Goal: Communication & Community: Answer question/provide support

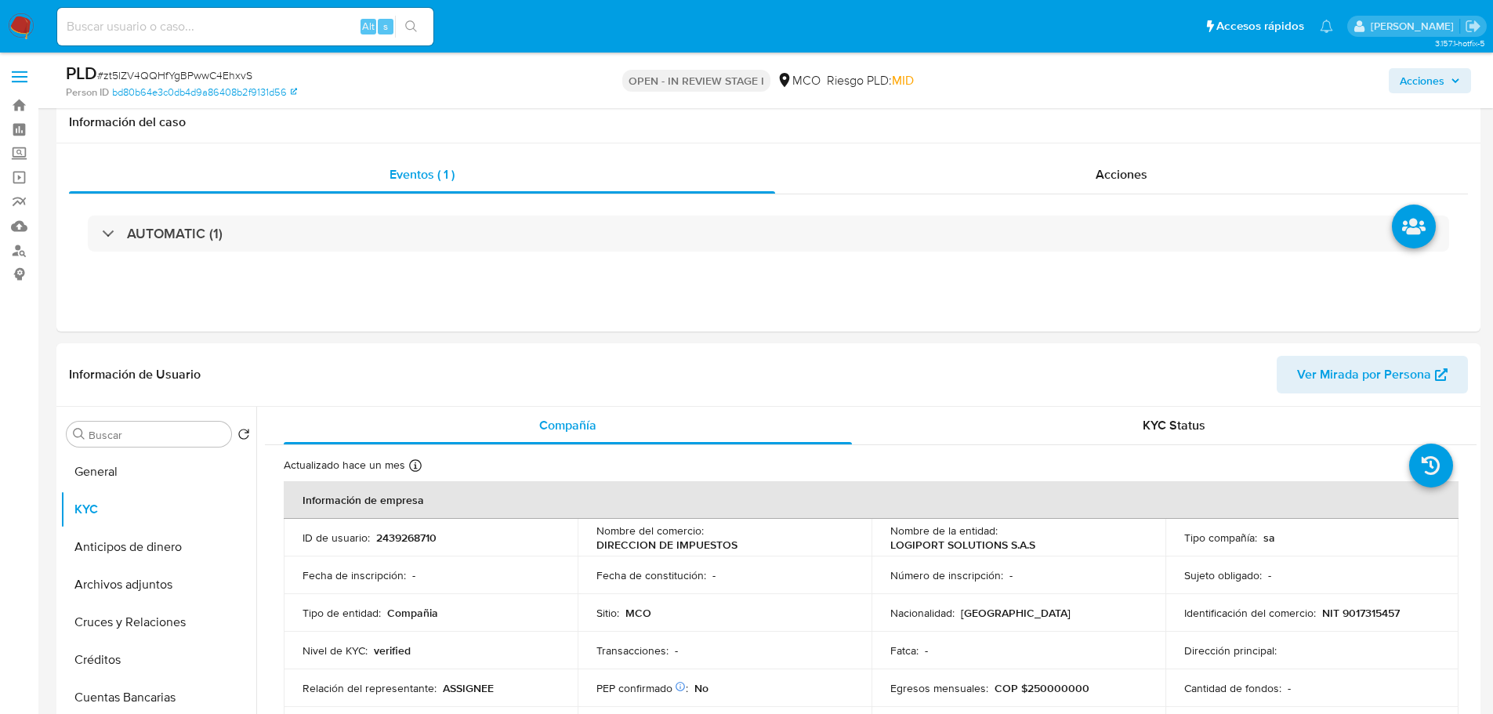
select select "10"
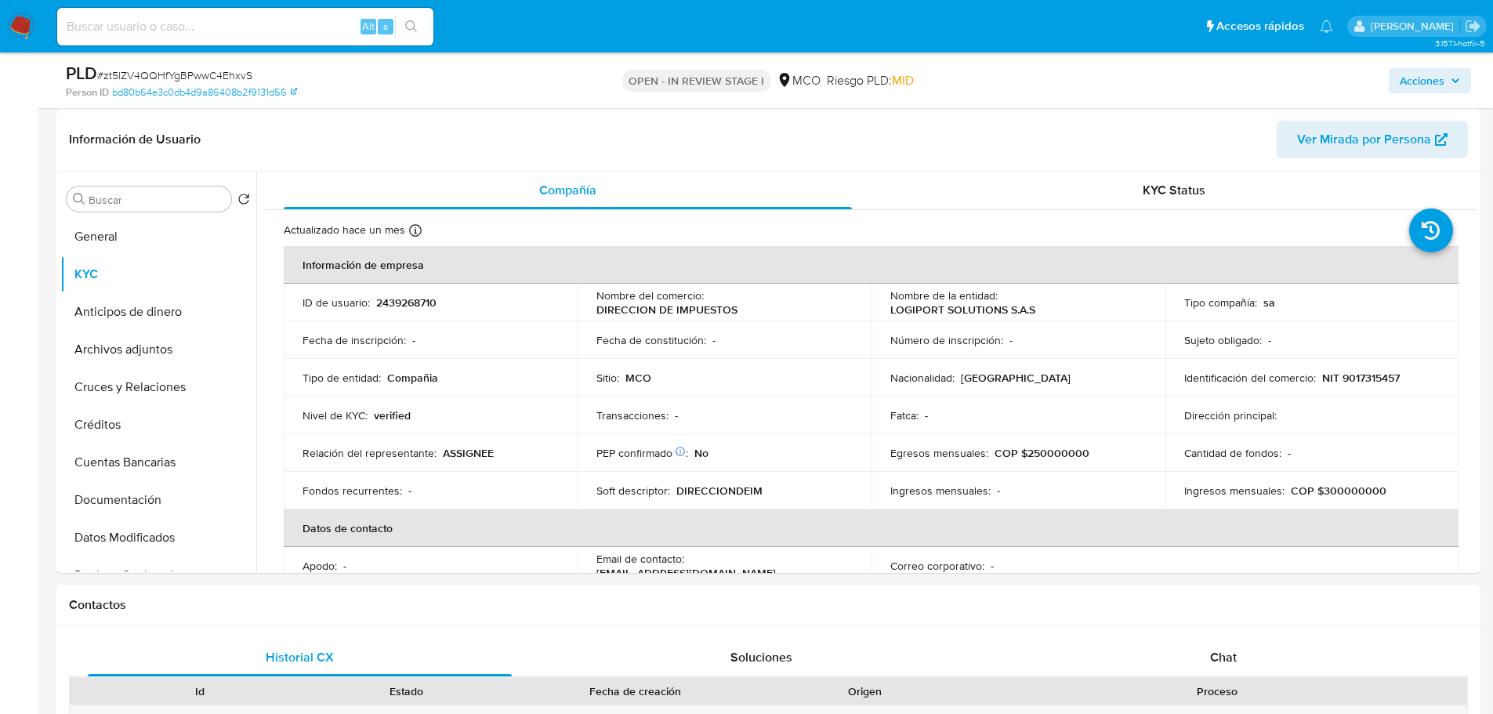
scroll to position [35, 0]
click at [1372, 377] on p "NIT 9017315457" at bounding box center [1361, 378] width 78 height 14
click at [1371, 377] on p "NIT 9017315457" at bounding box center [1361, 378] width 78 height 14
copy p "9017315457"
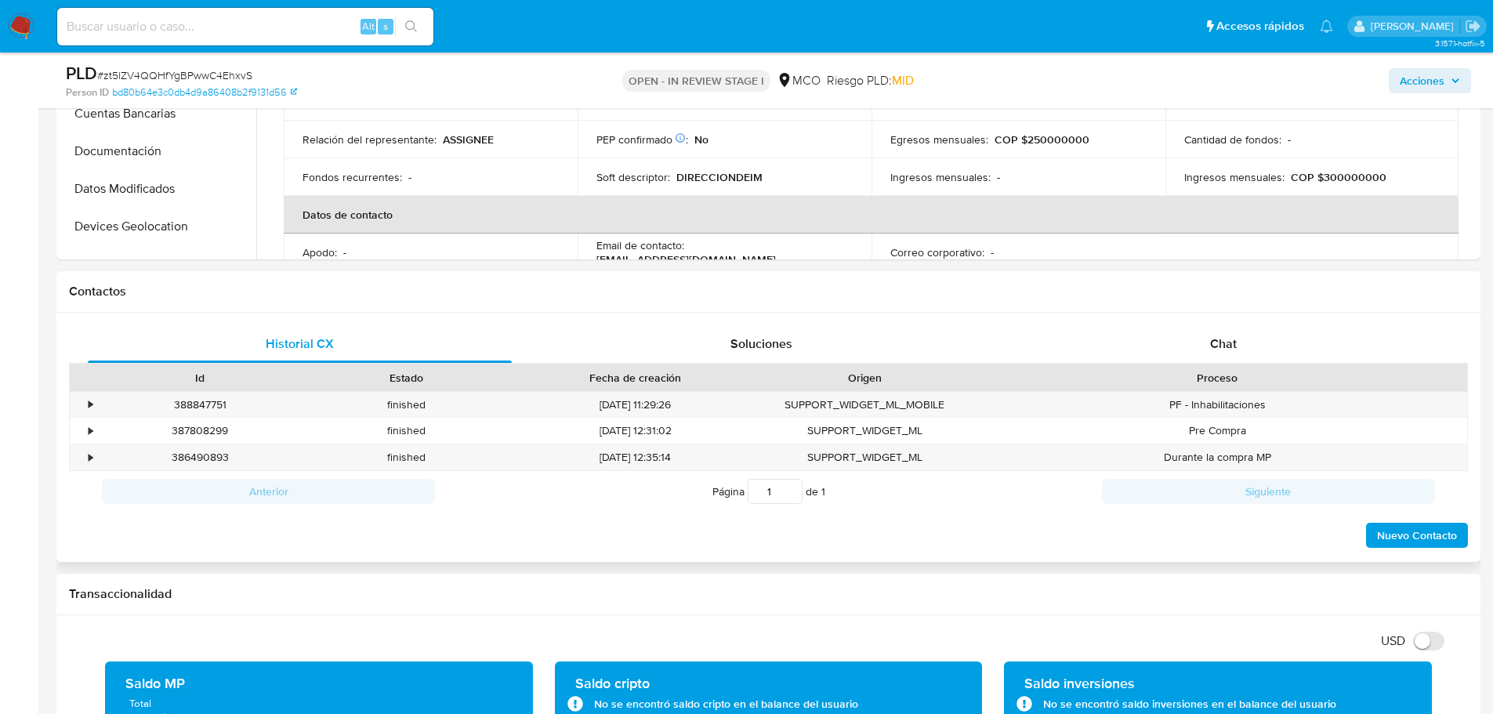
scroll to position [78, 0]
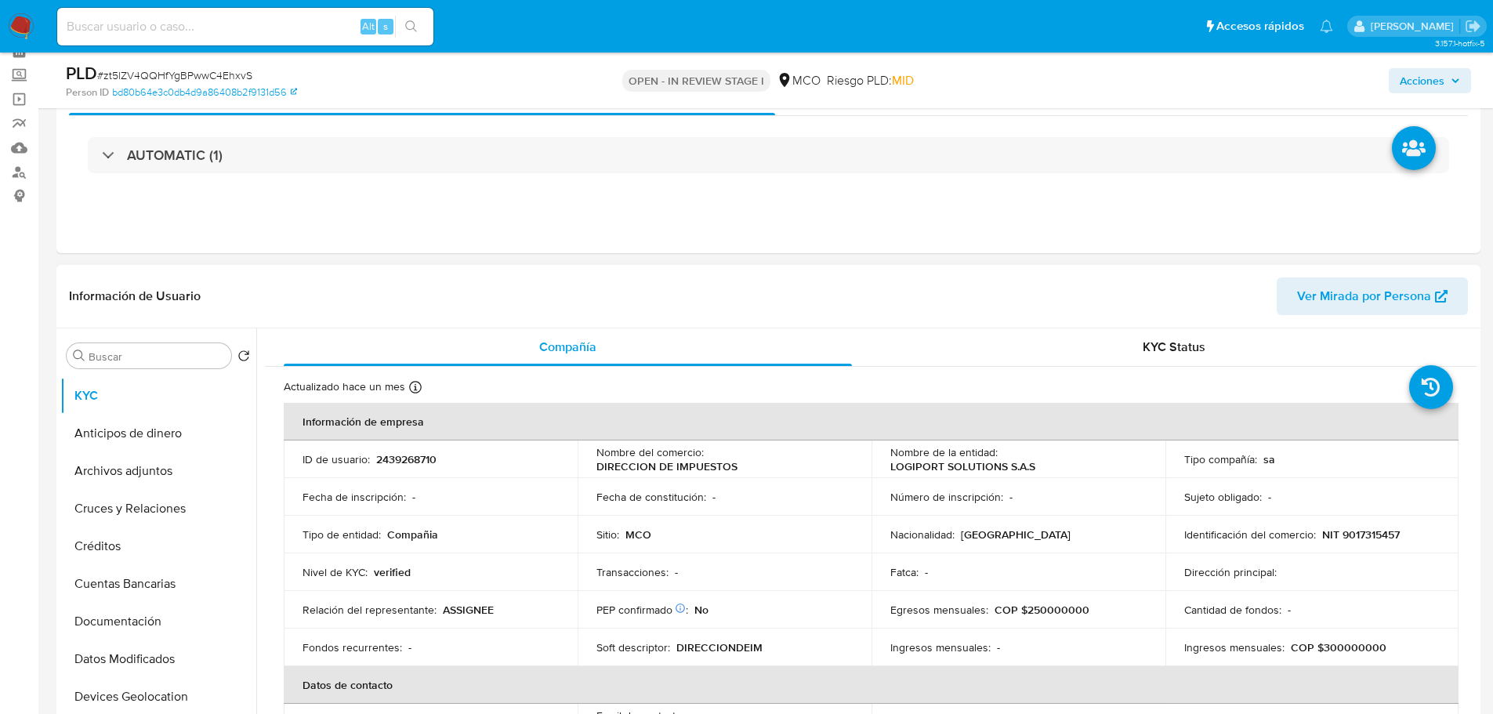
click at [1285, 563] on td "Dirección principal :" at bounding box center [1313, 572] width 294 height 38
click at [1453, 76] on icon "button" at bounding box center [1455, 80] width 9 height 9
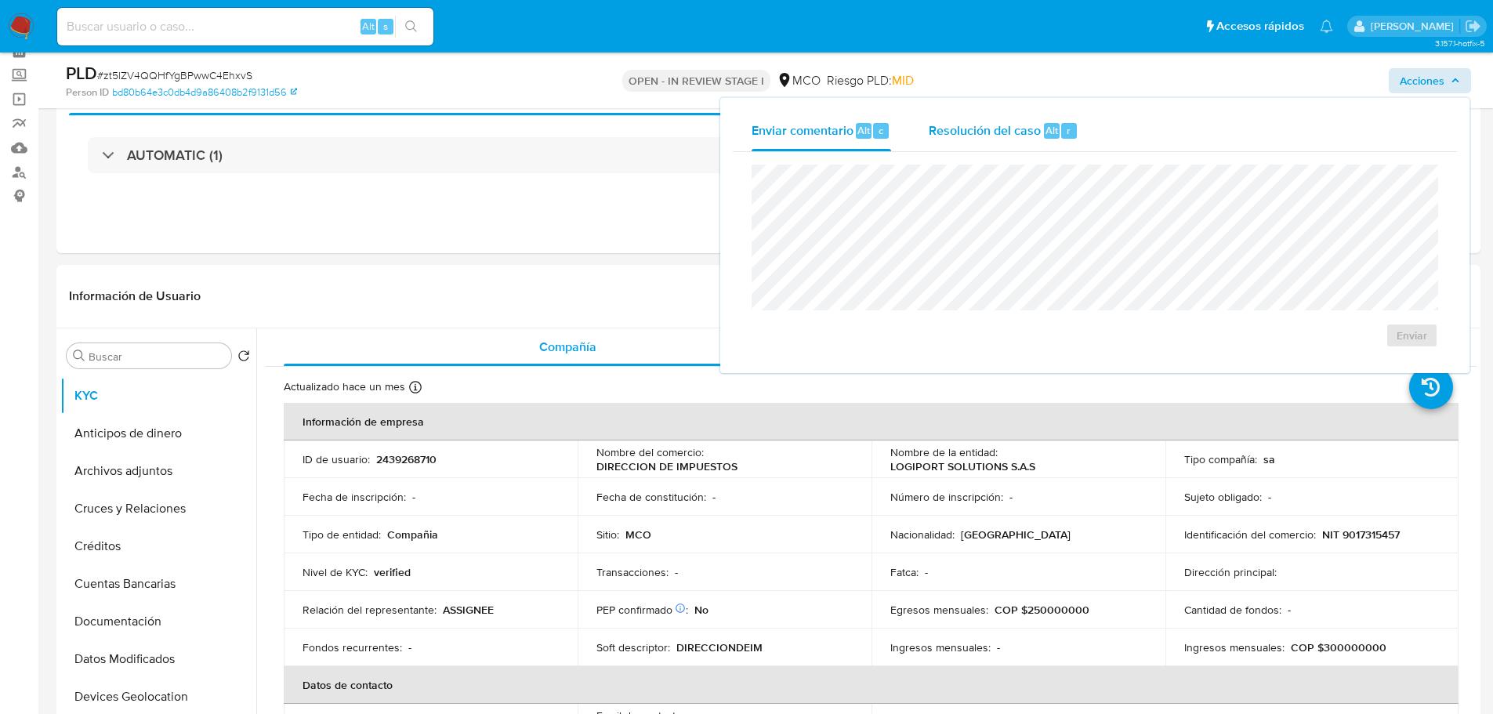
click at [1030, 137] on span "Resolución del caso" at bounding box center [985, 130] width 112 height 18
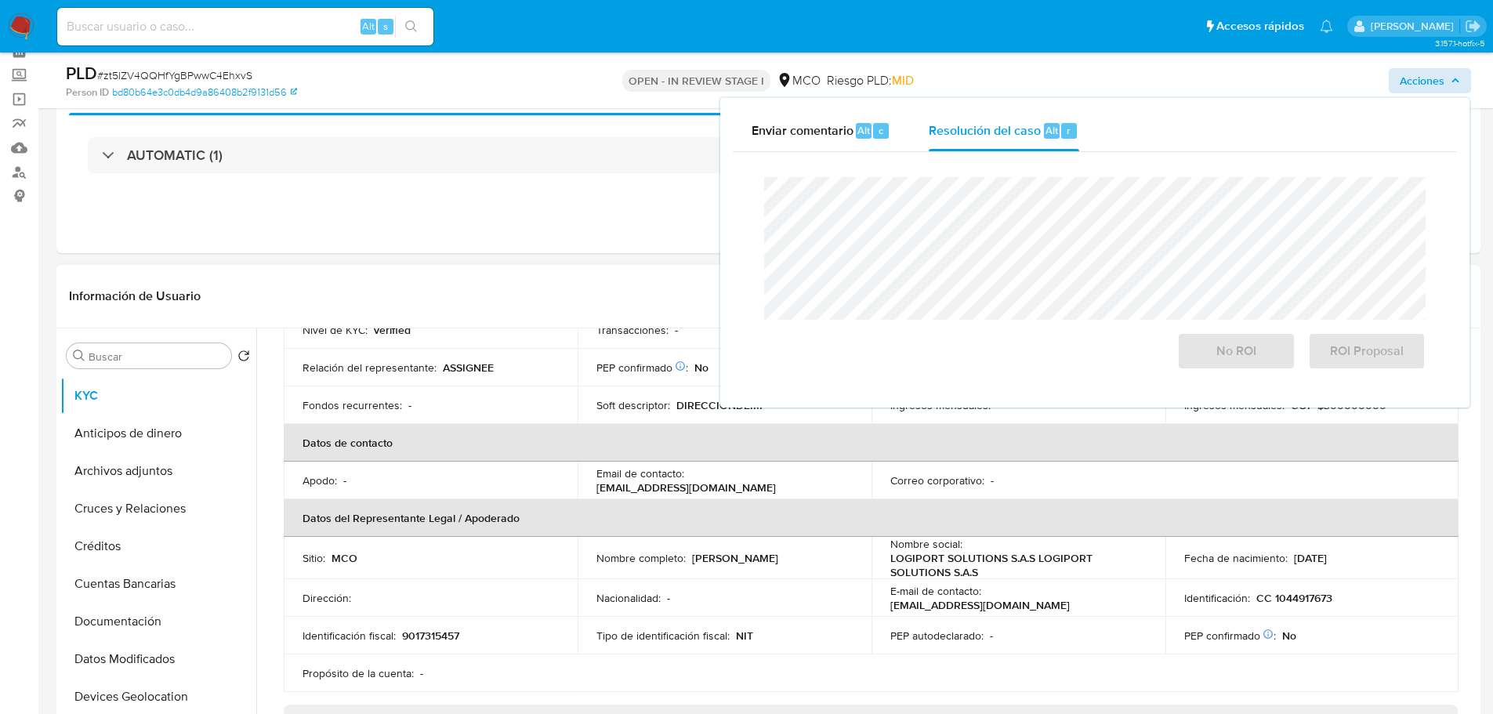
scroll to position [235, 0]
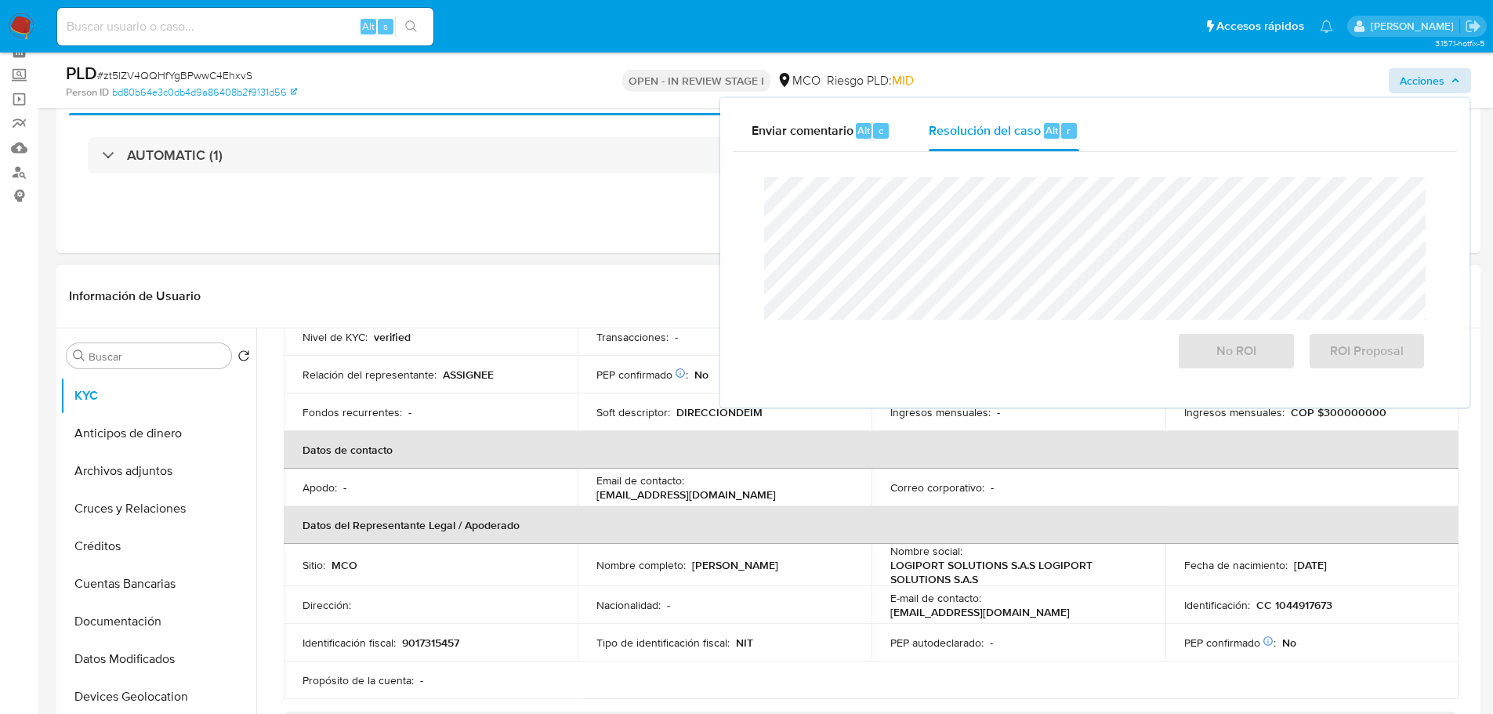
click at [677, 586] on td "Nacionalidad : -" at bounding box center [725, 605] width 294 height 38
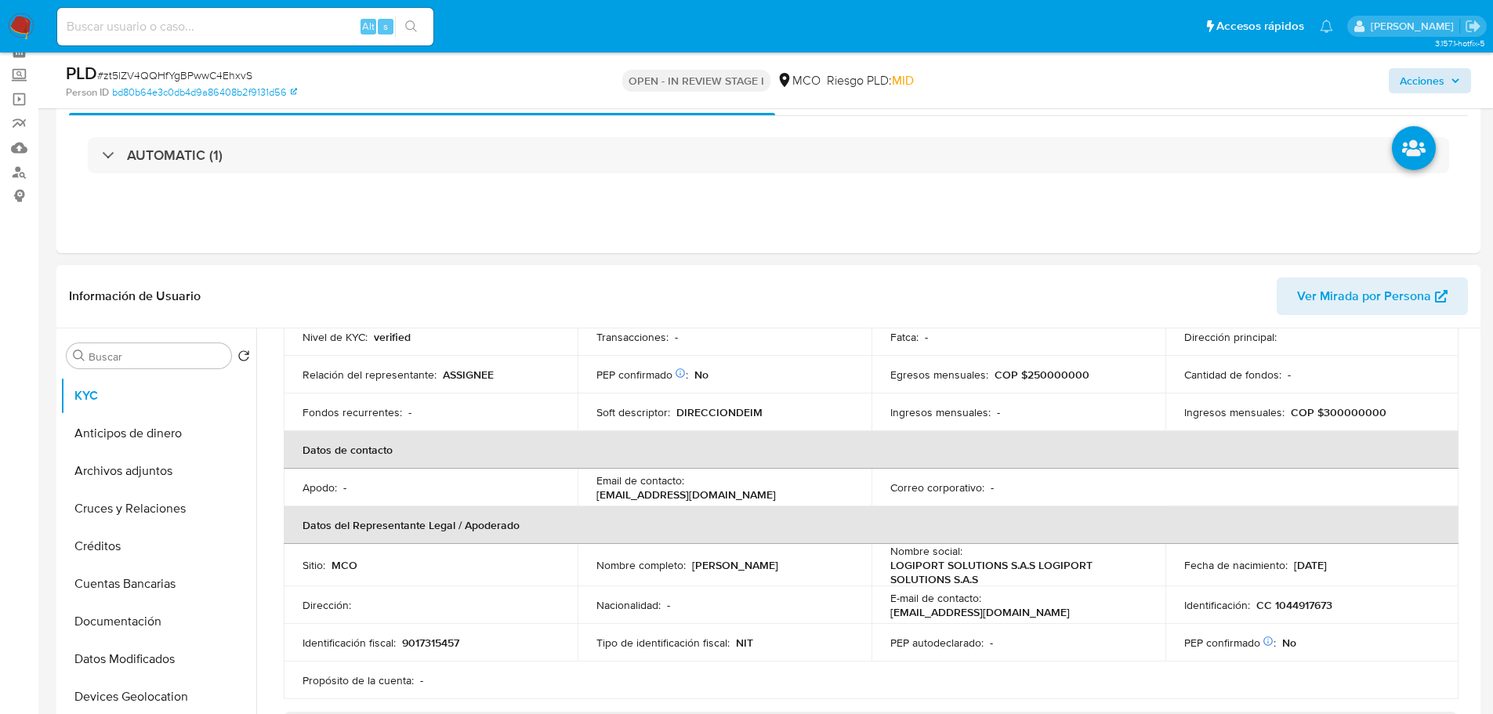
drag, startPoint x: 639, startPoint y: 499, endPoint x: 789, endPoint y: 495, distance: 150.6
click at [776, 495] on p "auxiliar.contabilidad@vqsolutions.com.co" at bounding box center [685, 495] width 179 height 14
click at [723, 495] on p "auxiliar.contabilidad@vqsolutions.com.co" at bounding box center [685, 495] width 179 height 14
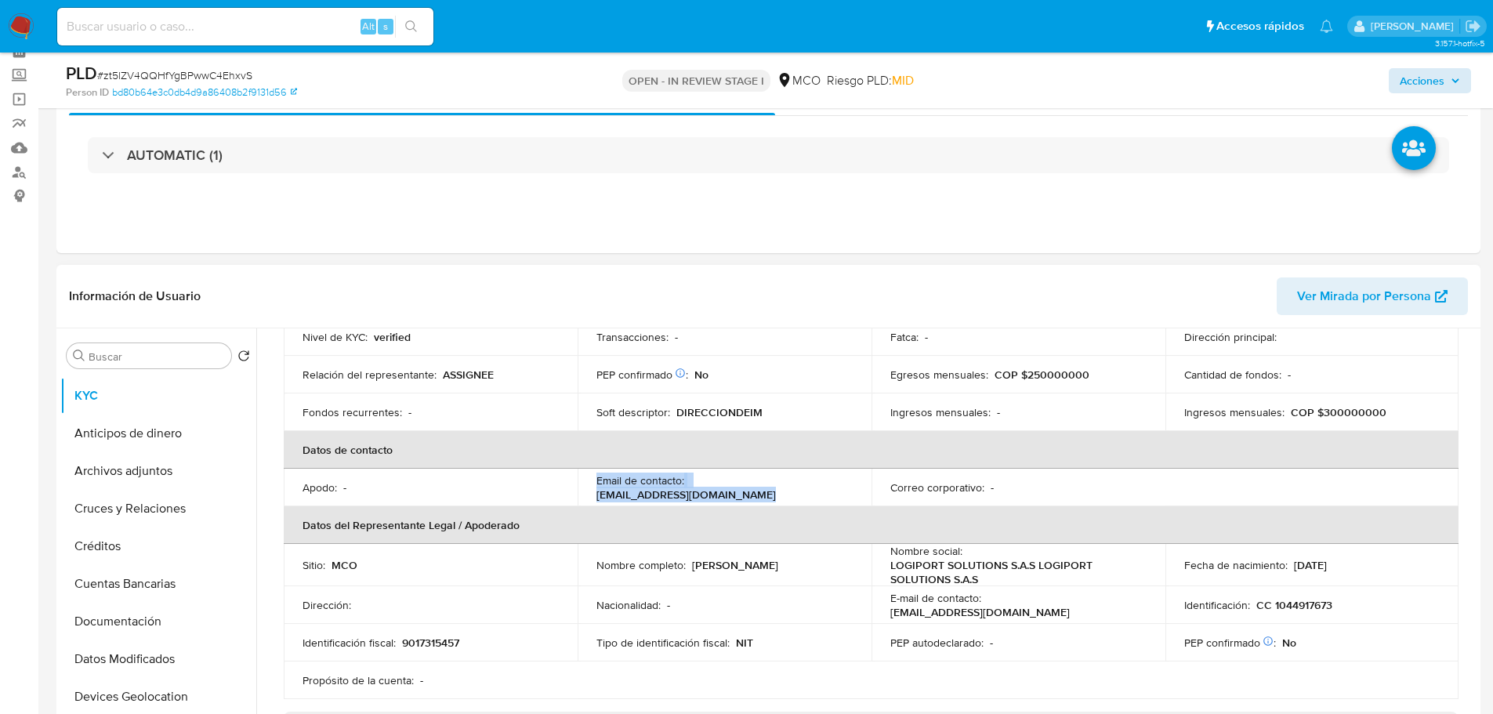
click at [723, 495] on p "auxiliar.contabilidad@vqsolutions.com.co" at bounding box center [685, 495] width 179 height 14
click at [829, 505] on td "Email de contacto : auxiliar.contabilidad@vqsolutions.com.co" at bounding box center [725, 488] width 294 height 38
drag, startPoint x: 826, startPoint y: 493, endPoint x: 592, endPoint y: 489, distance: 234.4
click at [592, 489] on td "Email de contacto : auxiliar.contabilidad@vqsolutions.com.co" at bounding box center [725, 488] width 294 height 38
copy p "auxiliar.contabilidad@vqsolutions.com.co"
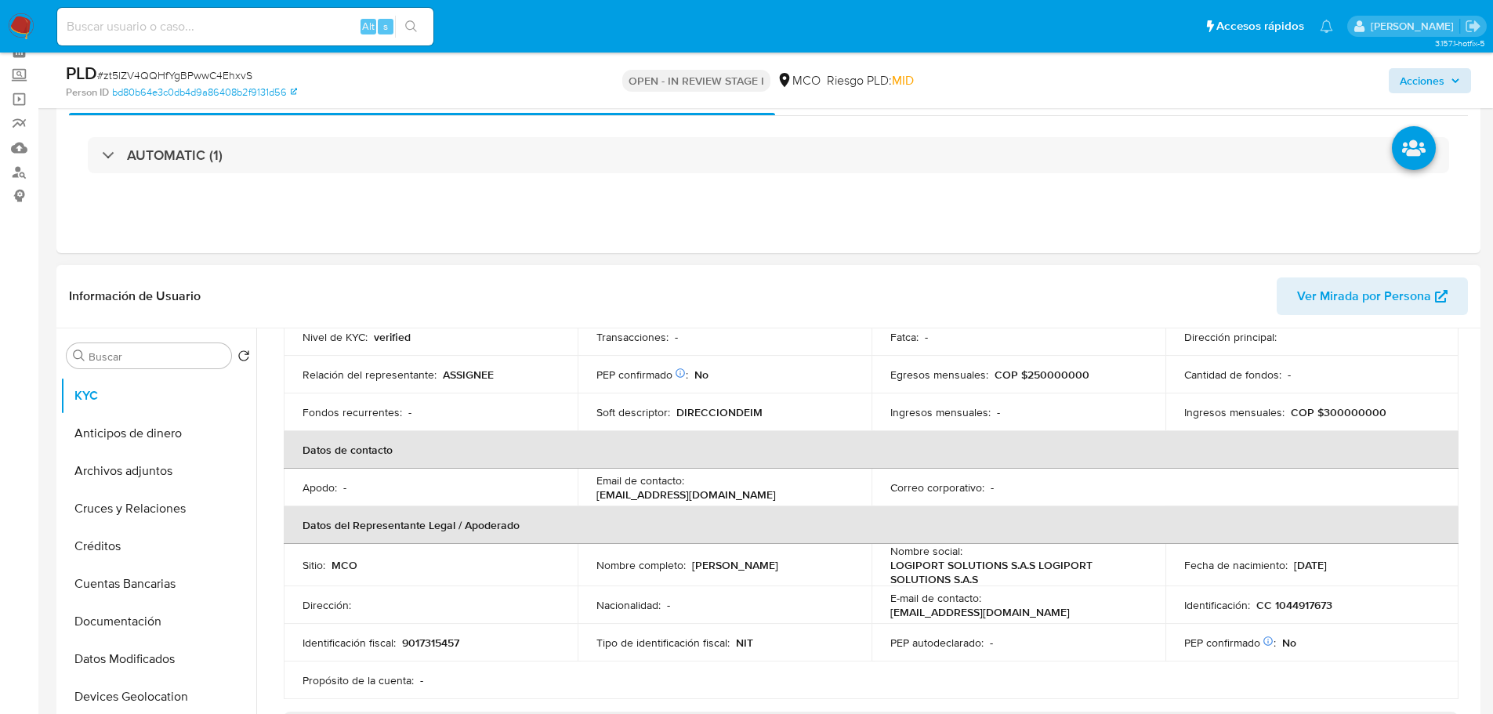
click at [829, 486] on div "Email de contacto : auxiliar.contabilidad@vqsolutions.com.co" at bounding box center [724, 487] width 256 height 28
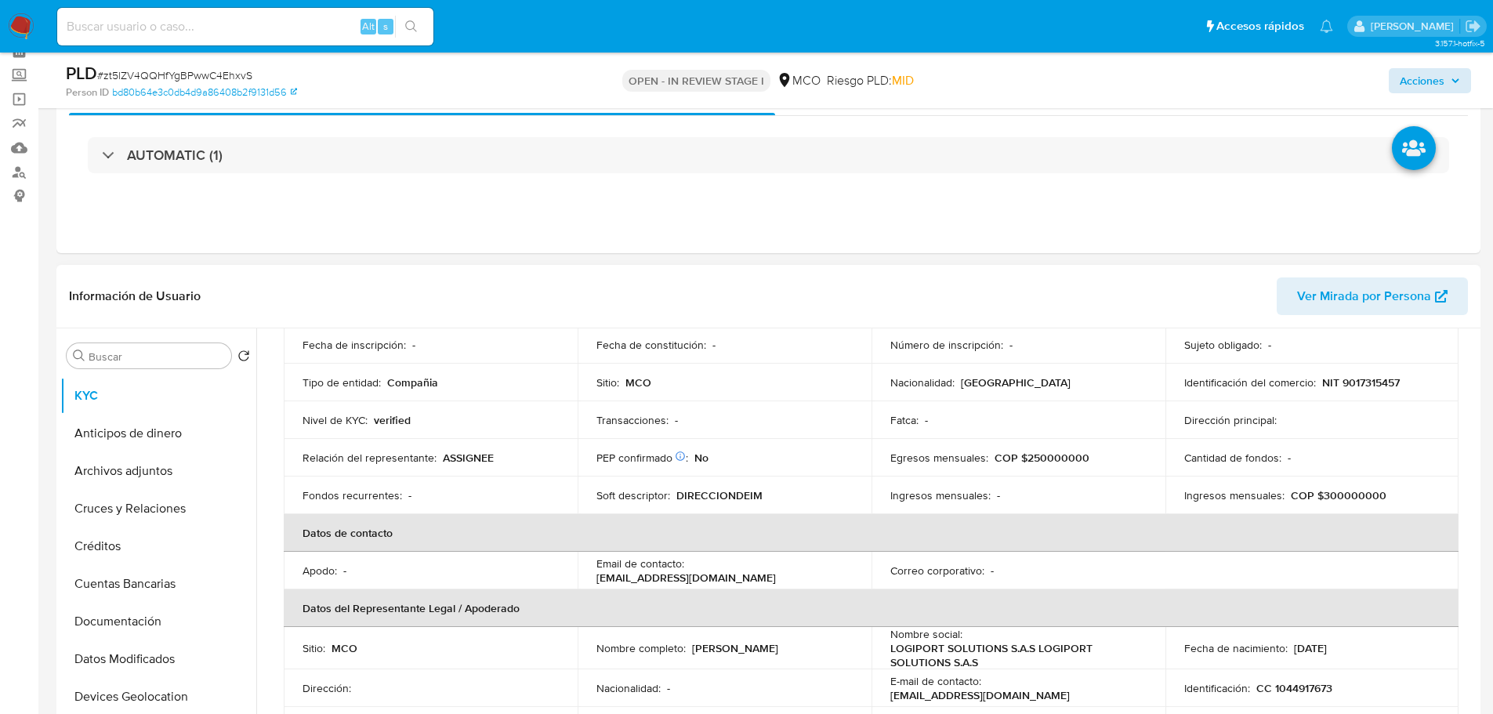
scroll to position [0, 0]
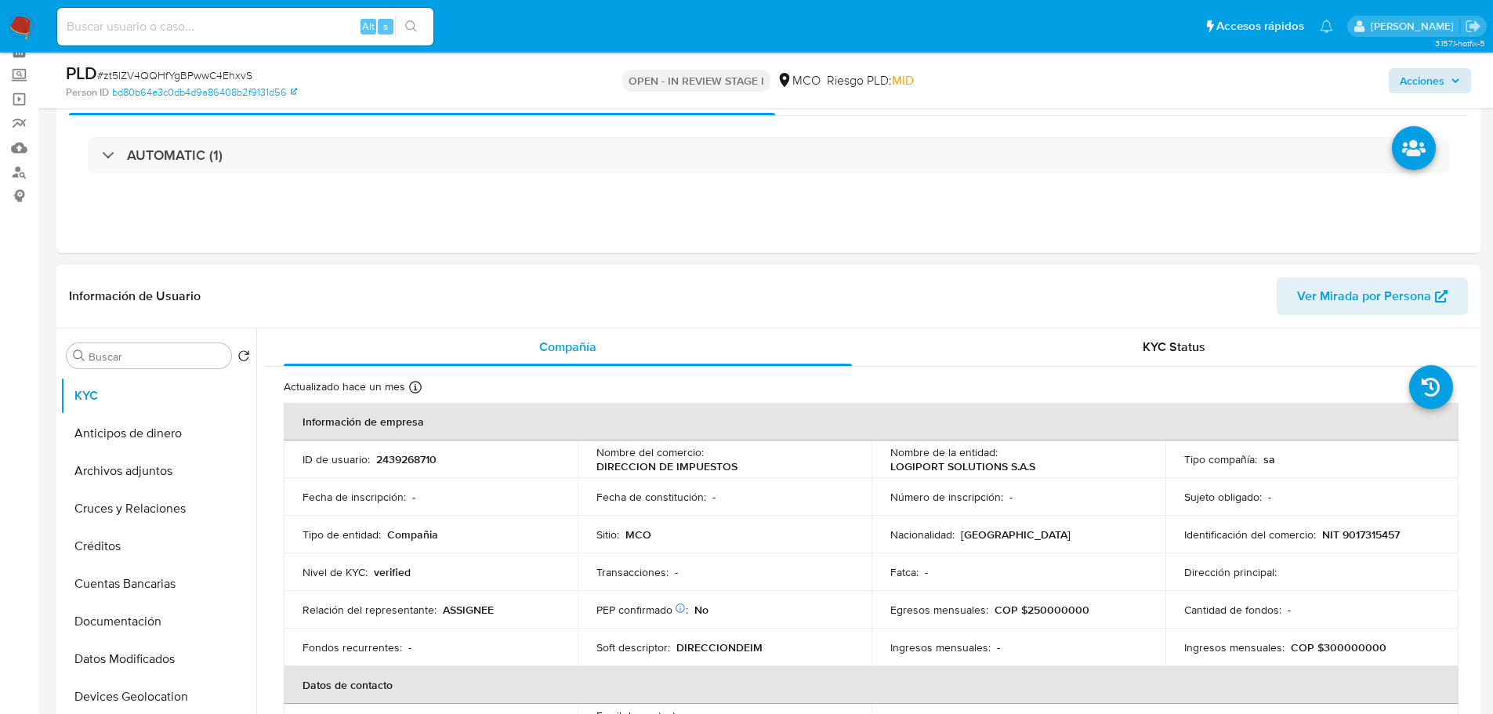
click at [727, 462] on p "DIRECCION DE IMPUESTOS" at bounding box center [666, 466] width 141 height 14
copy div "Nombre del comercio : DIRECCION DE IMPUESTOS"
click at [858, 517] on td "Sitio : MCO" at bounding box center [725, 535] width 294 height 38
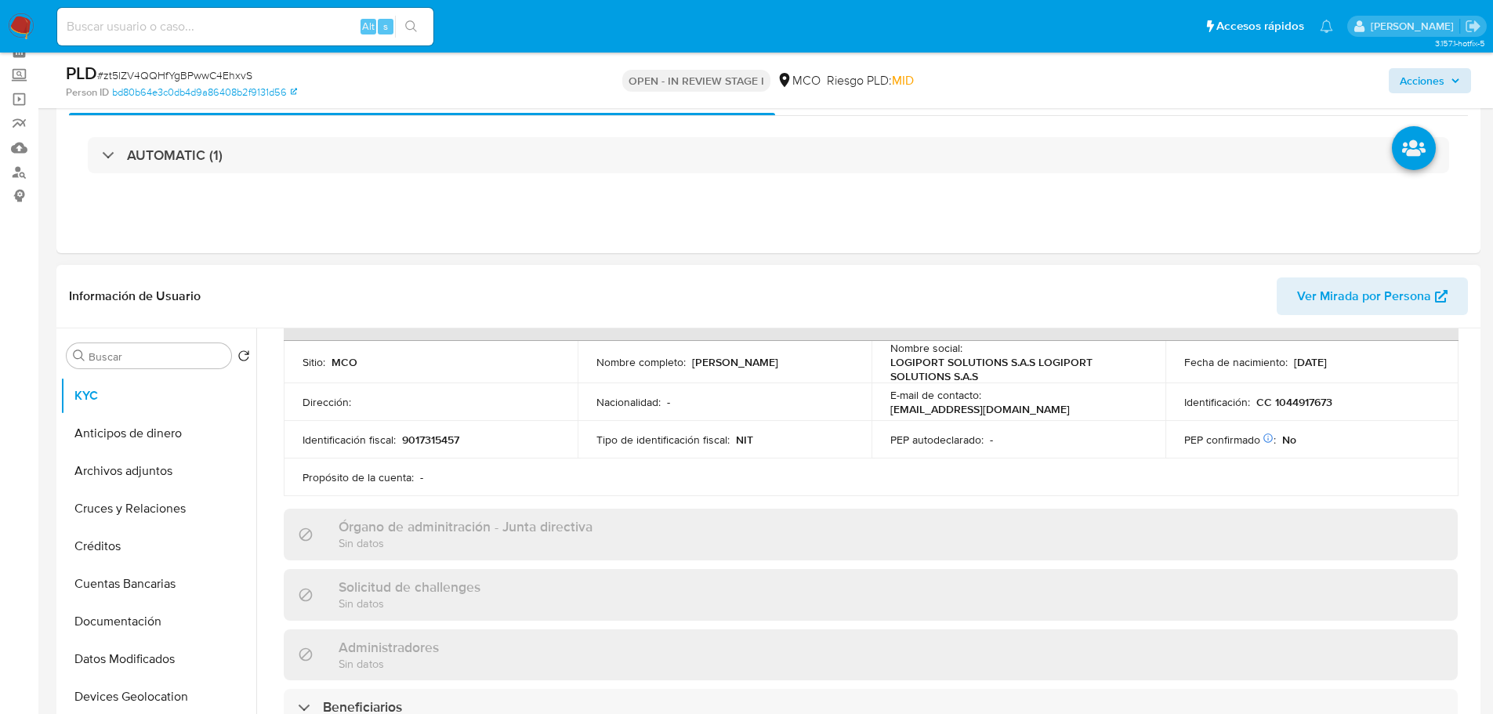
scroll to position [673, 0]
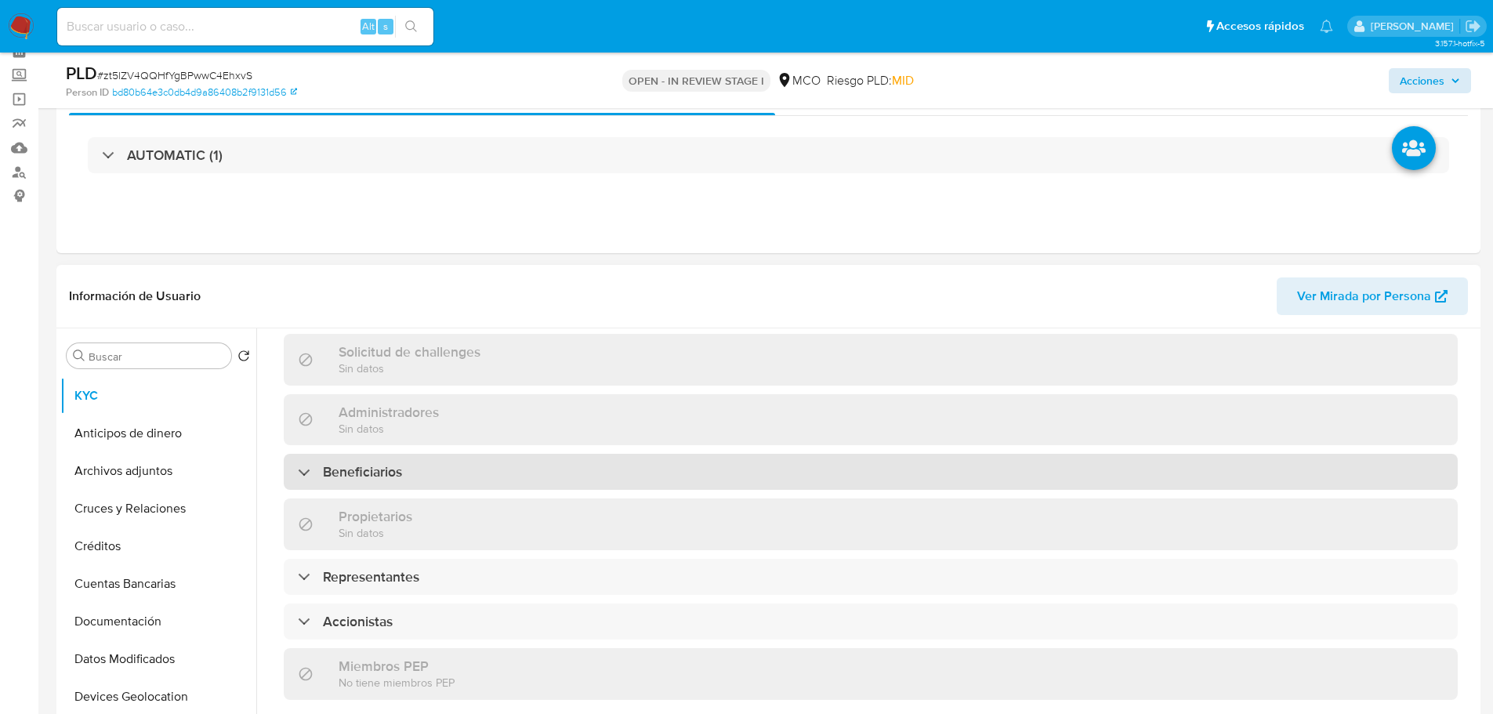
click at [466, 484] on div "Beneficiarios" at bounding box center [871, 472] width 1174 height 36
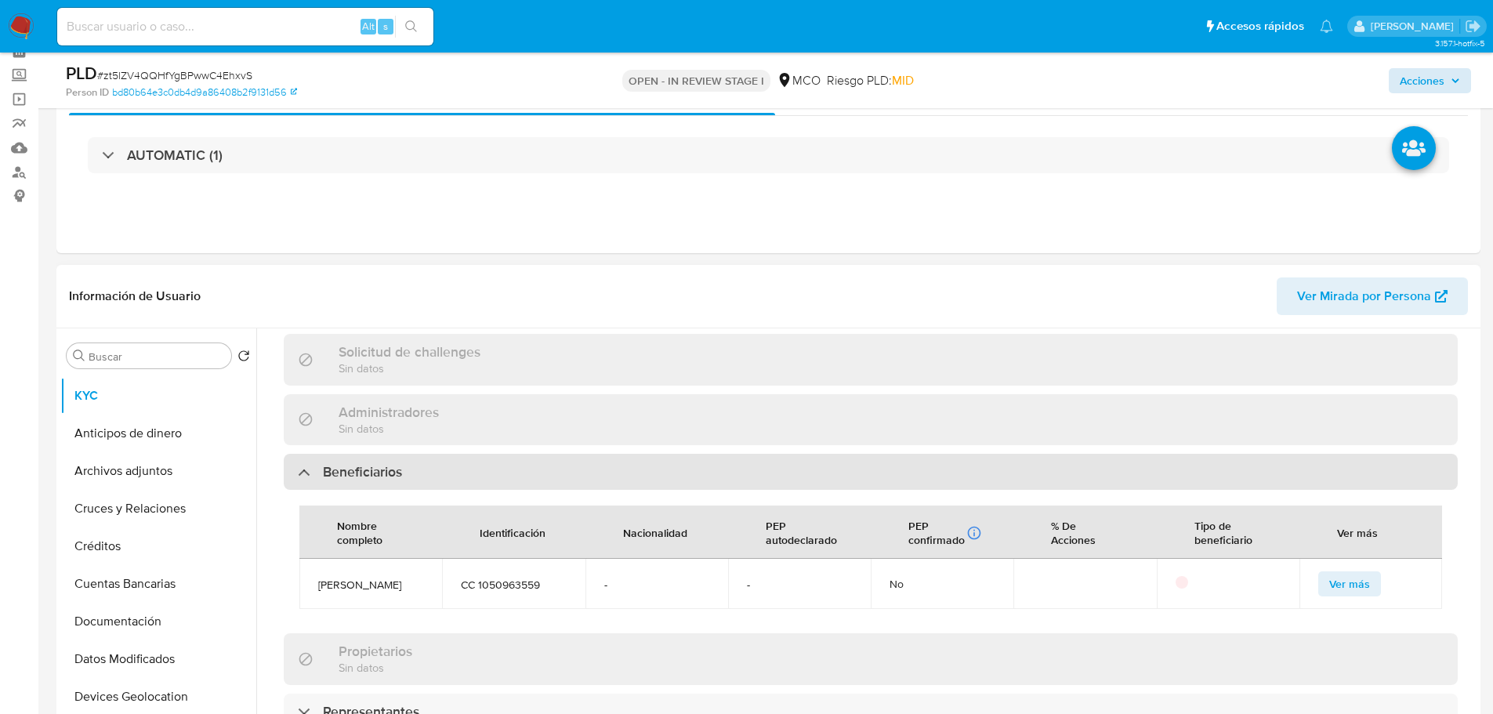
click at [396, 472] on h3 "Beneficiarios" at bounding box center [362, 471] width 79 height 17
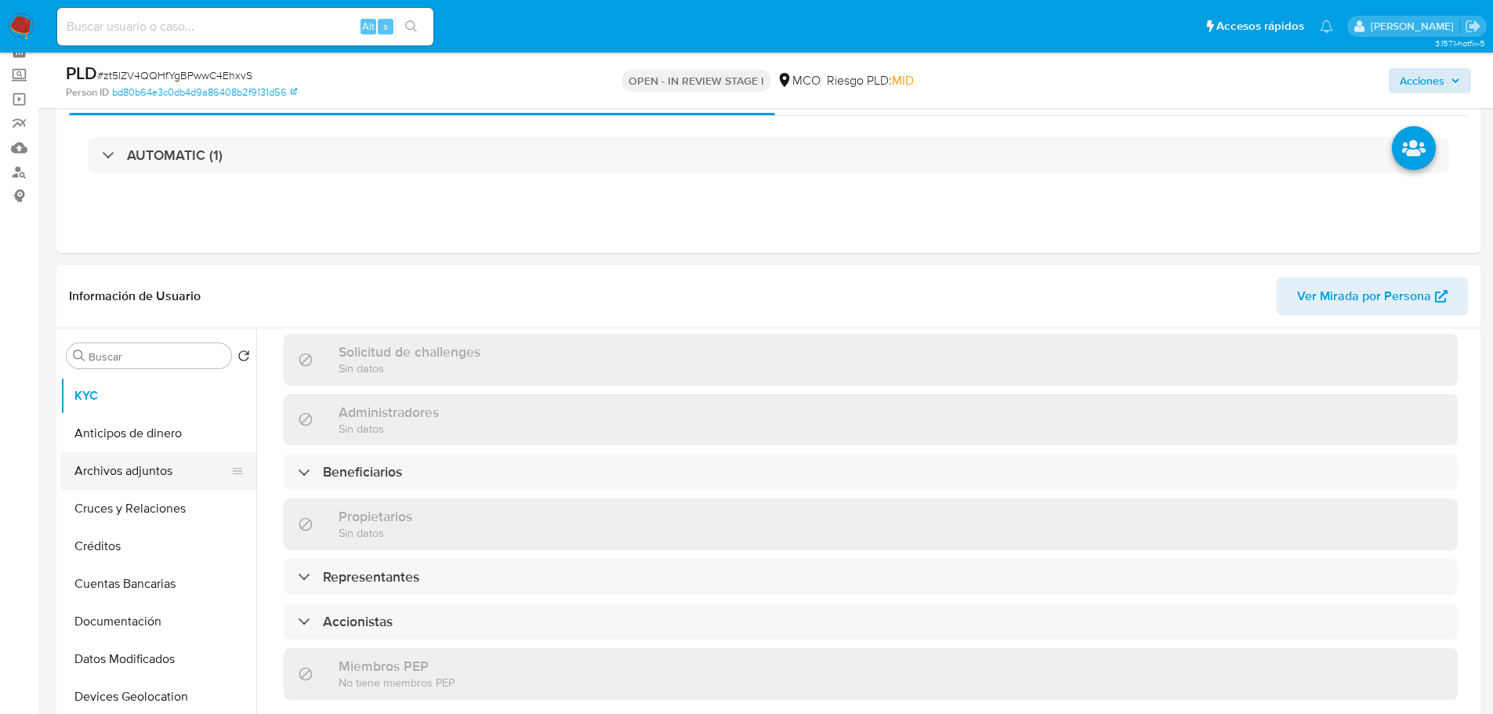
click at [115, 475] on button "Archivos adjuntos" at bounding box center [151, 471] width 183 height 38
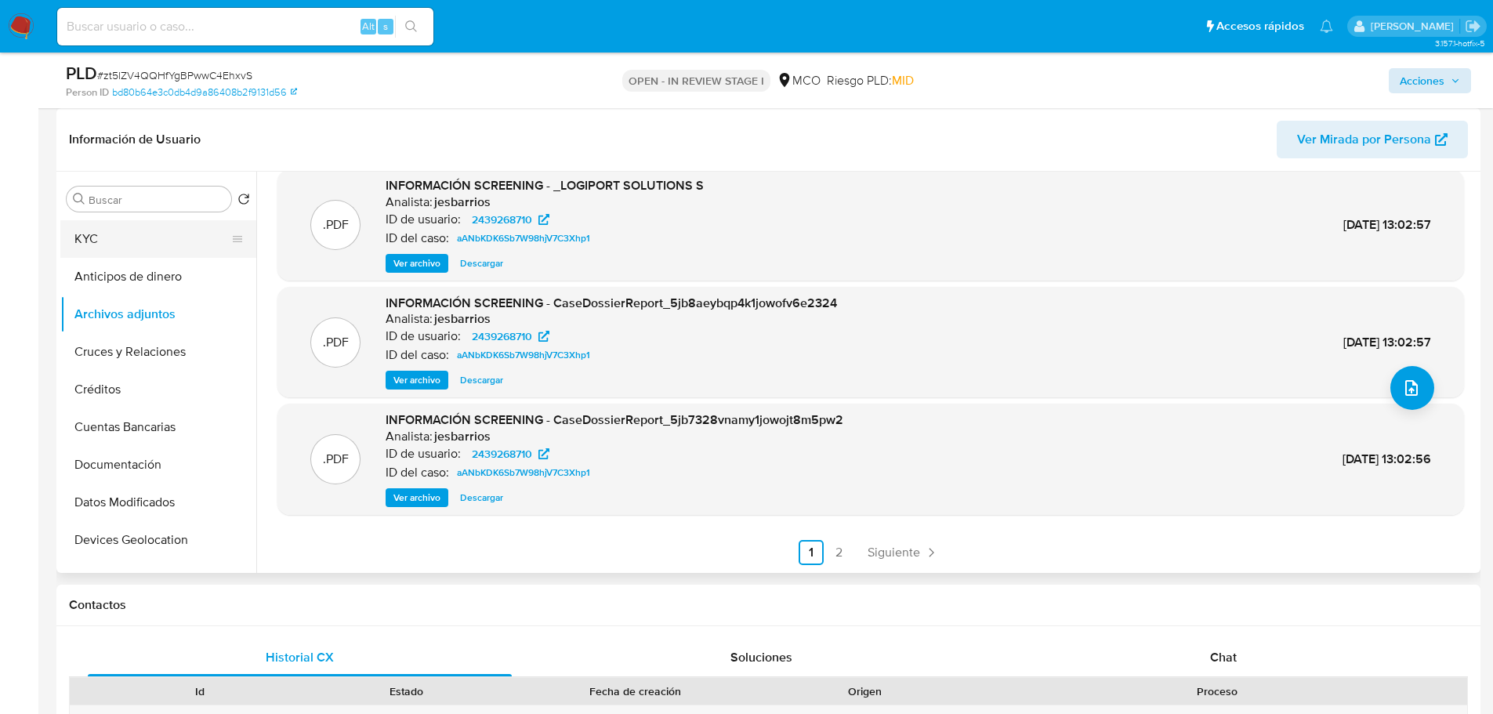
scroll to position [0, 0]
click at [129, 243] on button "General" at bounding box center [151, 237] width 183 height 38
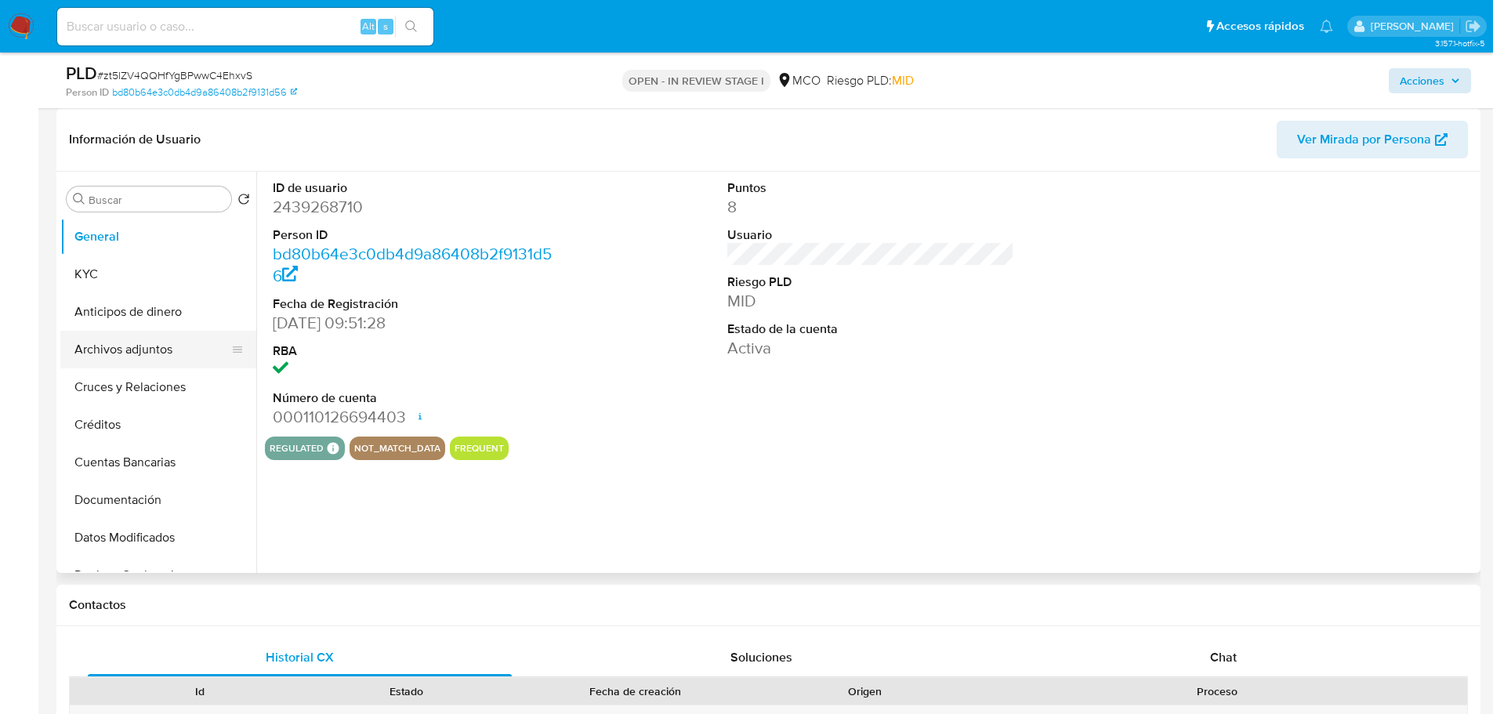
click at [136, 363] on button "Archivos adjuntos" at bounding box center [151, 350] width 183 height 38
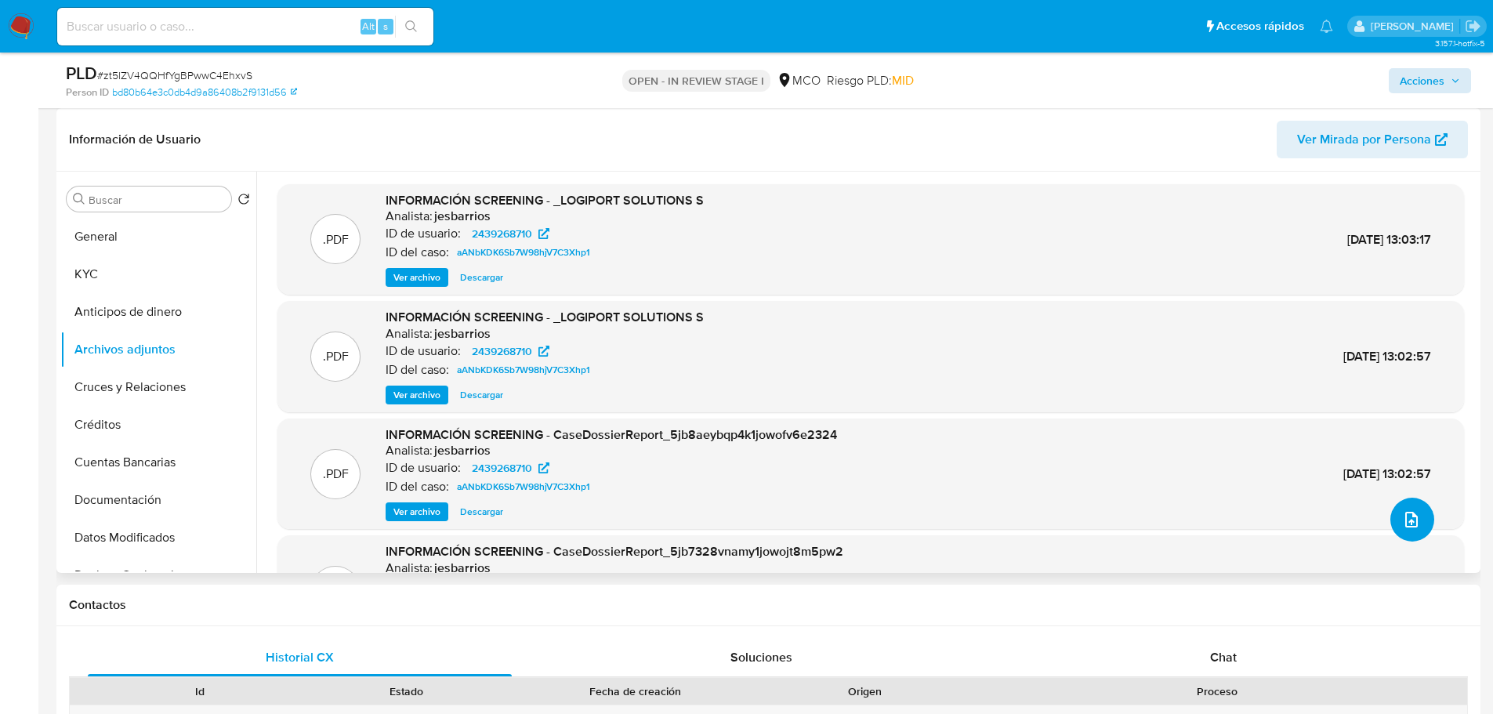
click at [1405, 517] on icon "upload-file" at bounding box center [1411, 519] width 19 height 19
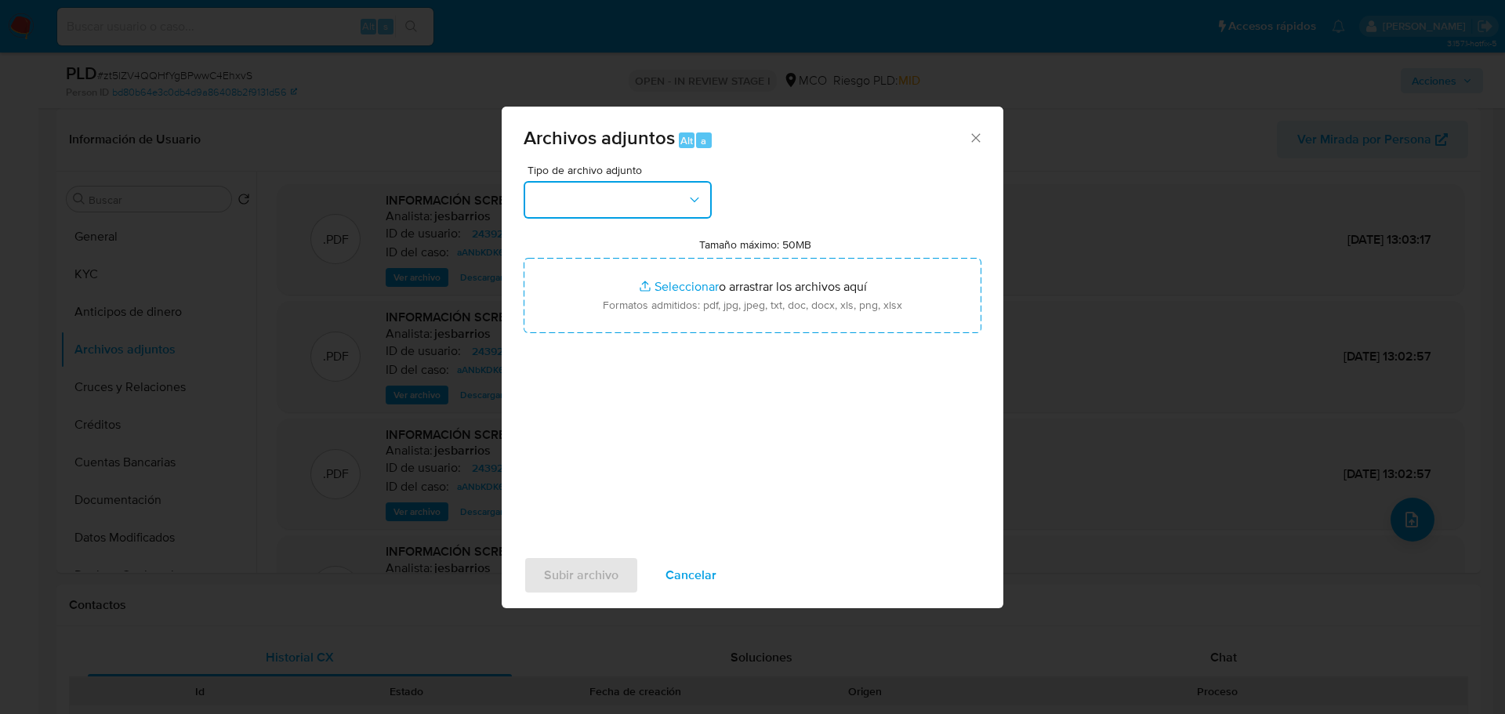
drag, startPoint x: 640, startPoint y: 194, endPoint x: 622, endPoint y: 213, distance: 26.6
click at [640, 195] on button "button" at bounding box center [618, 200] width 188 height 38
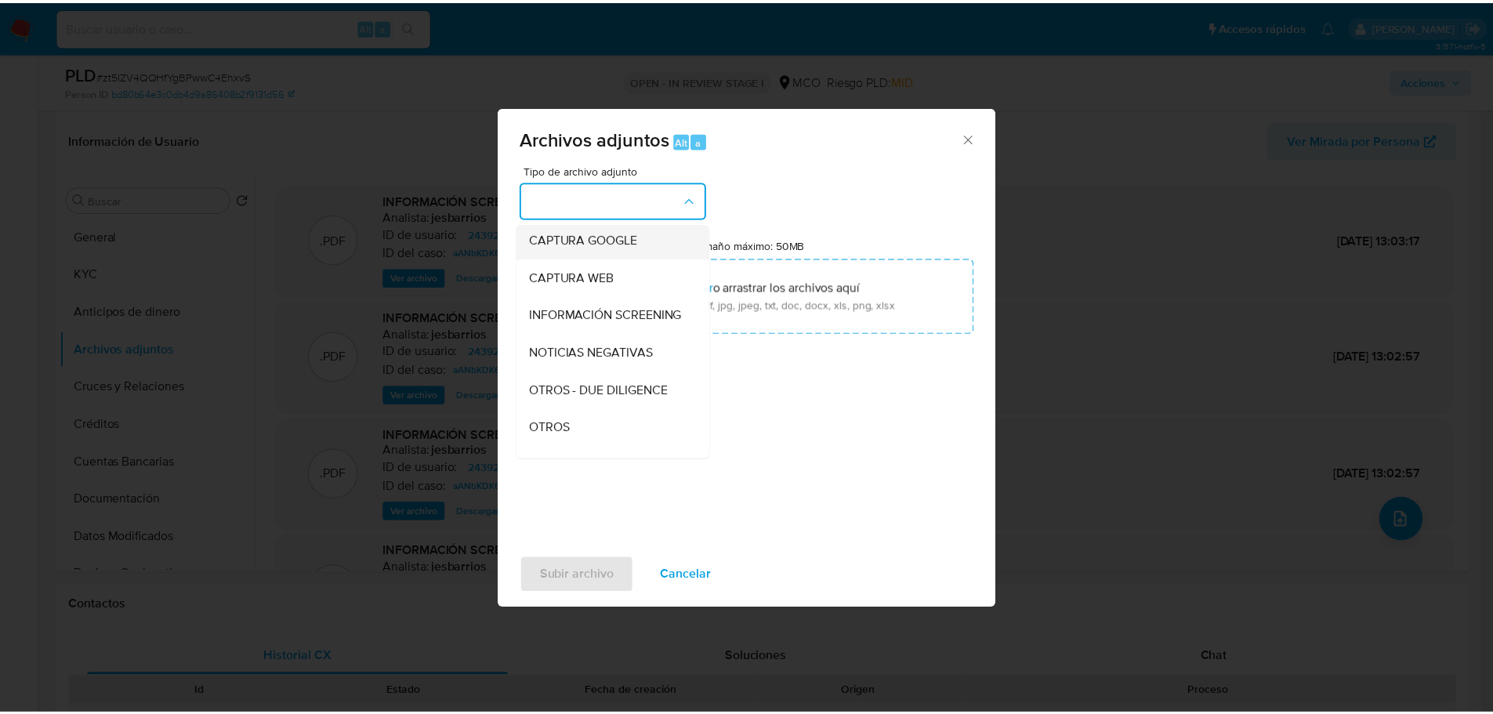
scroll to position [157, 0]
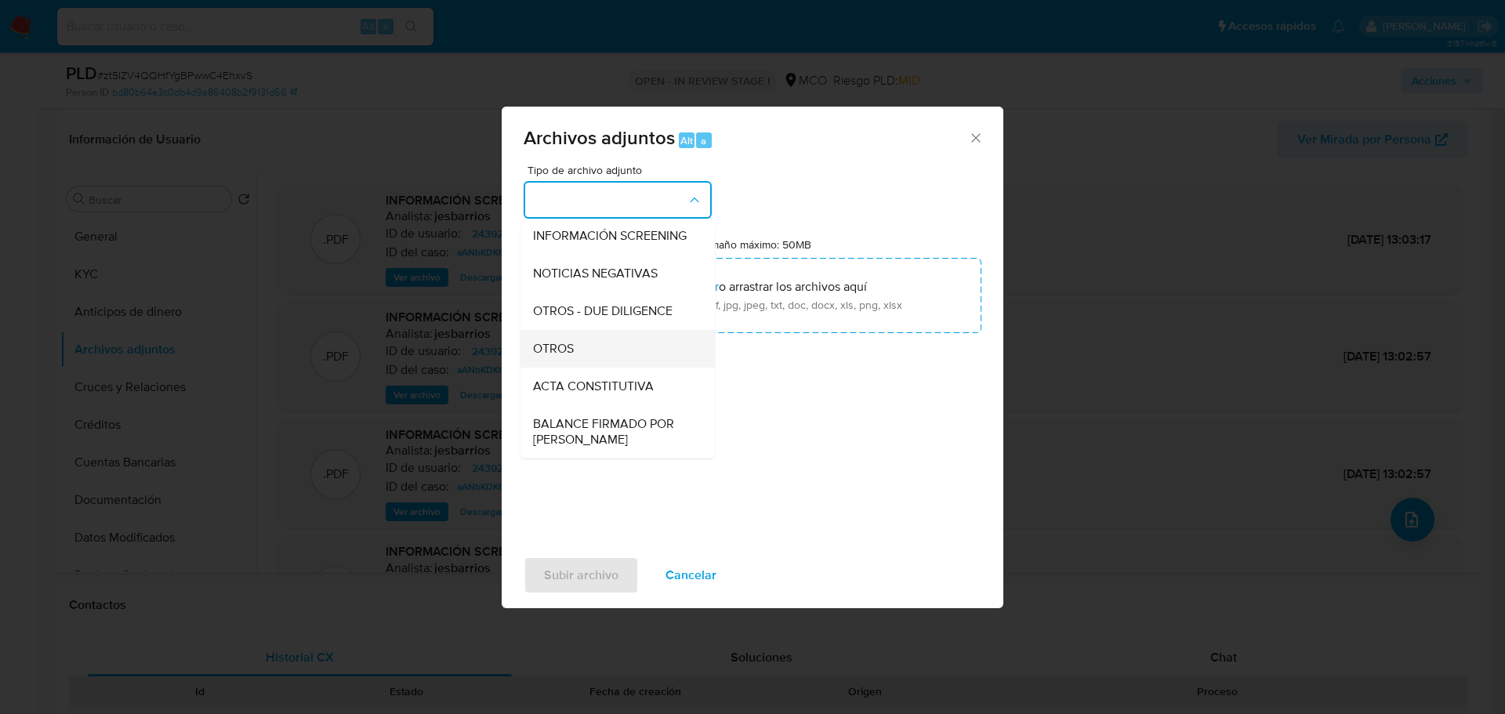
click at [591, 362] on div "OTROS" at bounding box center [613, 349] width 160 height 38
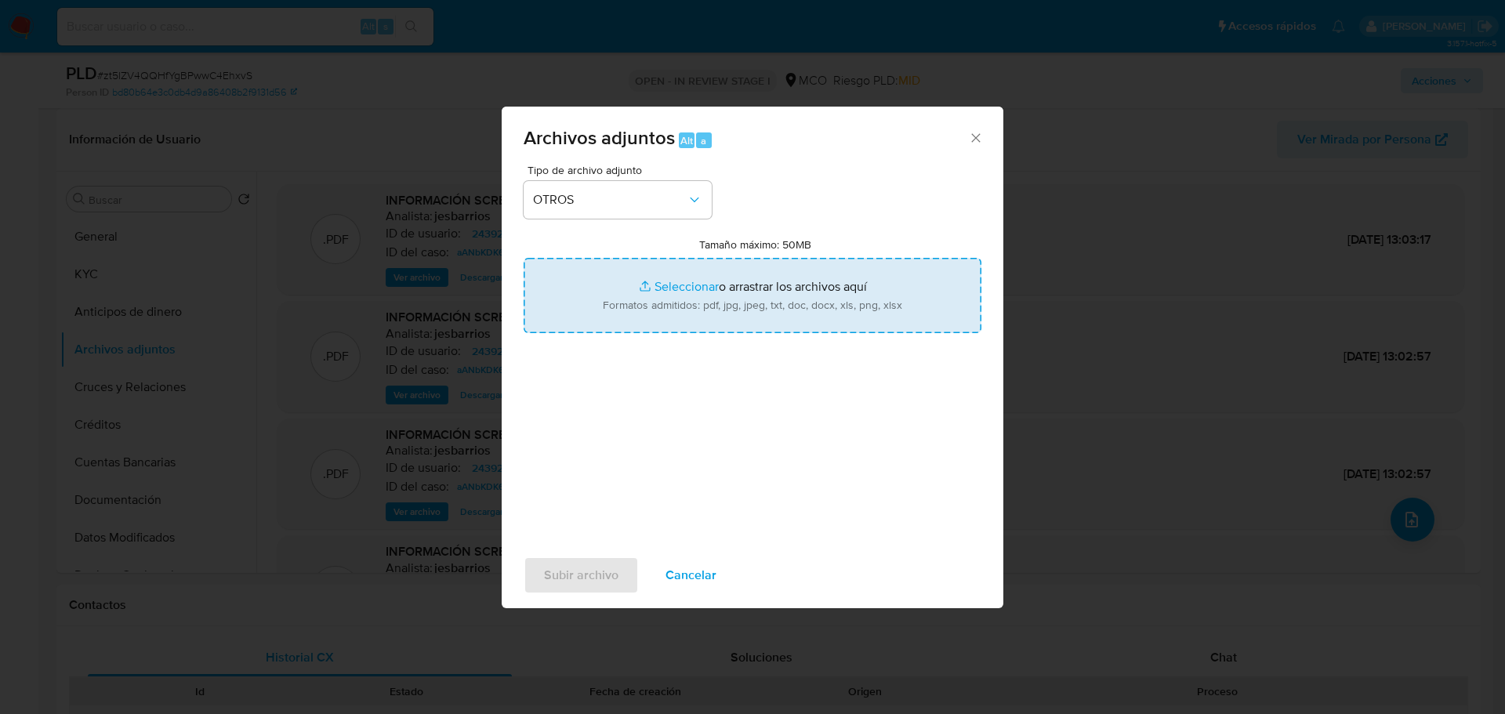
click at [803, 263] on input "Tamaño máximo: 50MB Seleccionar archivos" at bounding box center [753, 295] width 458 height 75
type input "C:\fakepath\2439268710 - 1_9_2025.pdf"
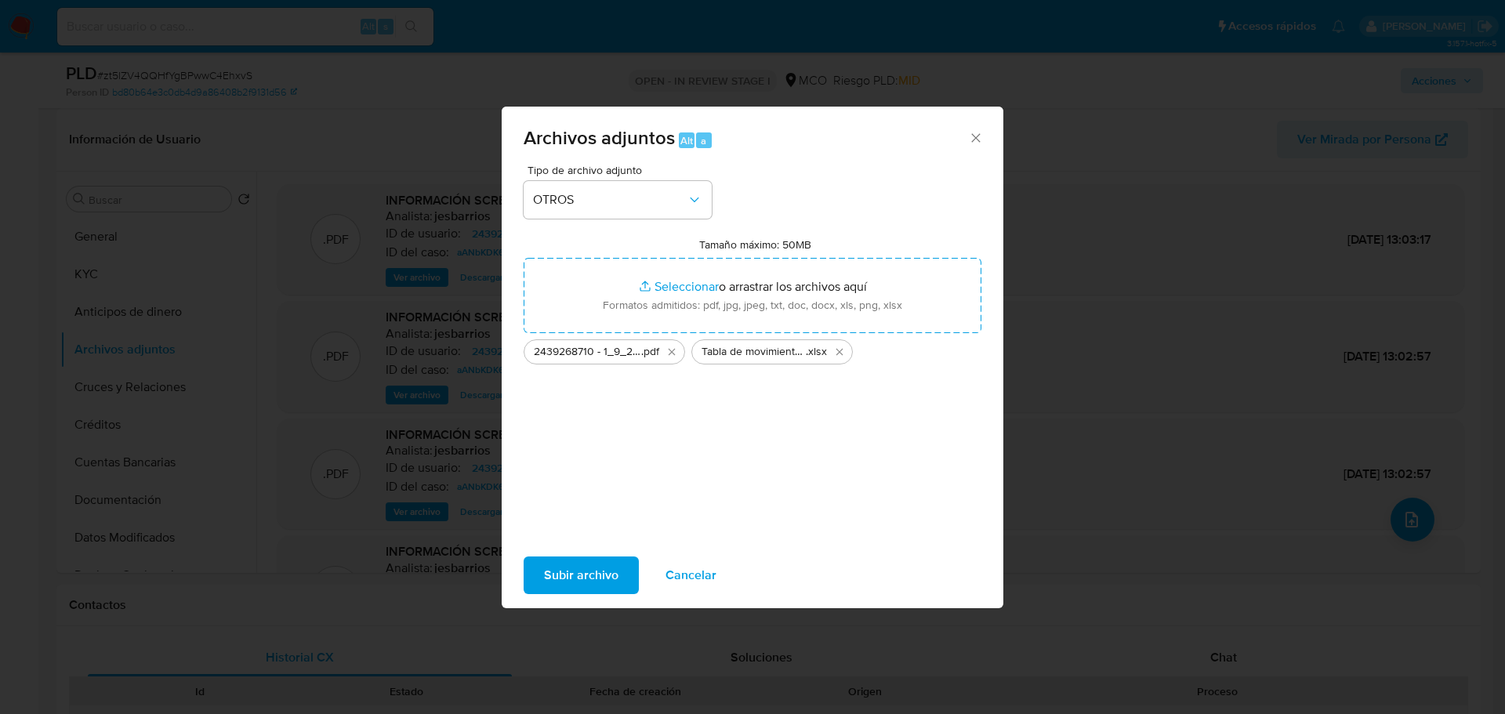
drag, startPoint x: 803, startPoint y: 263, endPoint x: 582, endPoint y: 584, distance: 389.4
click at [582, 584] on span "Subir archivo" at bounding box center [581, 575] width 74 height 34
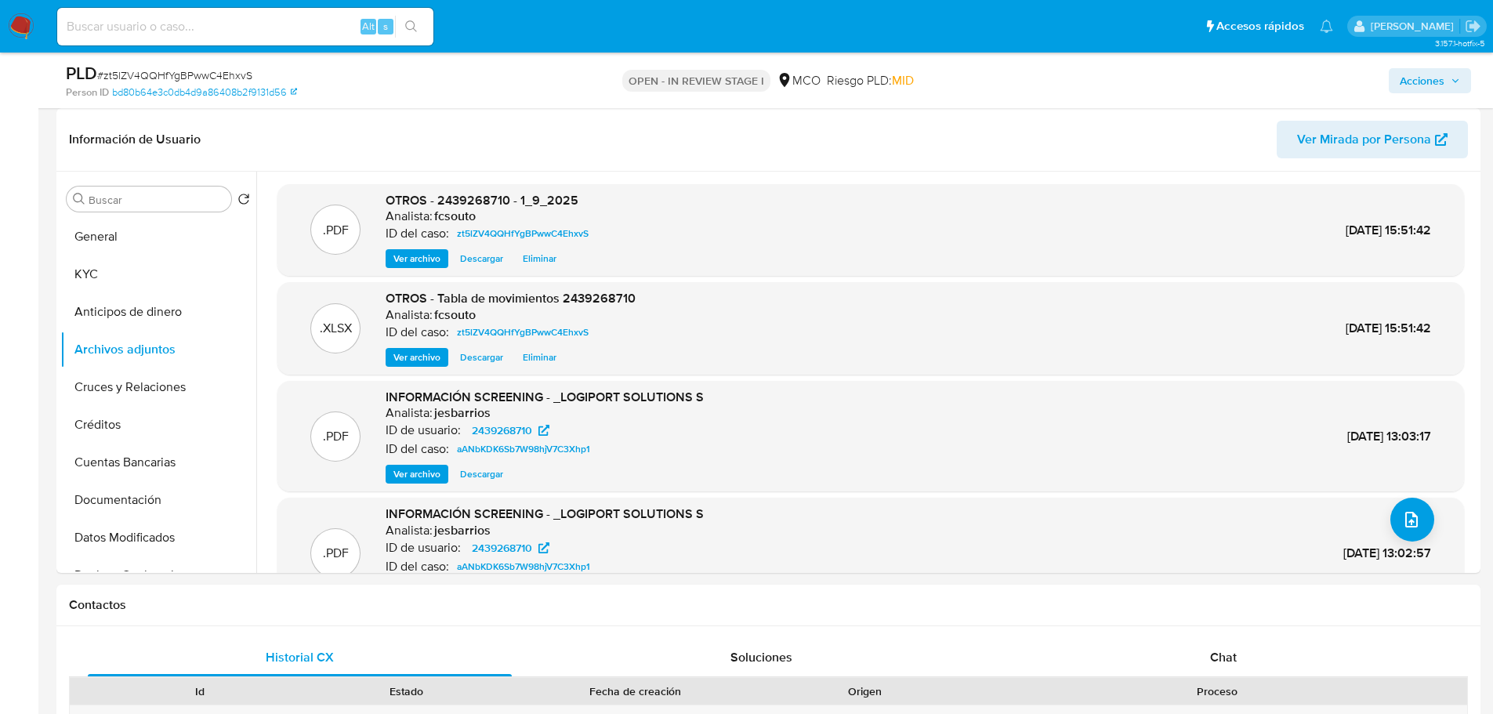
click at [1416, 83] on span "Acciones" at bounding box center [1422, 80] width 45 height 25
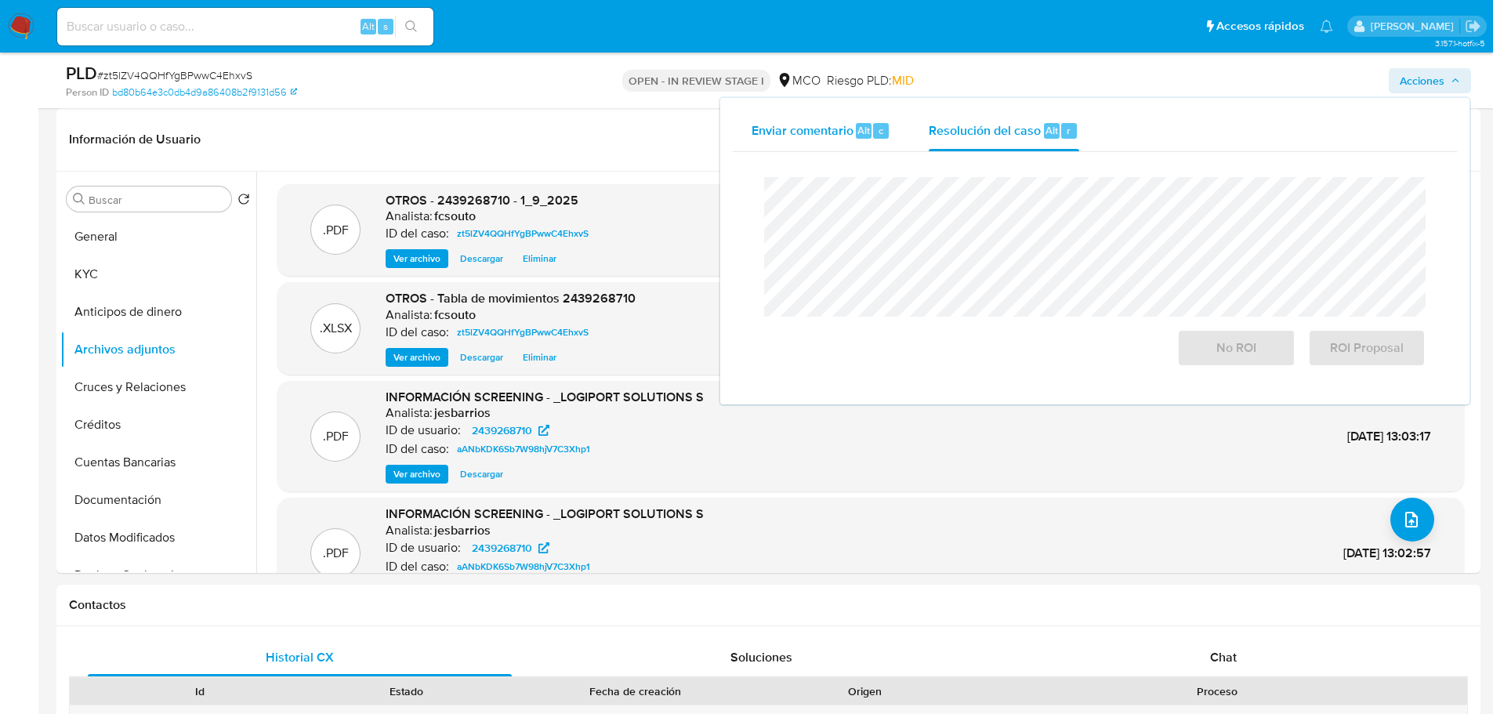
click at [864, 112] on div "Enviar comentario Alt c" at bounding box center [822, 131] width 140 height 41
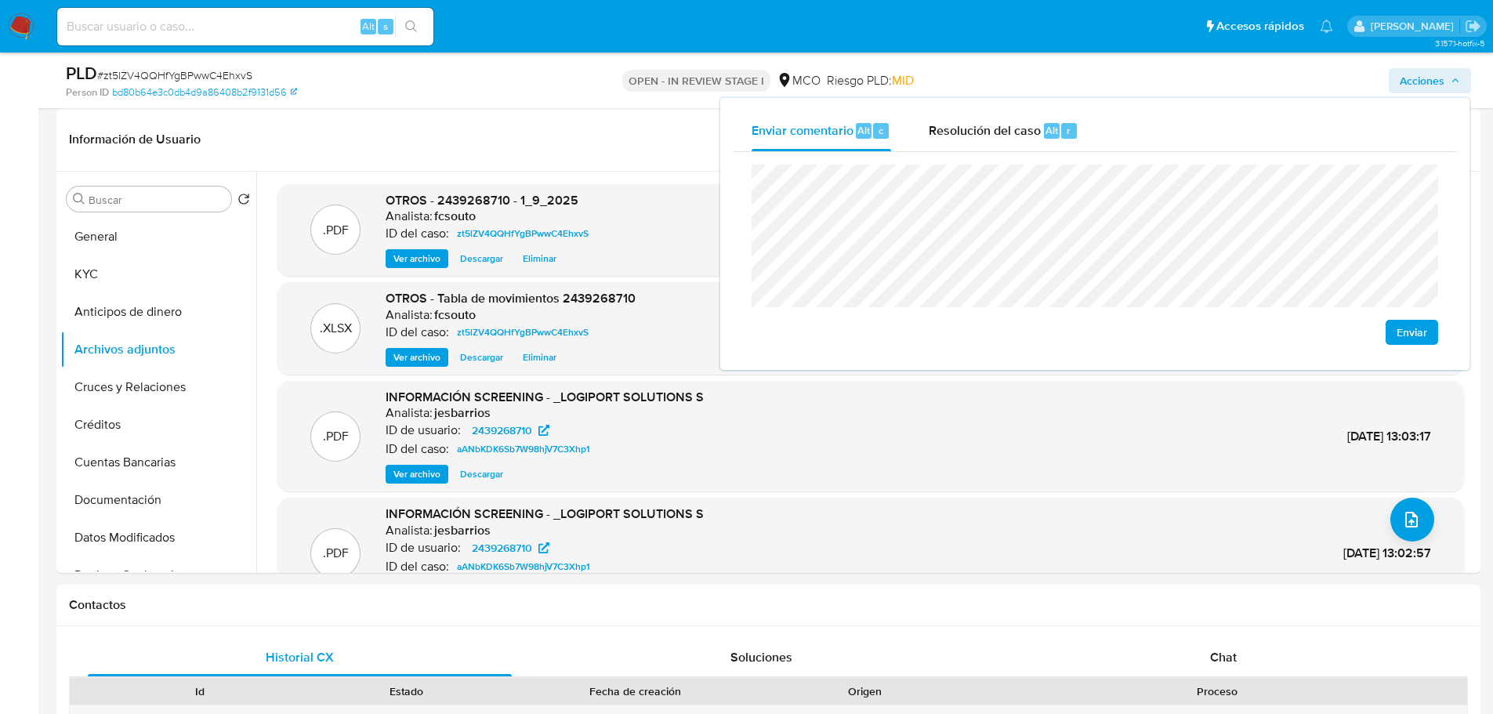
click at [1412, 328] on span "Enviar" at bounding box center [1412, 332] width 31 height 22
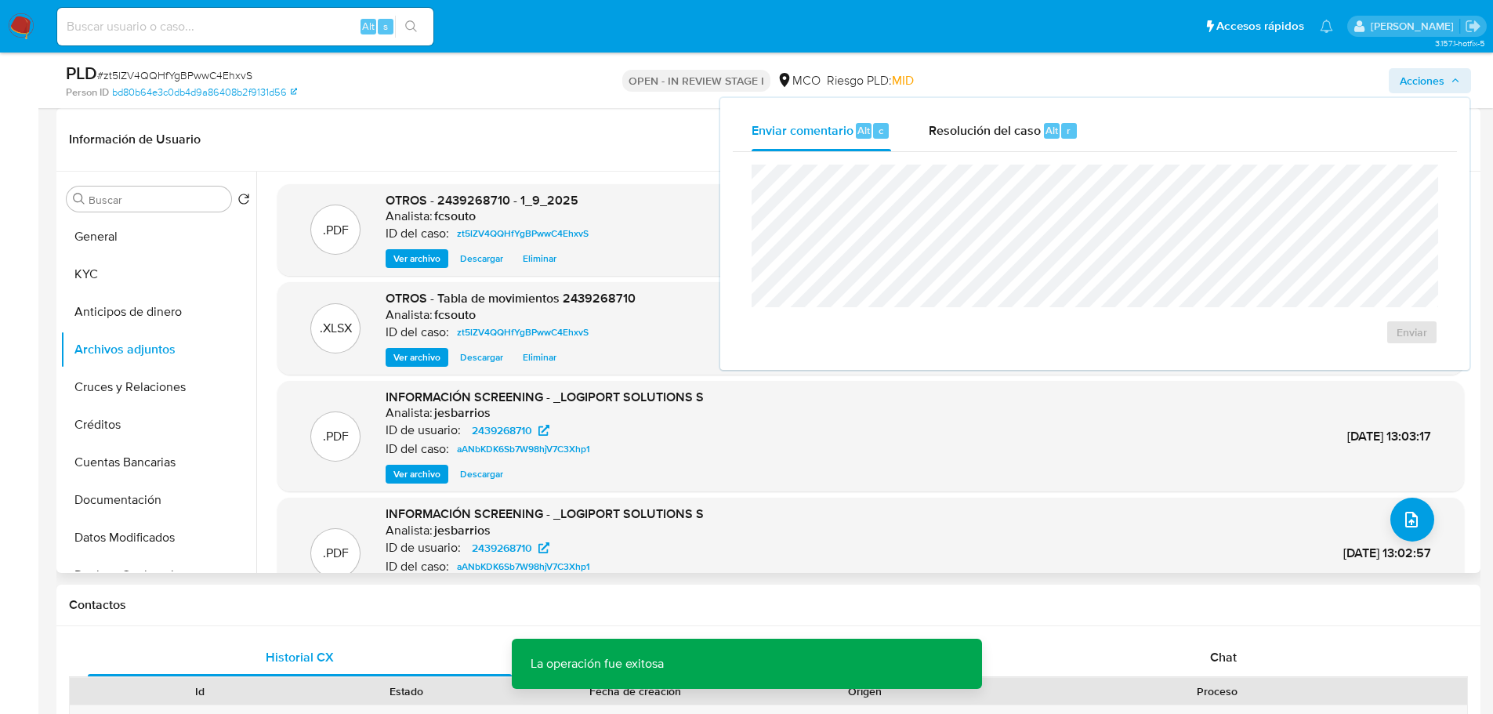
click at [593, 129] on header "Información de Usuario Ver Mirada por Persona" at bounding box center [768, 140] width 1399 height 38
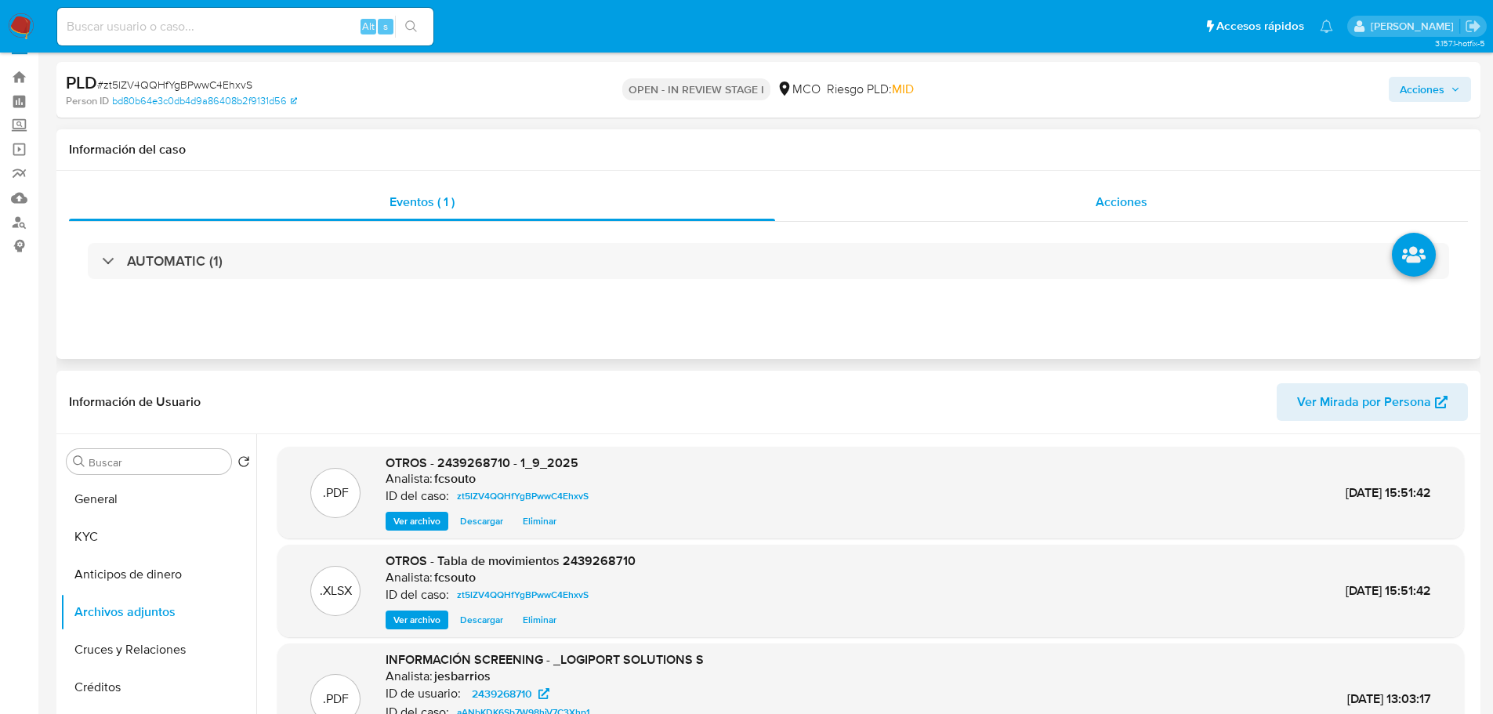
scroll to position [0, 0]
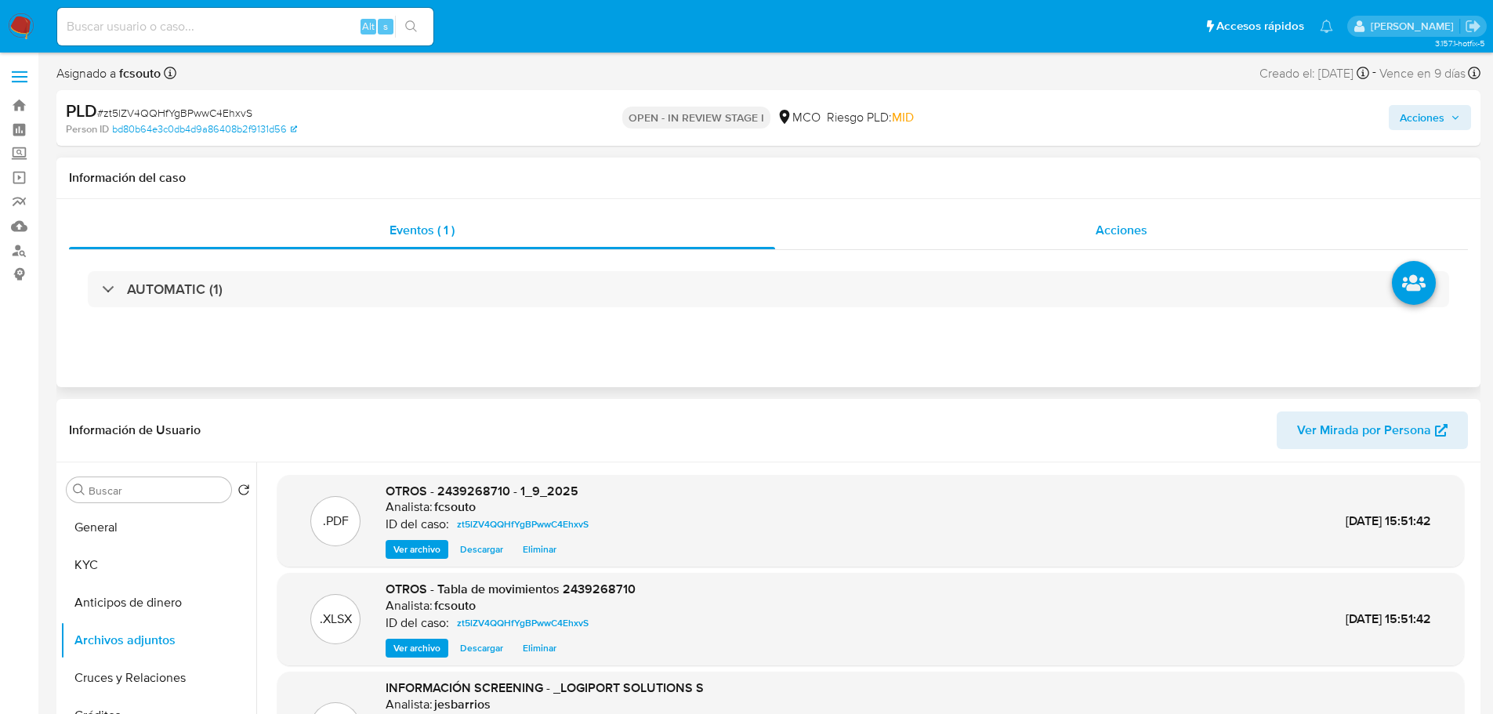
drag, startPoint x: 1144, startPoint y: 228, endPoint x: 1109, endPoint y: 243, distance: 37.6
click at [1135, 234] on span "Acciones" at bounding box center [1122, 230] width 52 height 18
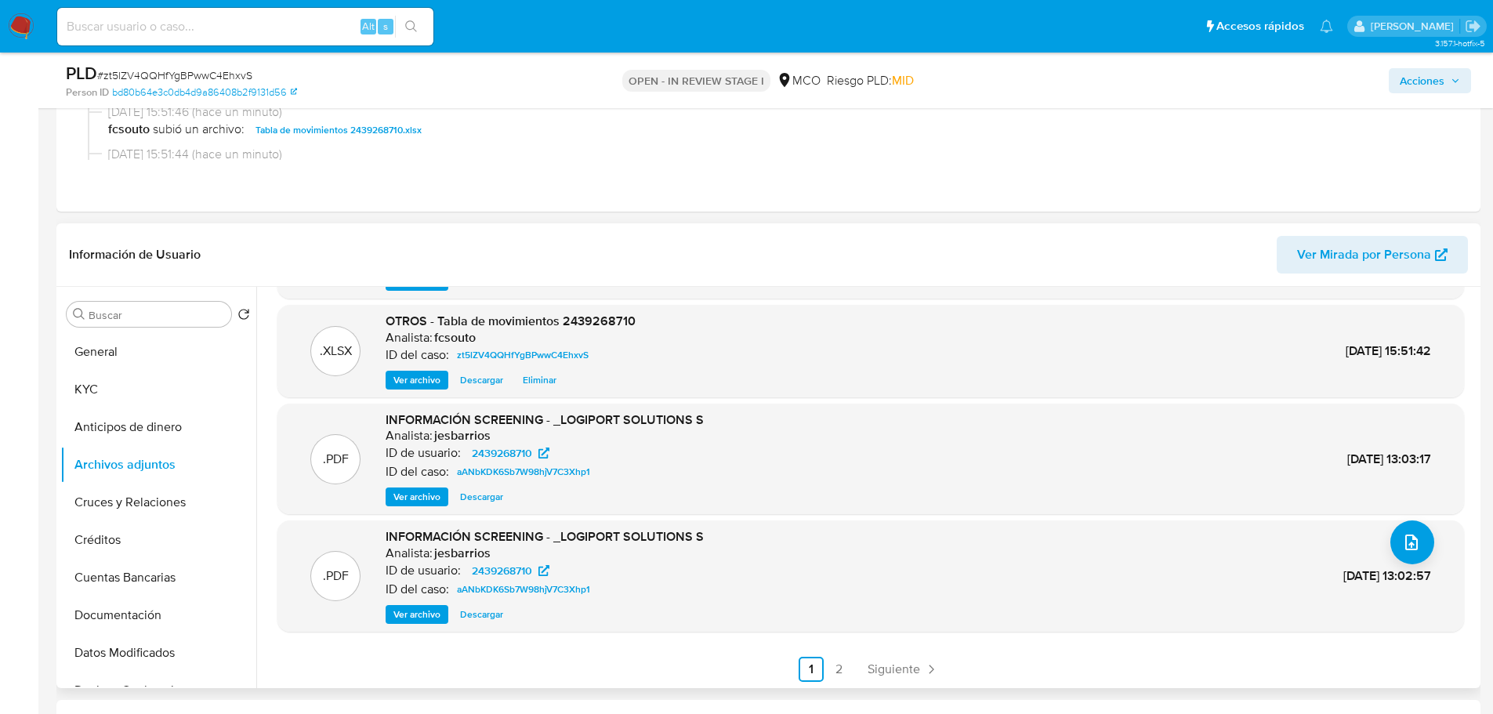
scroll to position [94, 0]
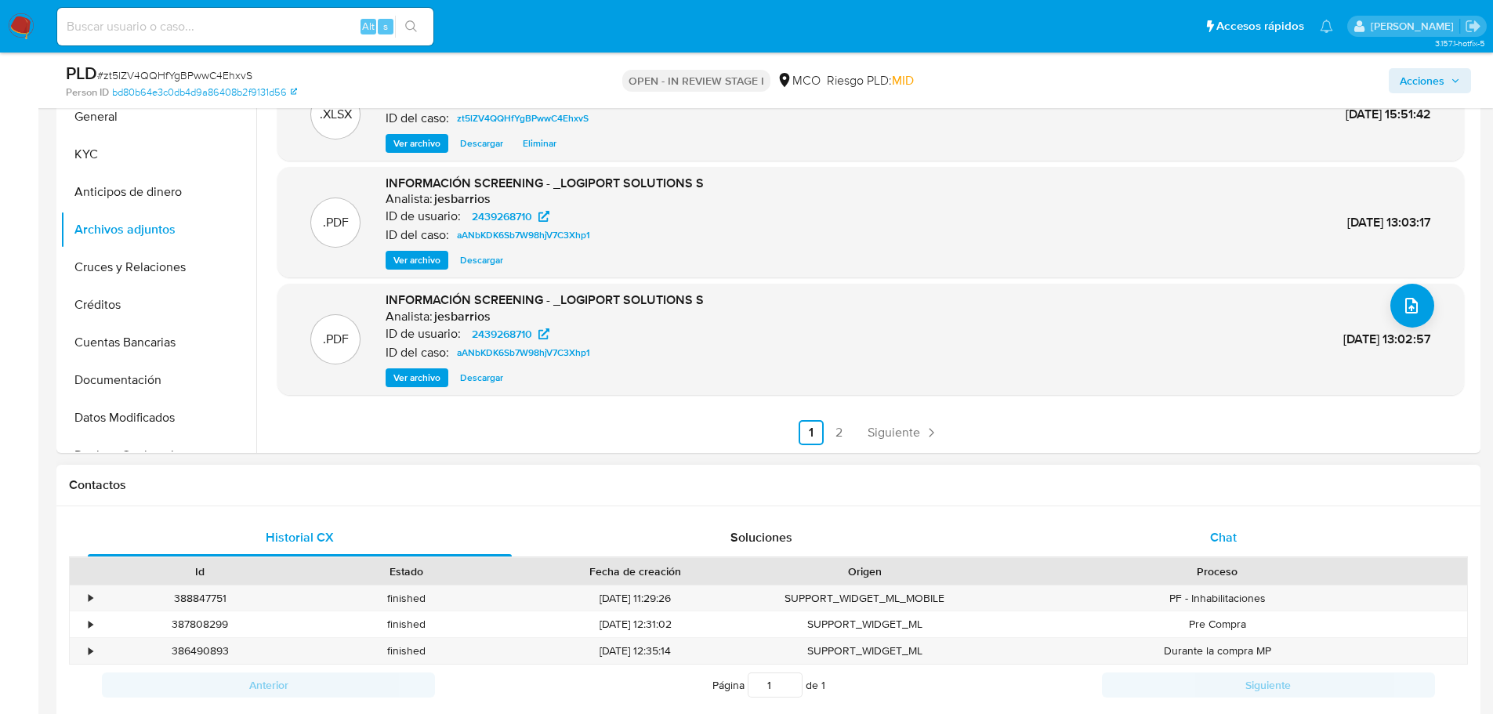
click at [1224, 539] on span "Chat" at bounding box center [1223, 537] width 27 height 18
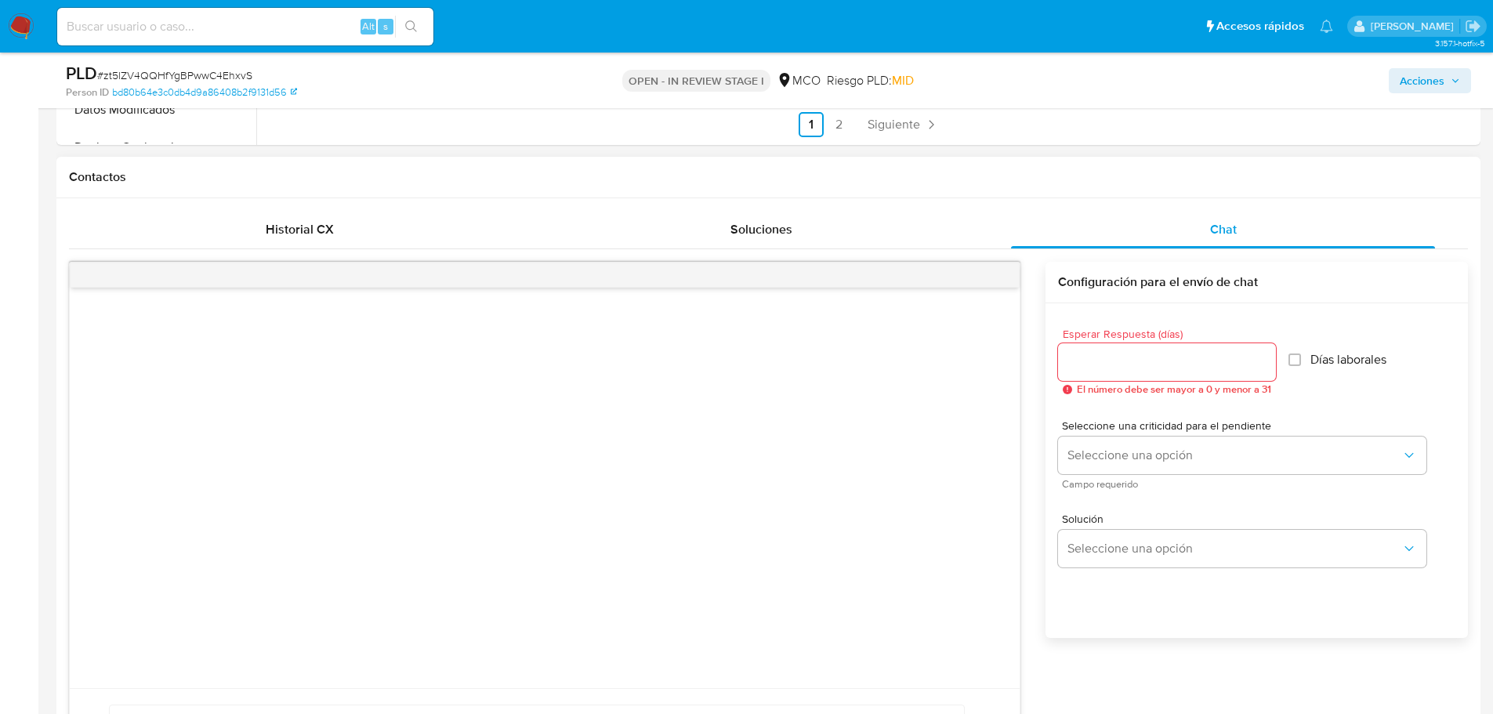
scroll to position [784, 0]
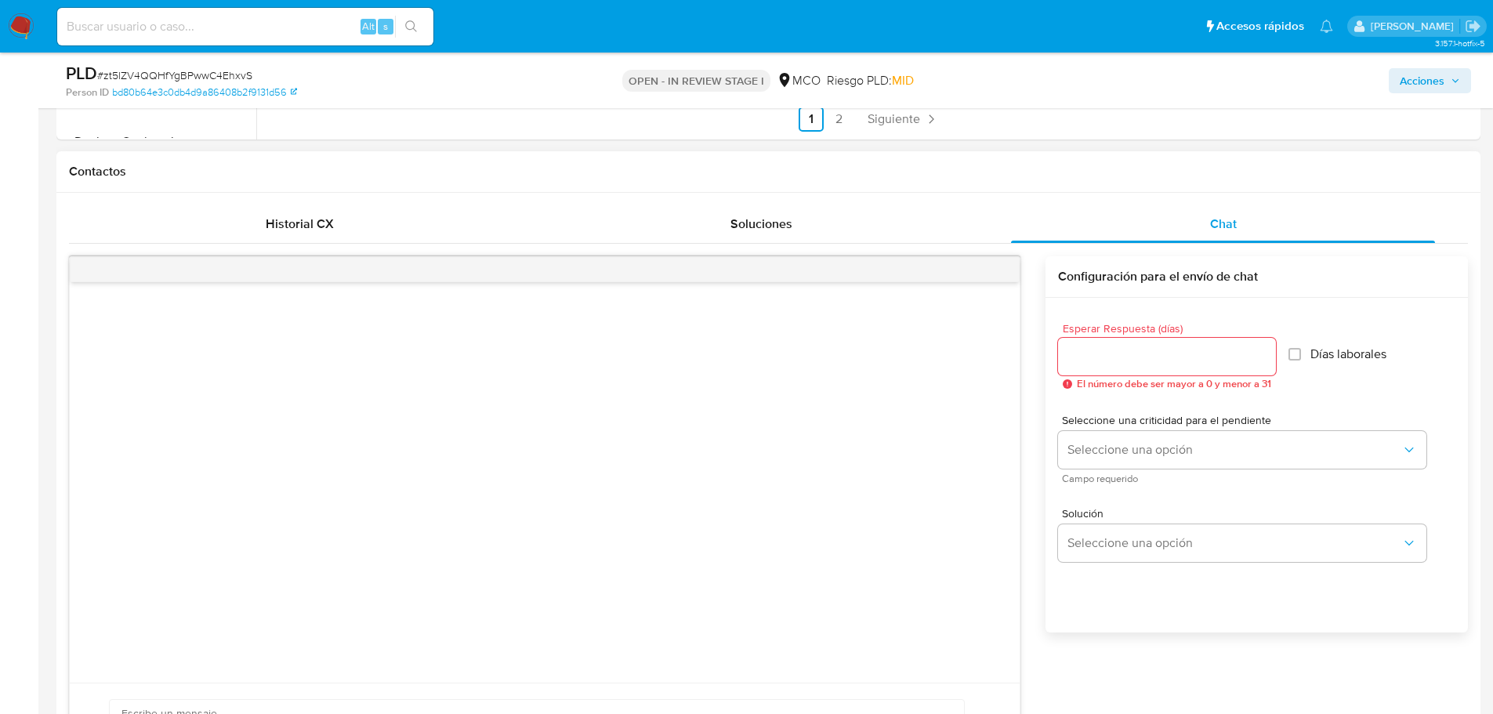
click at [1097, 355] on input "Esperar Respuesta (días)" at bounding box center [1167, 356] width 218 height 20
type input "3"
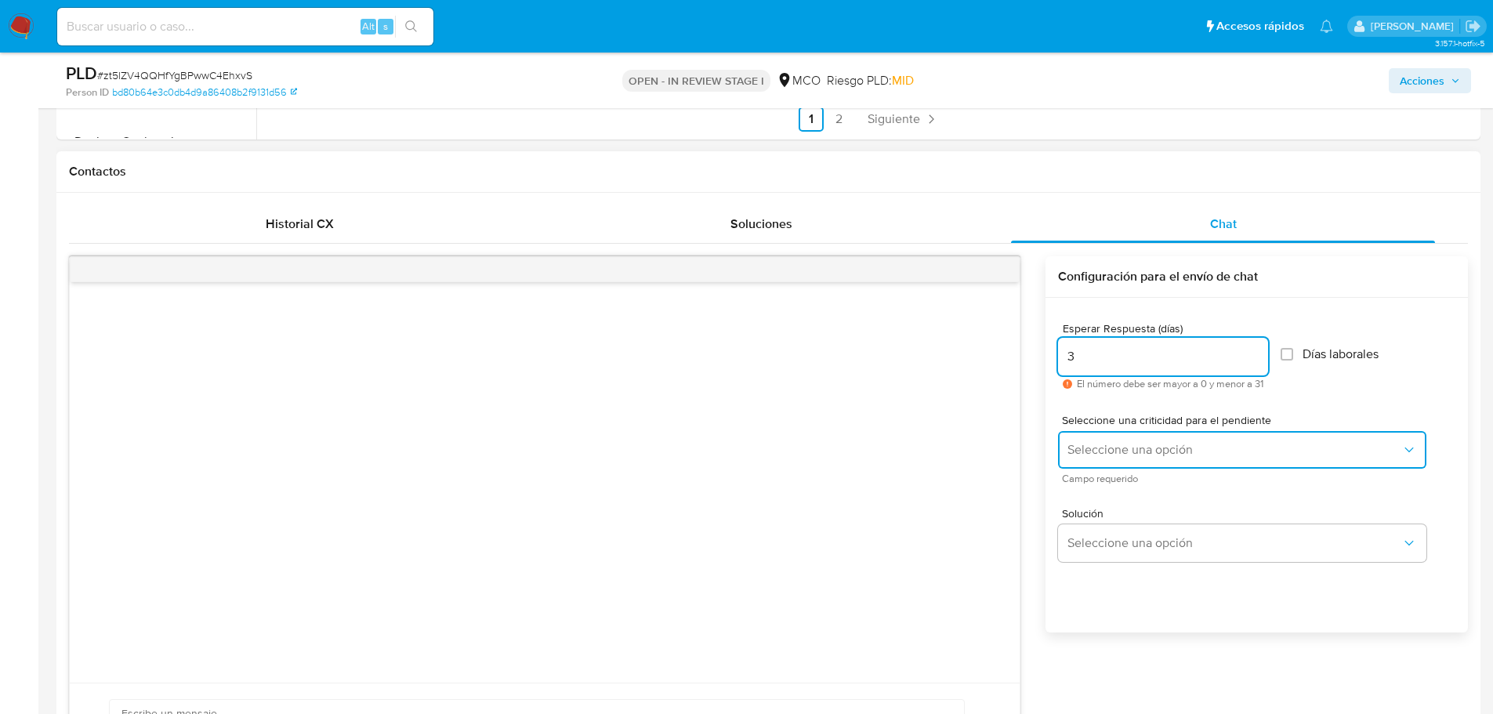
click at [1127, 444] on span "Seleccione una opción" at bounding box center [1235, 450] width 334 height 16
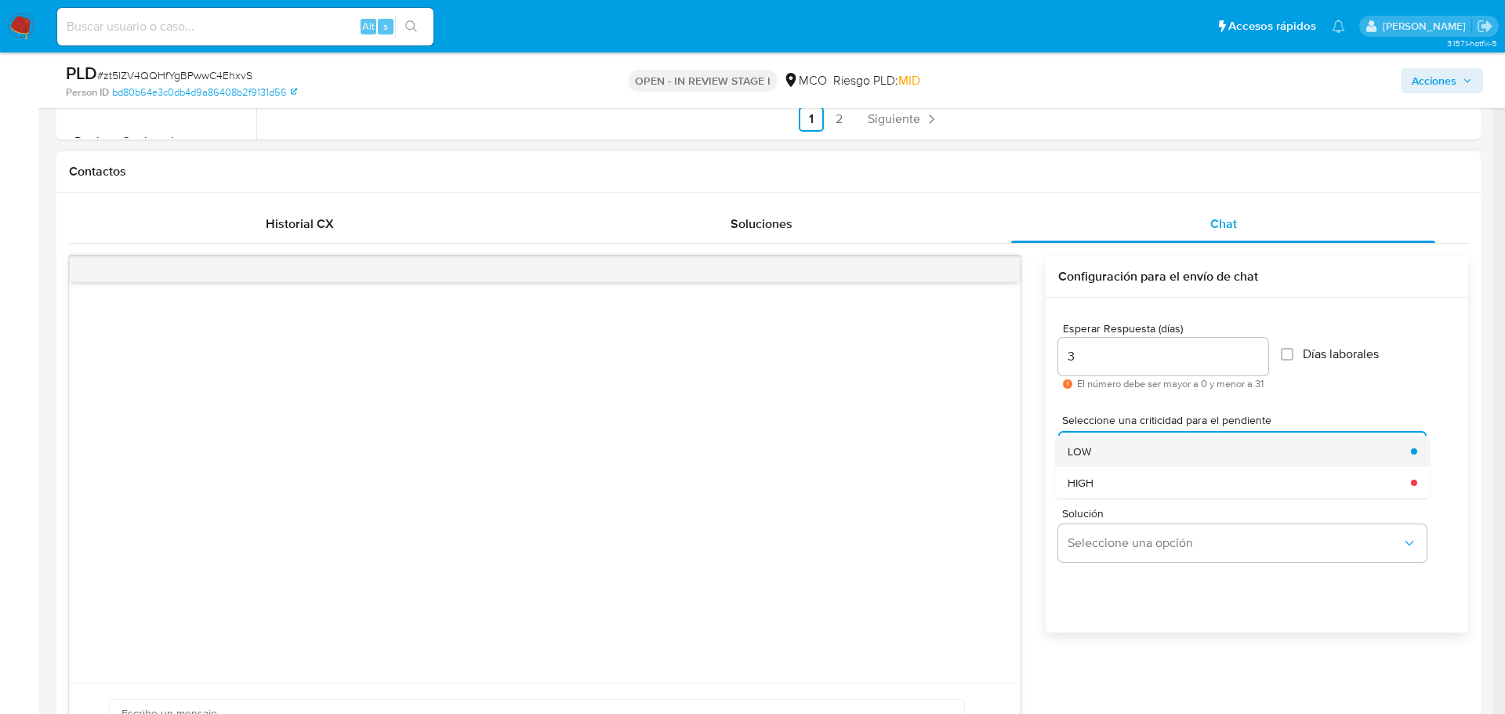
click at [1119, 452] on div "LOW" at bounding box center [1235, 451] width 334 height 31
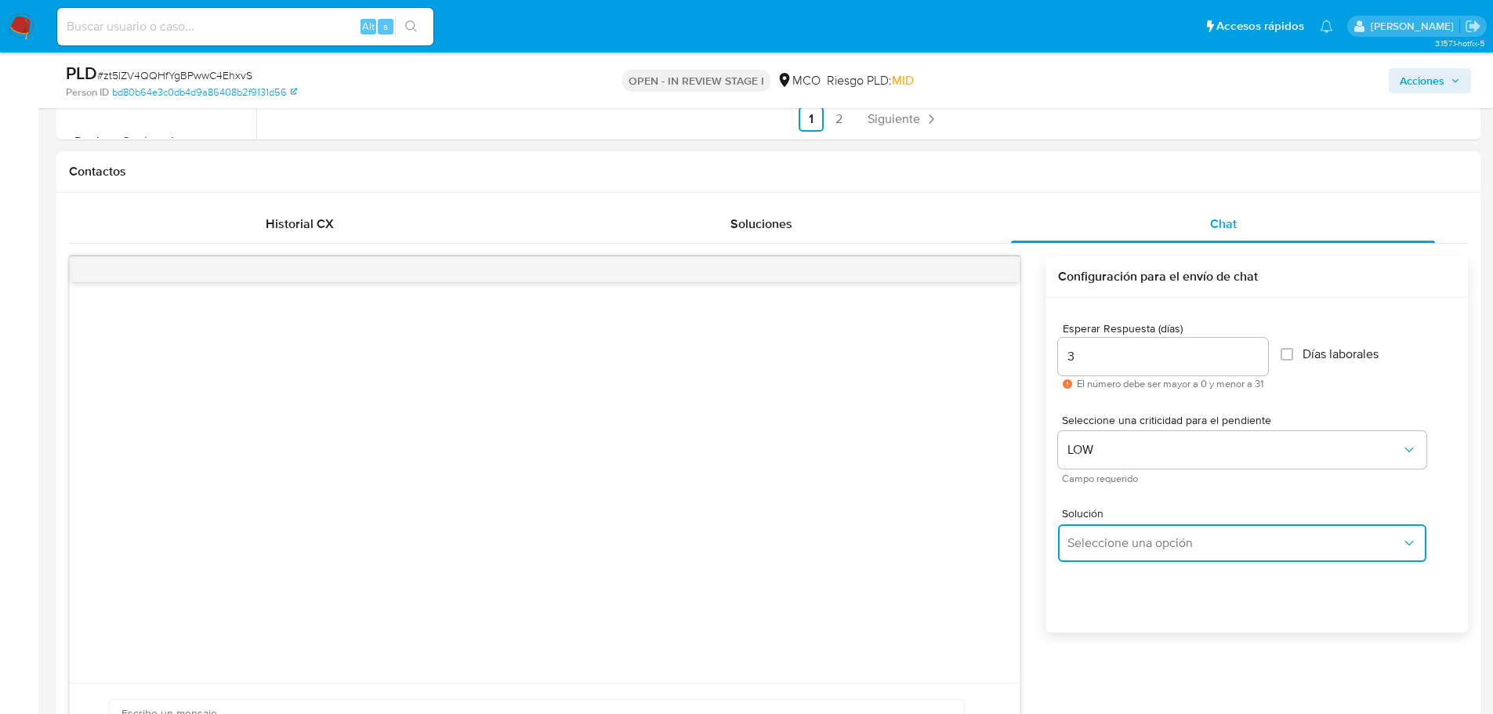
click at [1094, 541] on span "Seleccione una opción" at bounding box center [1235, 543] width 334 height 16
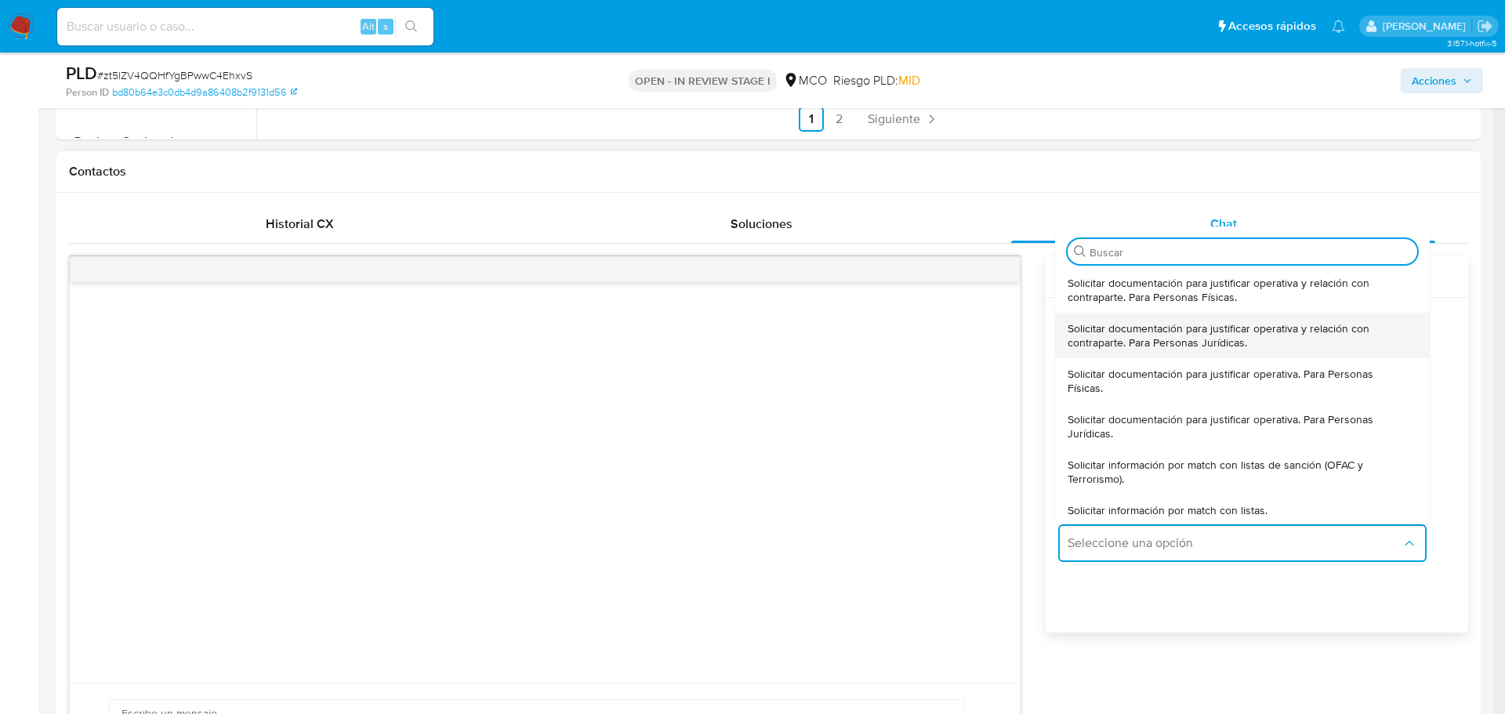
click at [1179, 339] on span "Solicitar documentación para justificar operativa y relación con contraparte. P…" at bounding box center [1238, 335] width 340 height 28
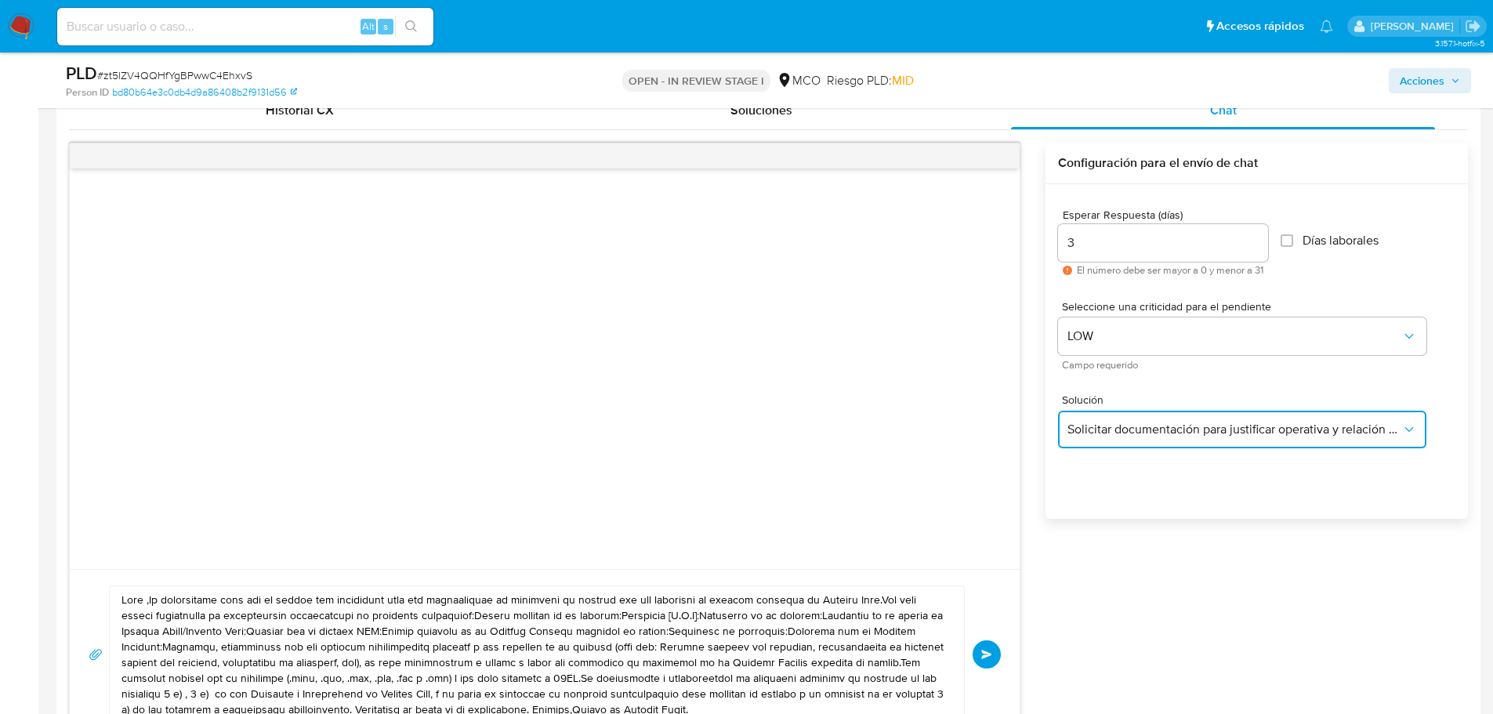
scroll to position [1097, 0]
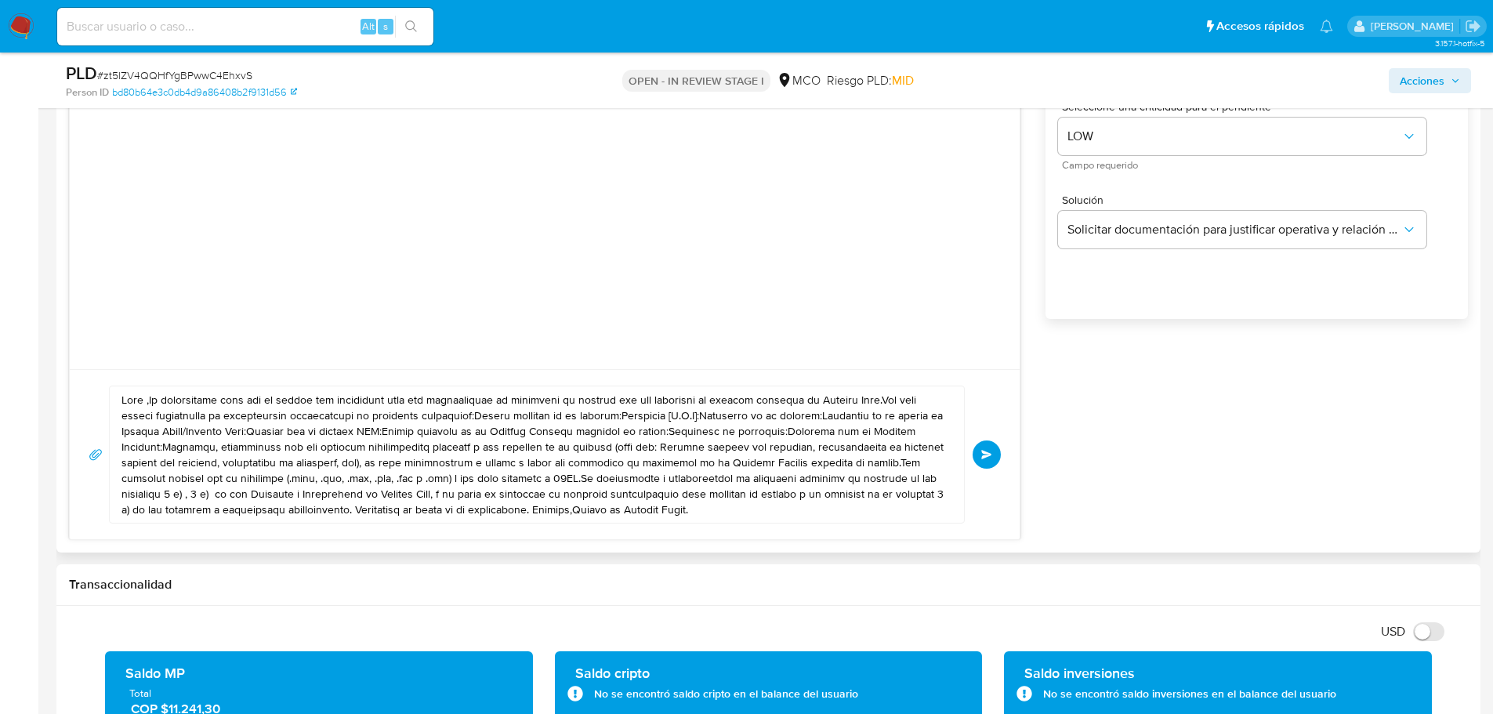
click at [150, 404] on textarea at bounding box center [532, 454] width 823 height 136
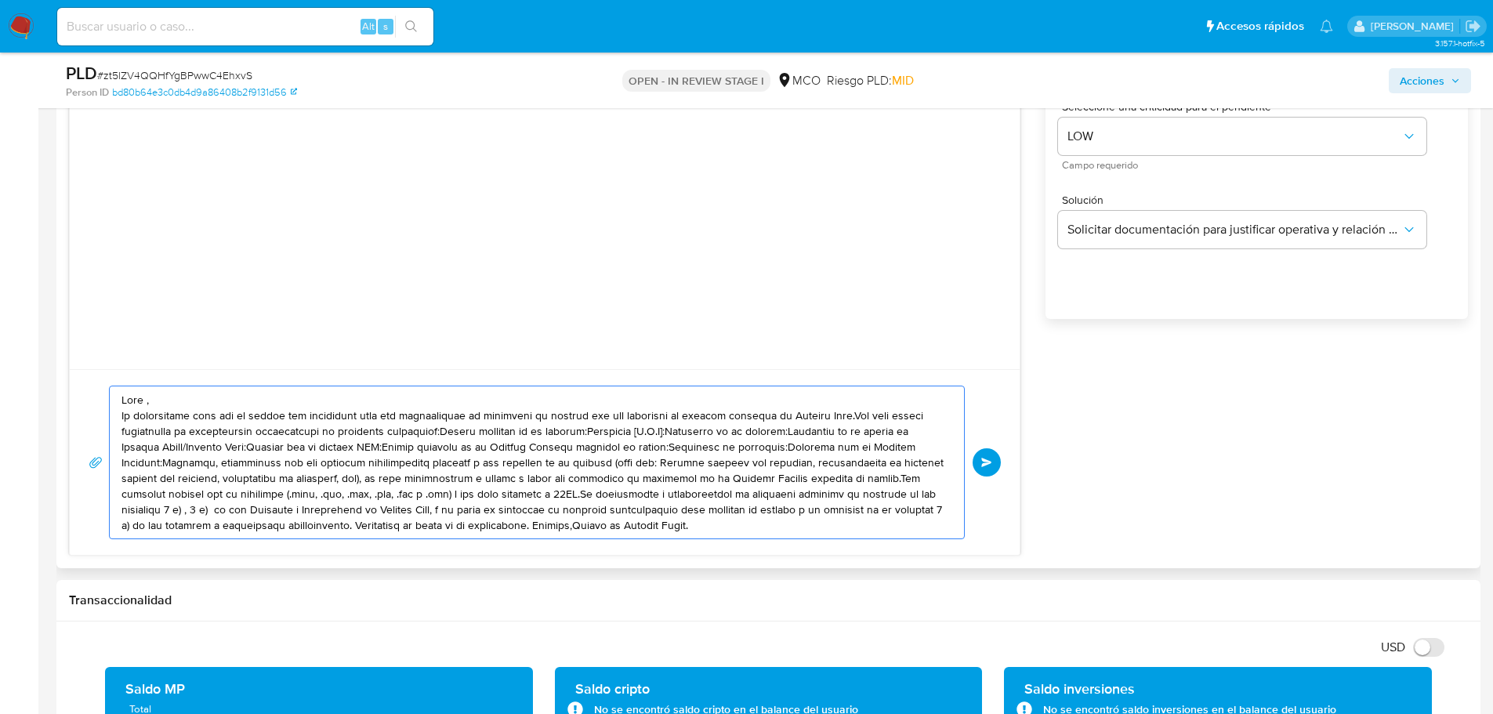
drag, startPoint x: 201, startPoint y: 416, endPoint x: 373, endPoint y: 409, distance: 172.6
click at [373, 409] on textarea at bounding box center [532, 462] width 823 height 152
click at [689, 415] on textarea at bounding box center [532, 462] width 823 height 152
drag, startPoint x: 511, startPoint y: 435, endPoint x: 514, endPoint y: 463, distance: 28.4
click at [512, 436] on textarea at bounding box center [532, 462] width 823 height 152
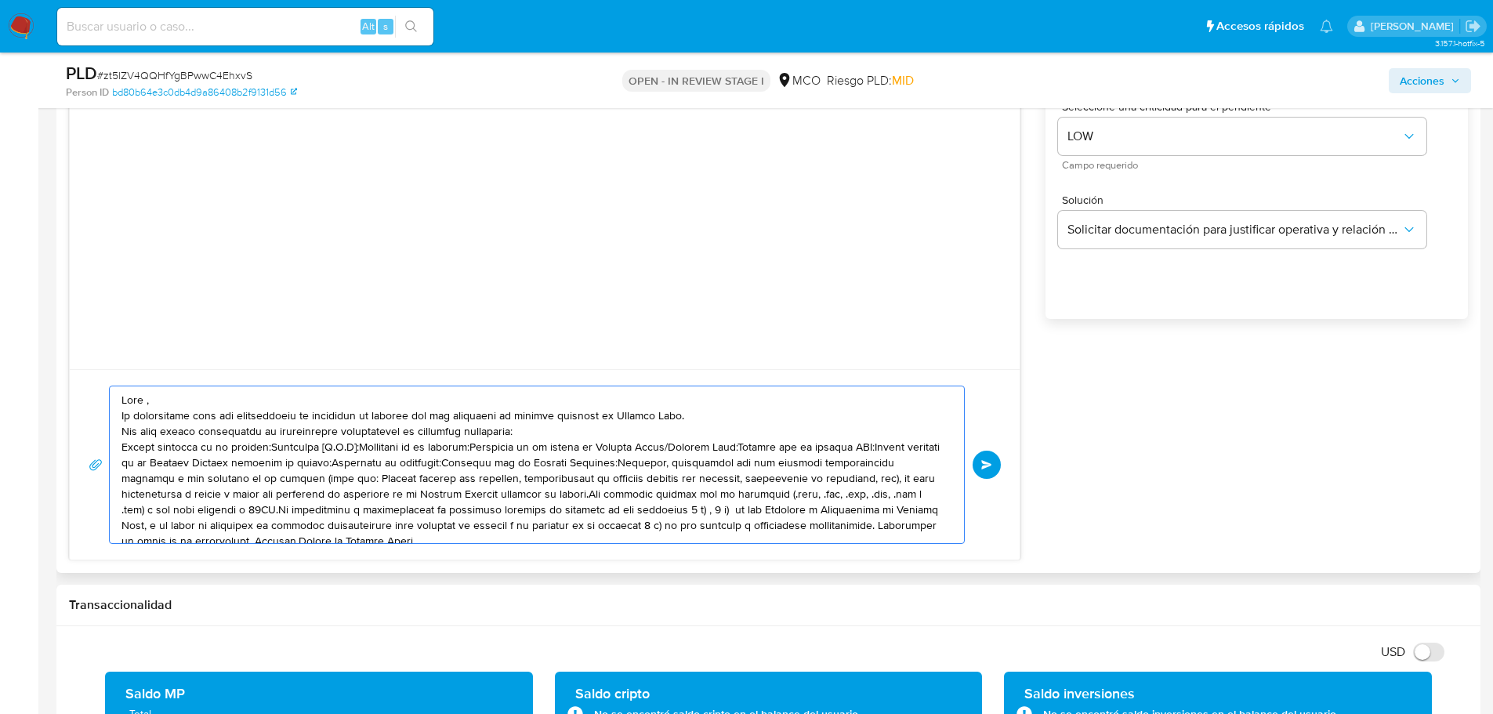
drag, startPoint x: 488, startPoint y: 449, endPoint x: 114, endPoint y: 448, distance: 373.9
click at [114, 448] on div at bounding box center [533, 464] width 847 height 157
click at [391, 449] on textarea at bounding box center [532, 464] width 823 height 157
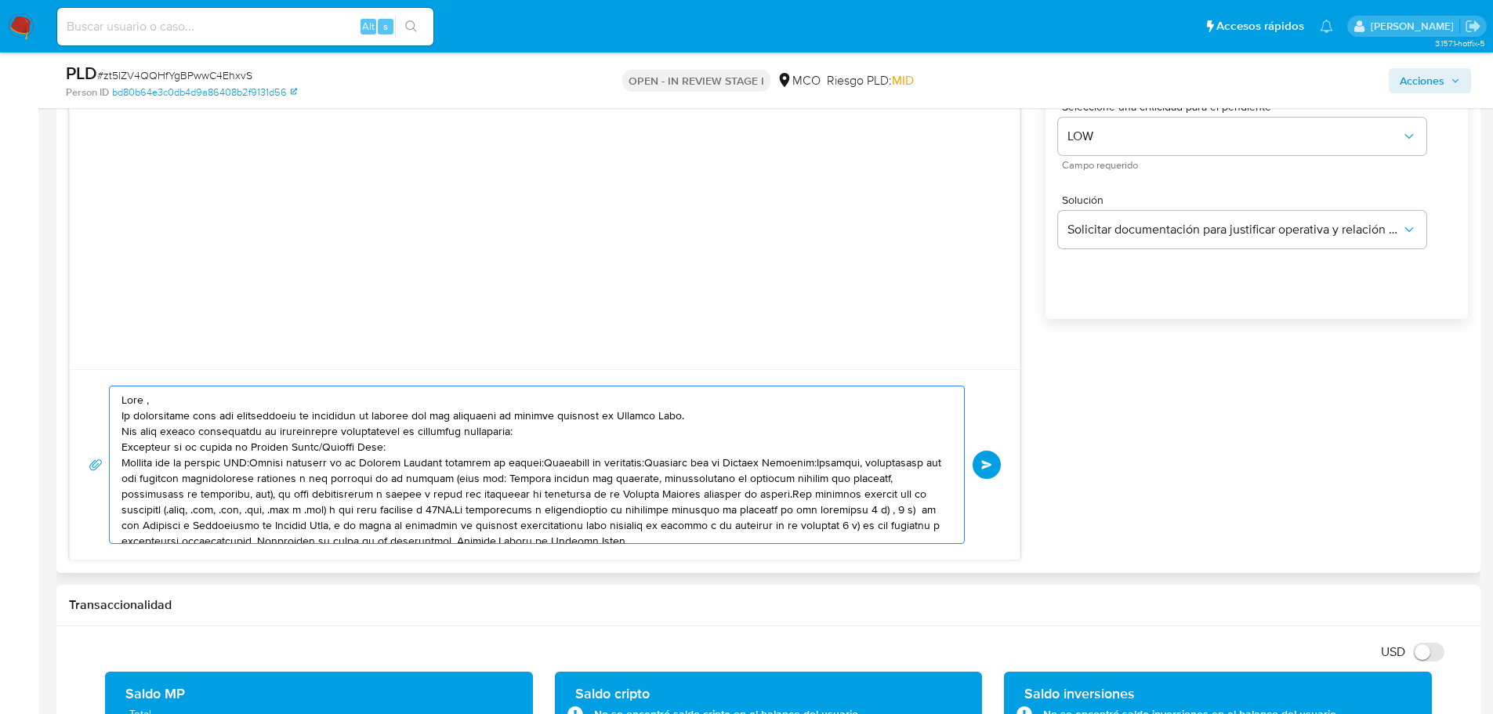
click at [256, 462] on textarea at bounding box center [532, 464] width 823 height 157
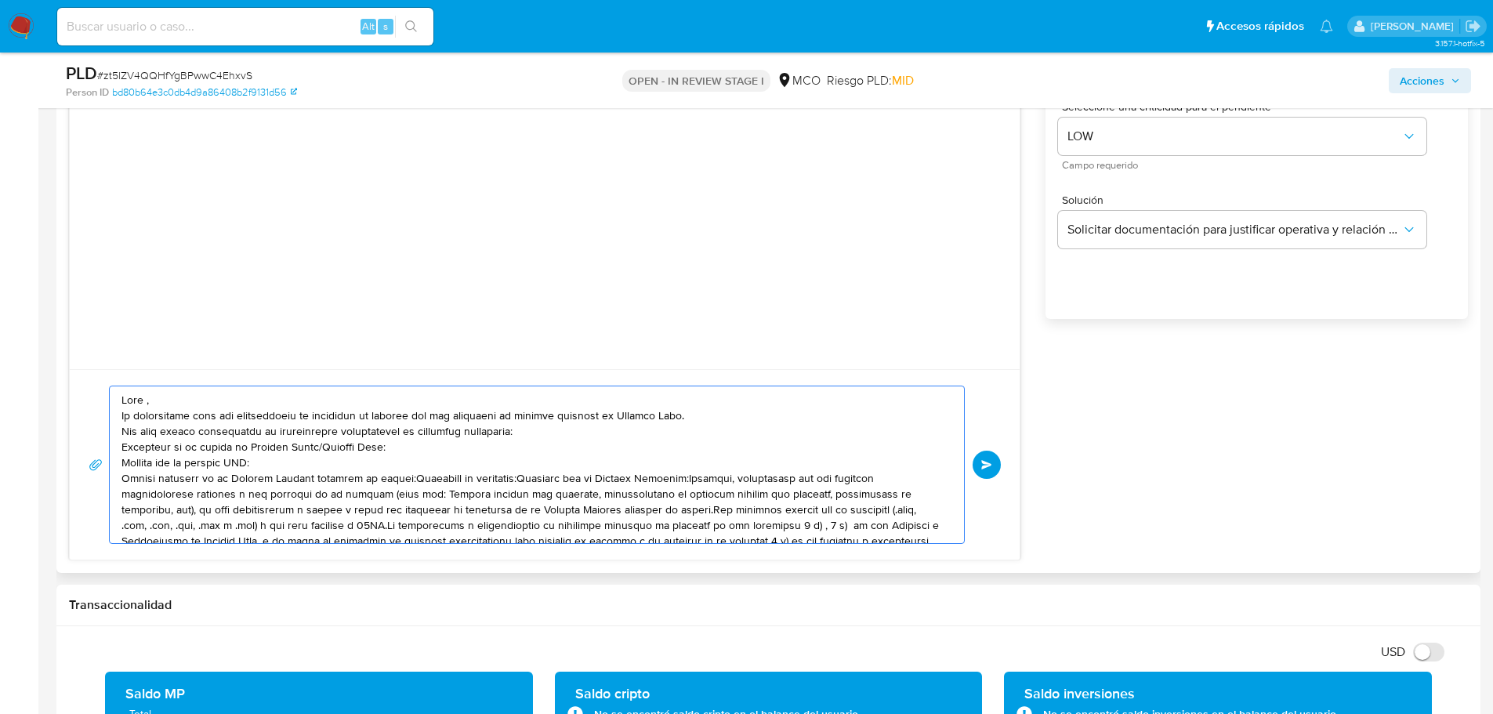
click at [413, 480] on textarea at bounding box center [532, 464] width 823 height 157
click at [403, 492] on textarea at bounding box center [532, 464] width 823 height 157
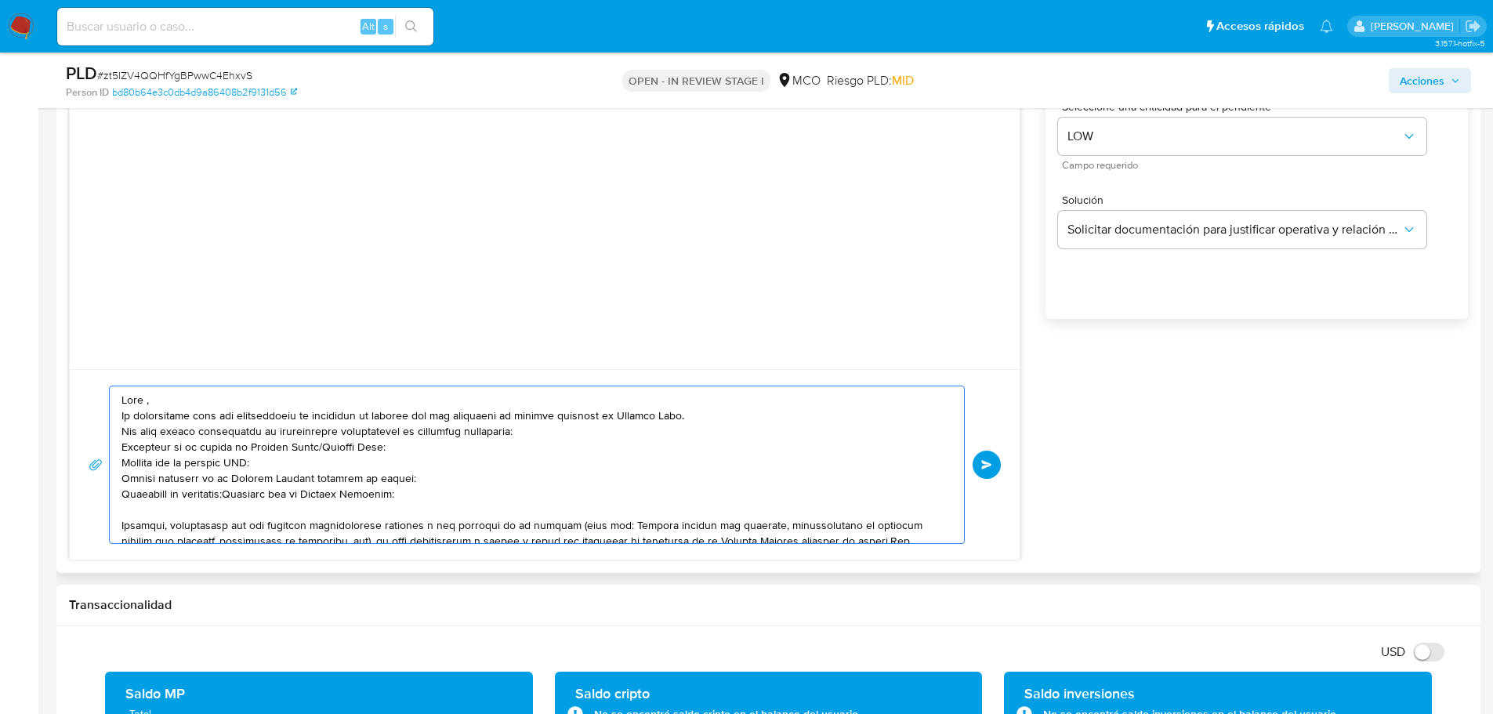
drag, startPoint x: 246, startPoint y: 495, endPoint x: 257, endPoint y: 501, distance: 12.6
click at [248, 497] on textarea at bounding box center [532, 464] width 823 height 157
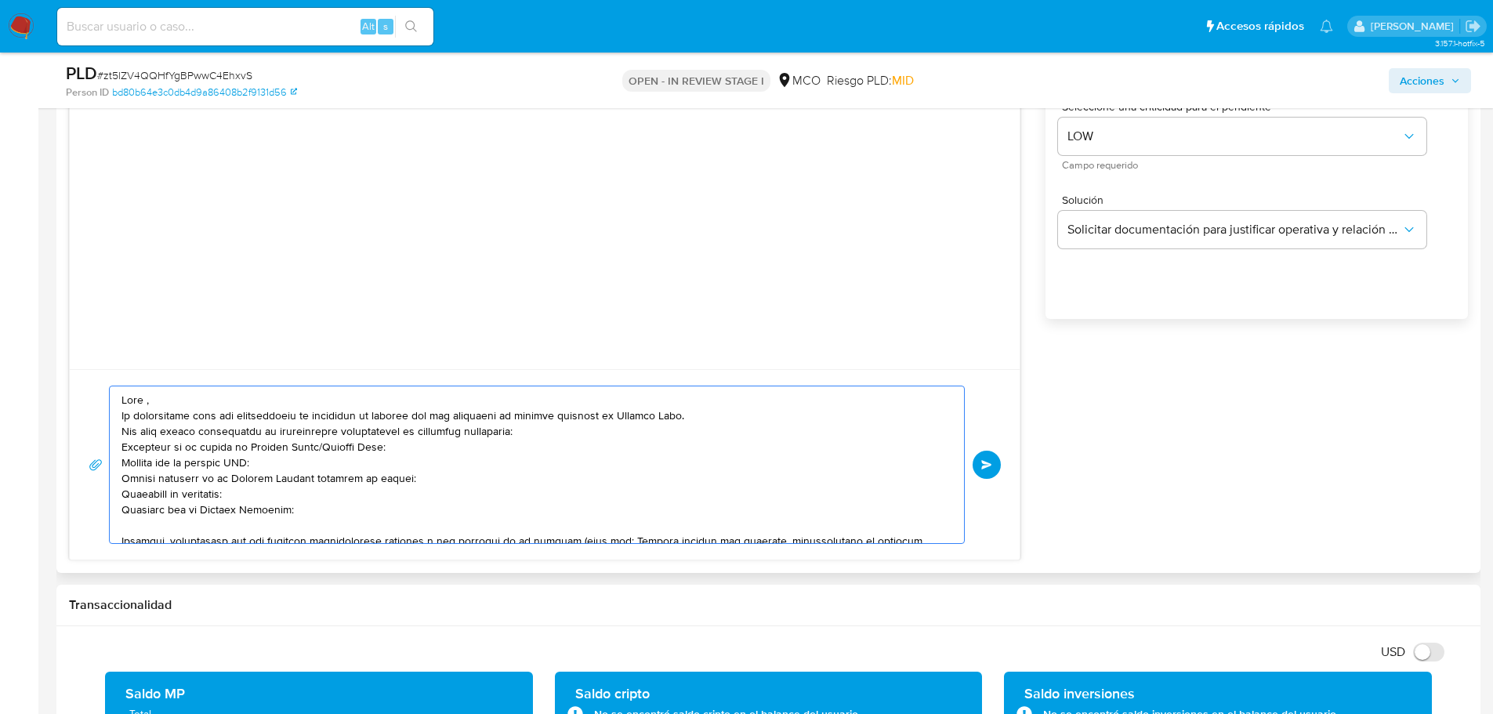
scroll to position [74, 0]
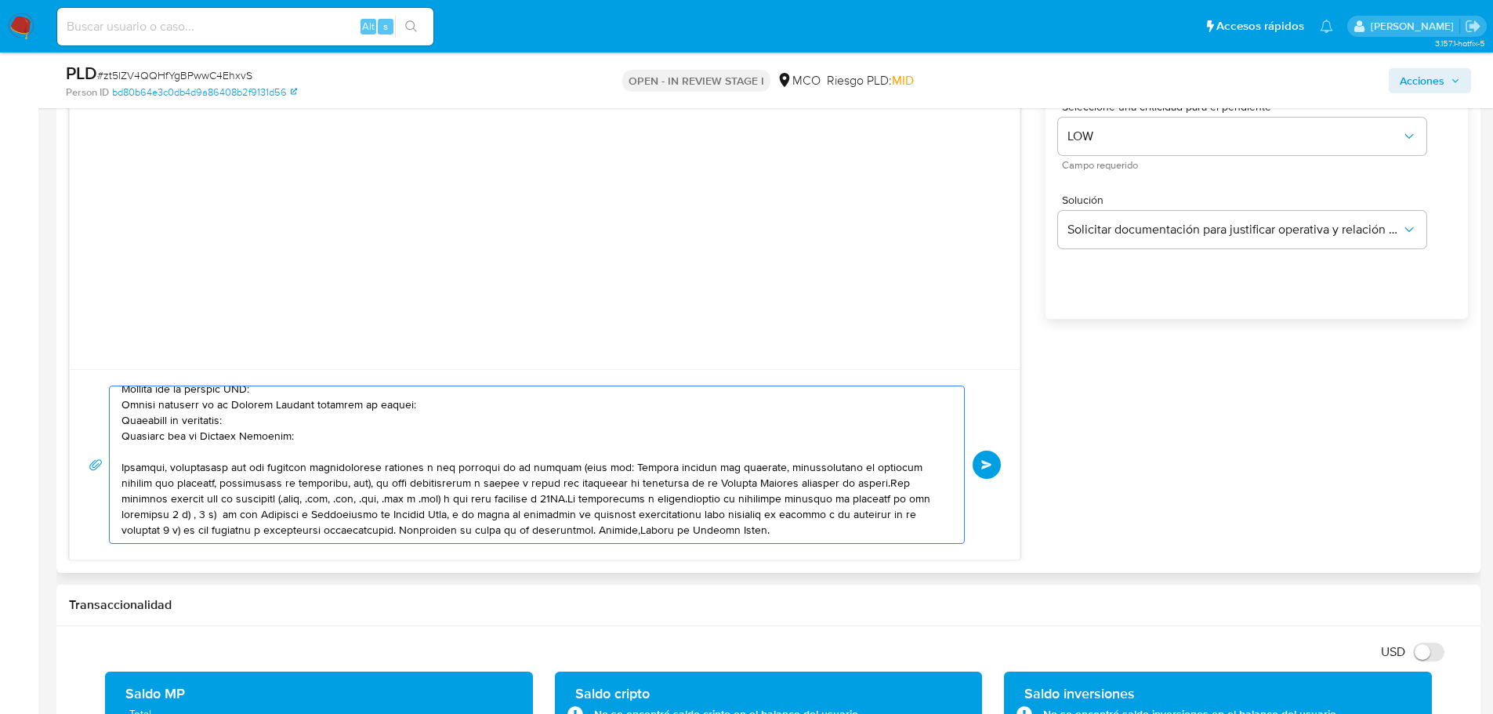
click at [507, 486] on textarea at bounding box center [532, 464] width 823 height 157
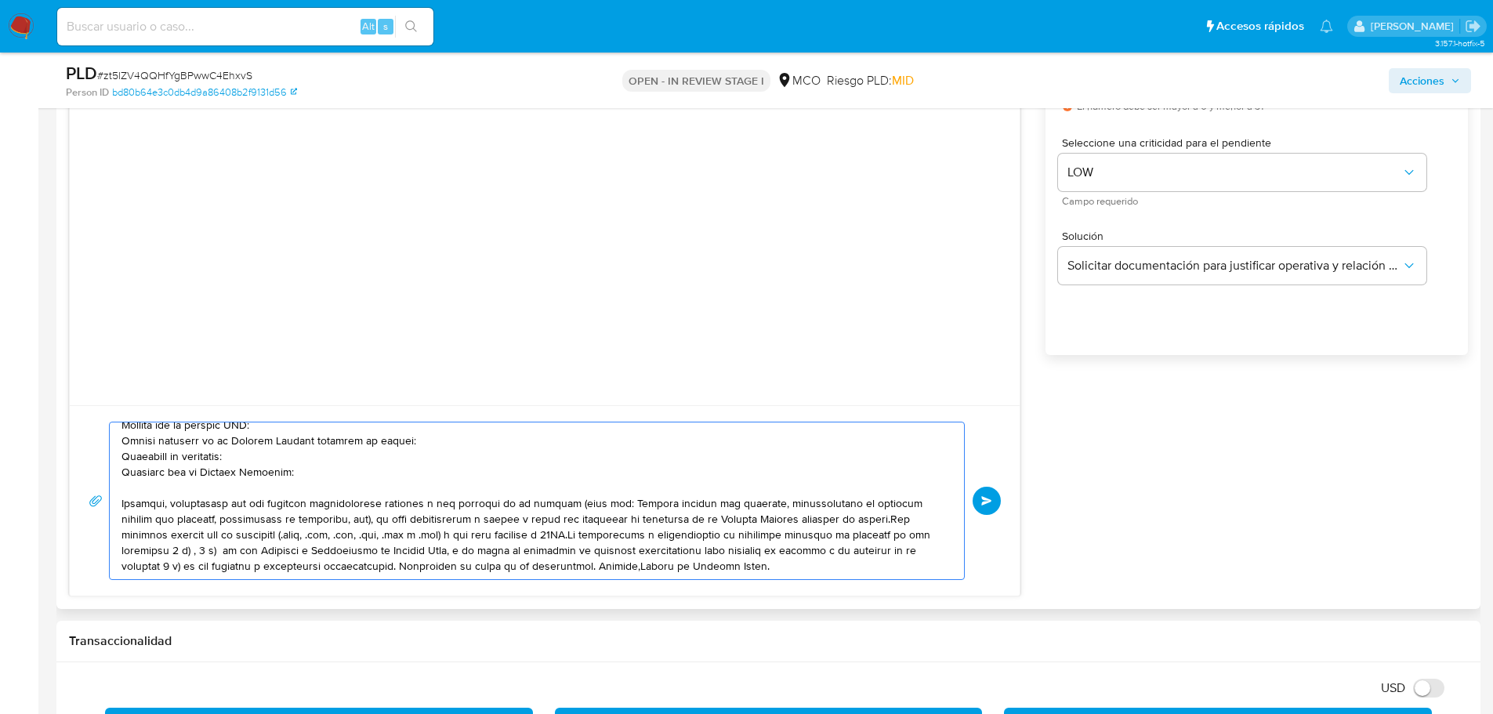
scroll to position [1097, 0]
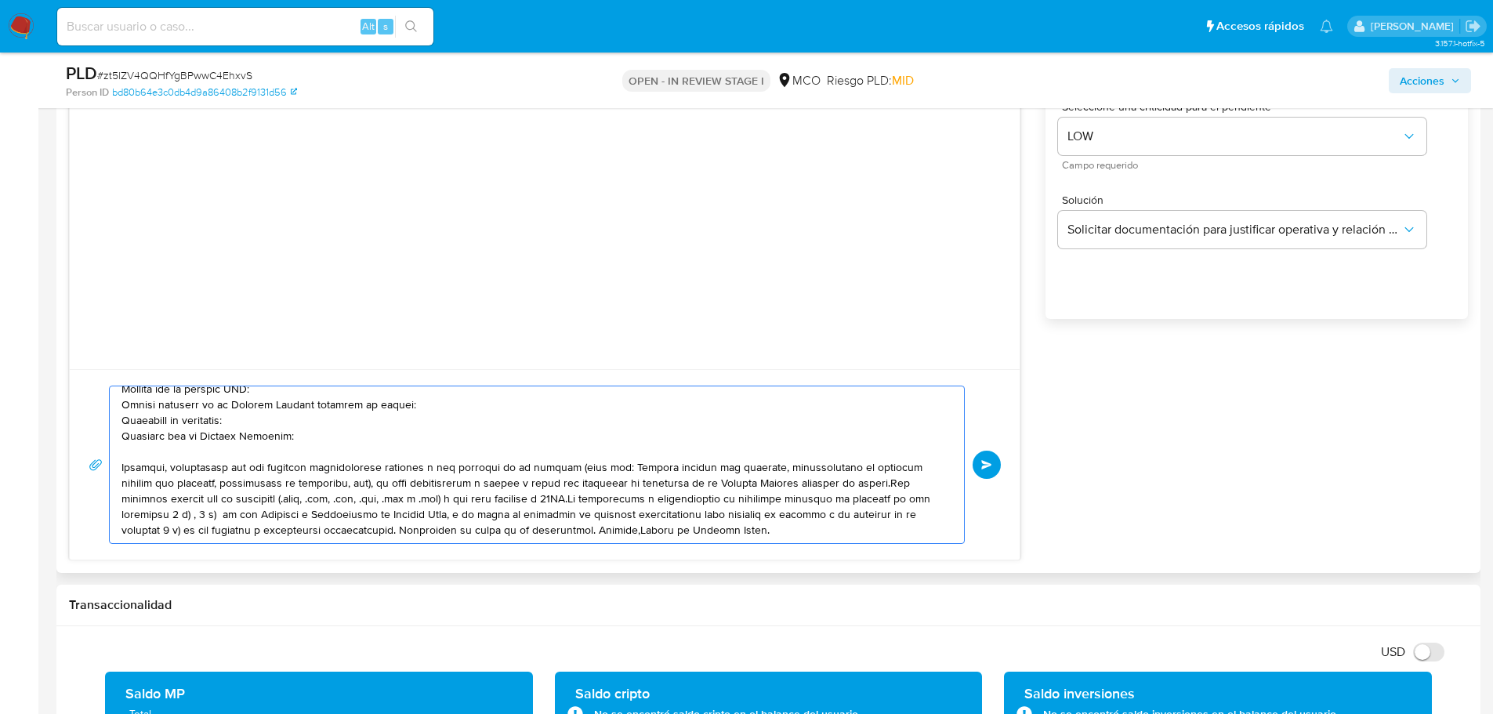
click at [890, 483] on textarea at bounding box center [532, 464] width 823 height 157
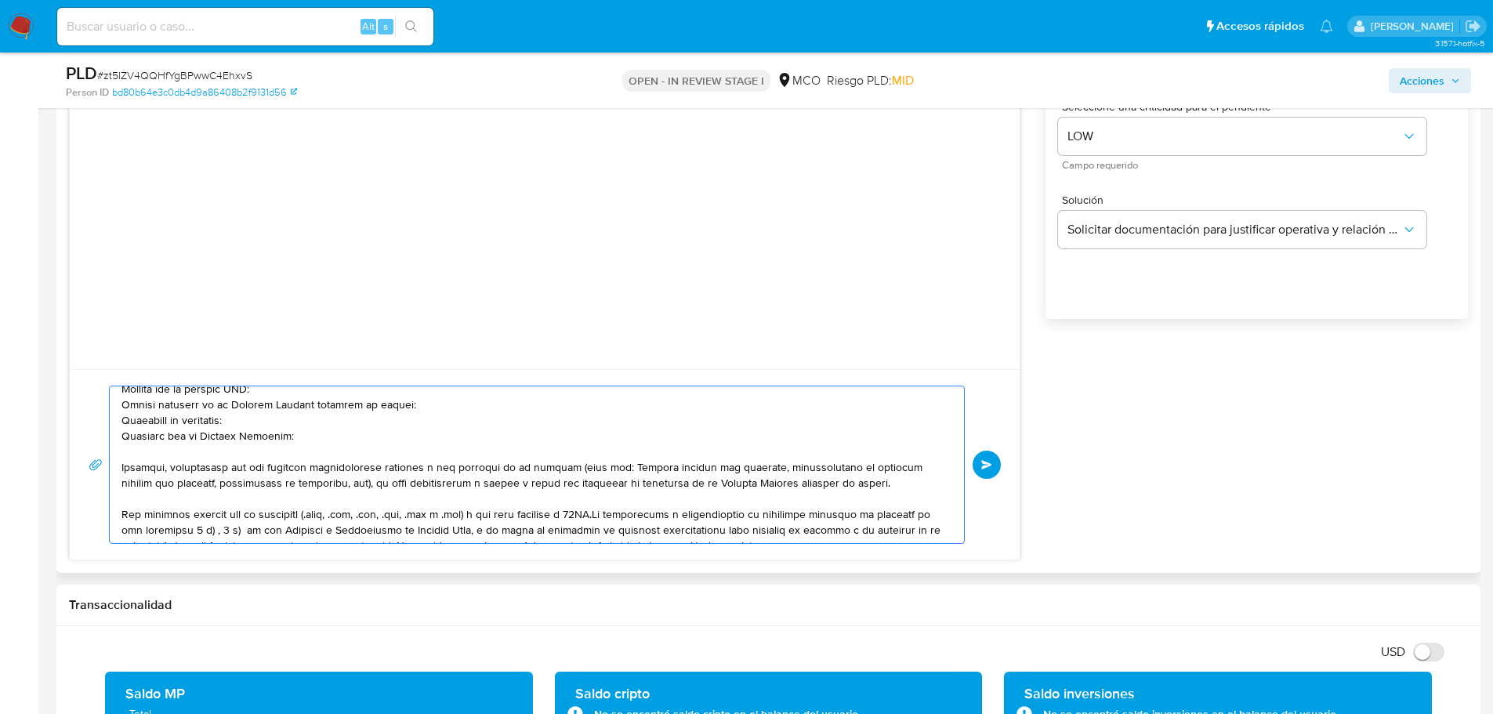
scroll to position [89, 0]
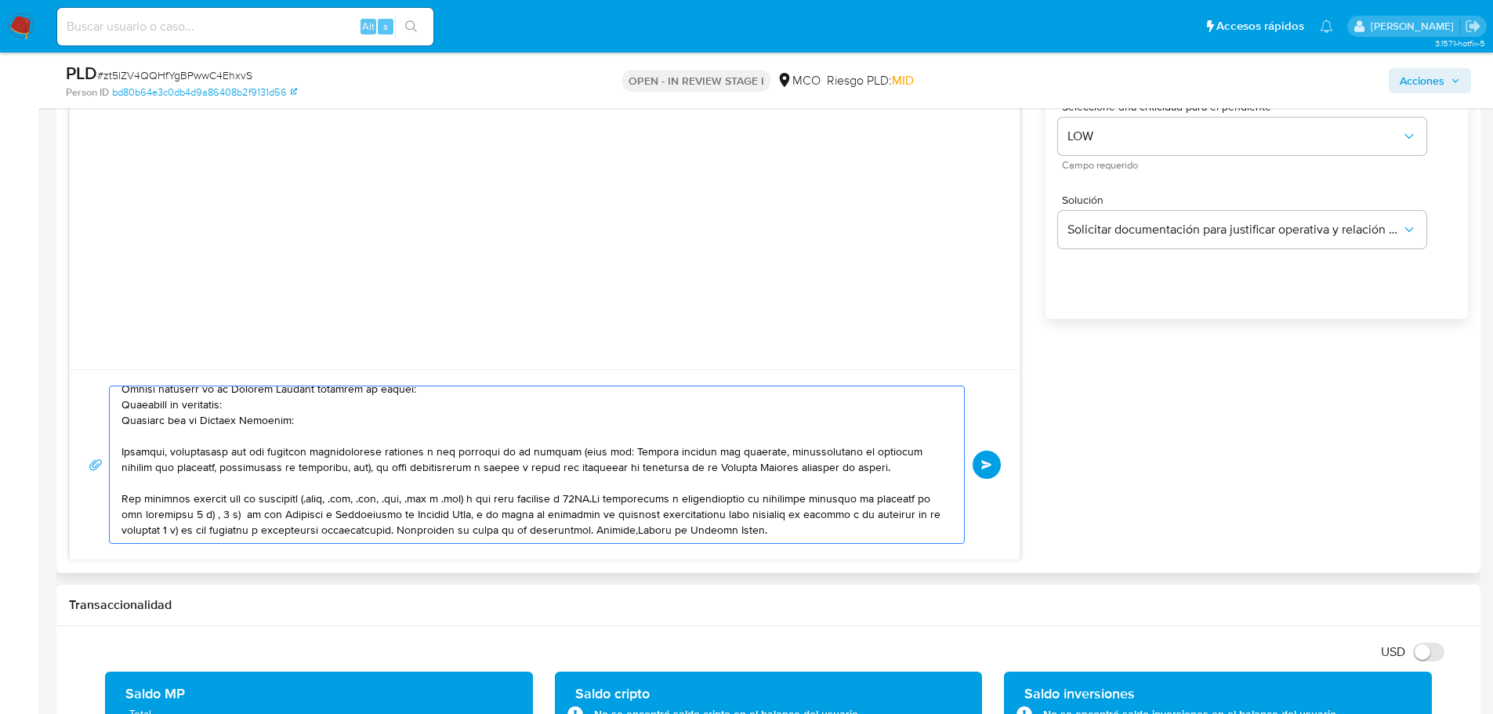
click at [598, 502] on textarea at bounding box center [532, 464] width 823 height 157
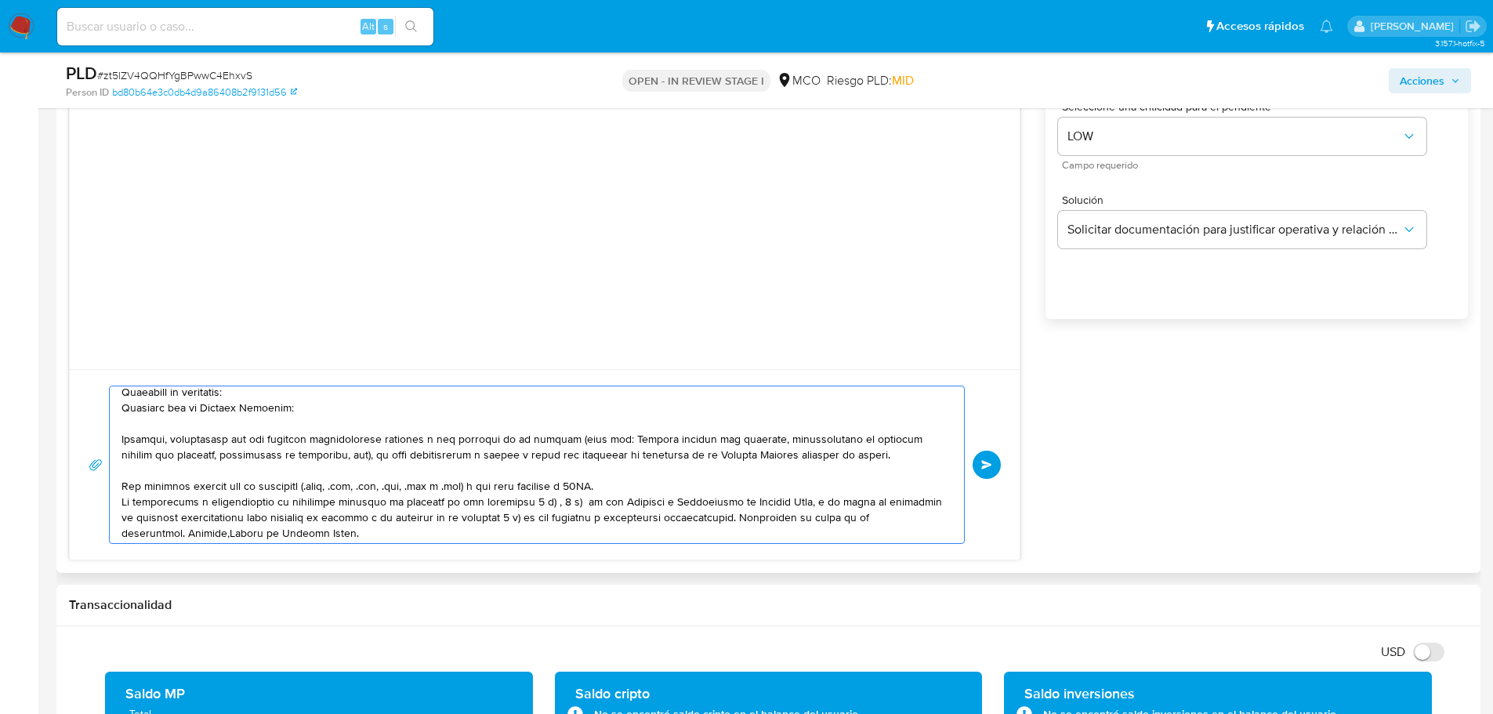
scroll to position [105, 0]
click at [737, 517] on textarea at bounding box center [532, 464] width 823 height 157
click at [317, 525] on textarea at bounding box center [532, 464] width 823 height 157
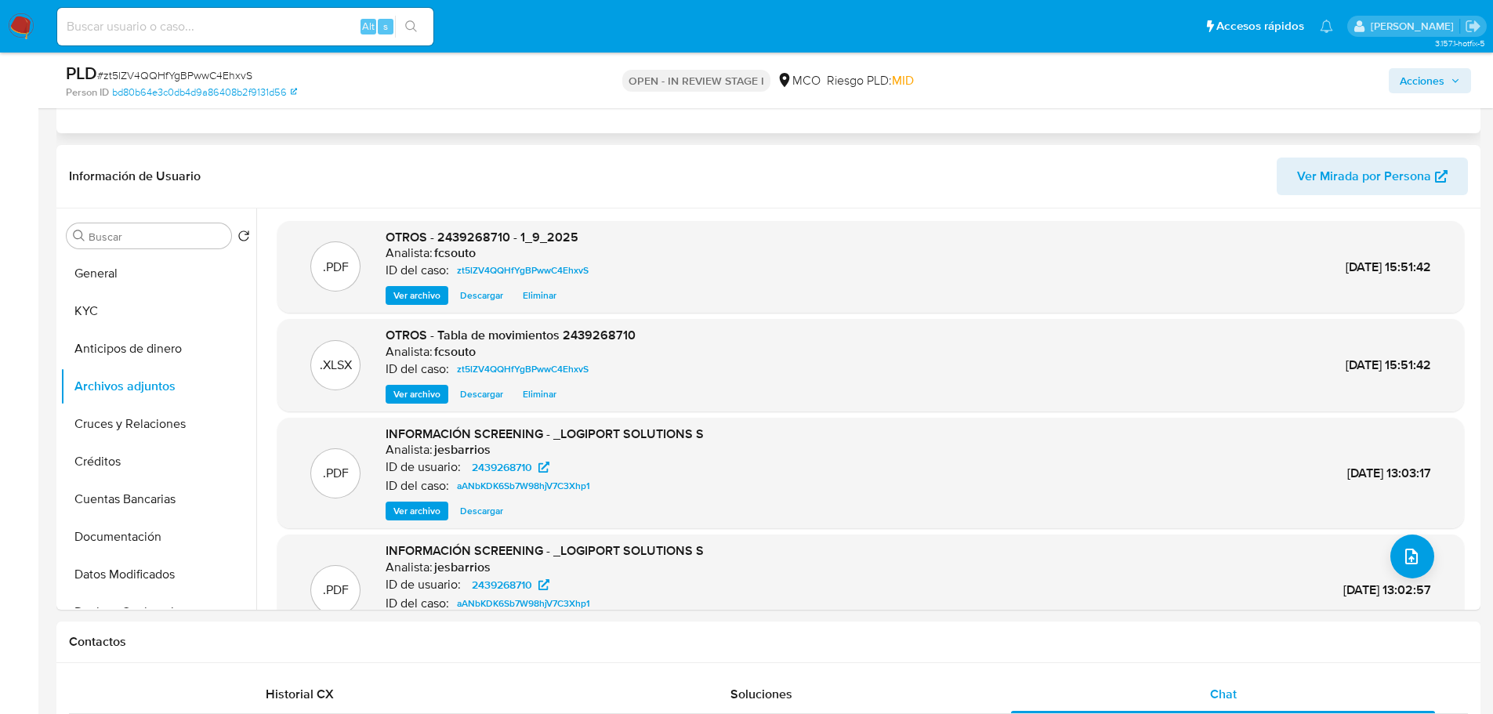
scroll to position [0, 0]
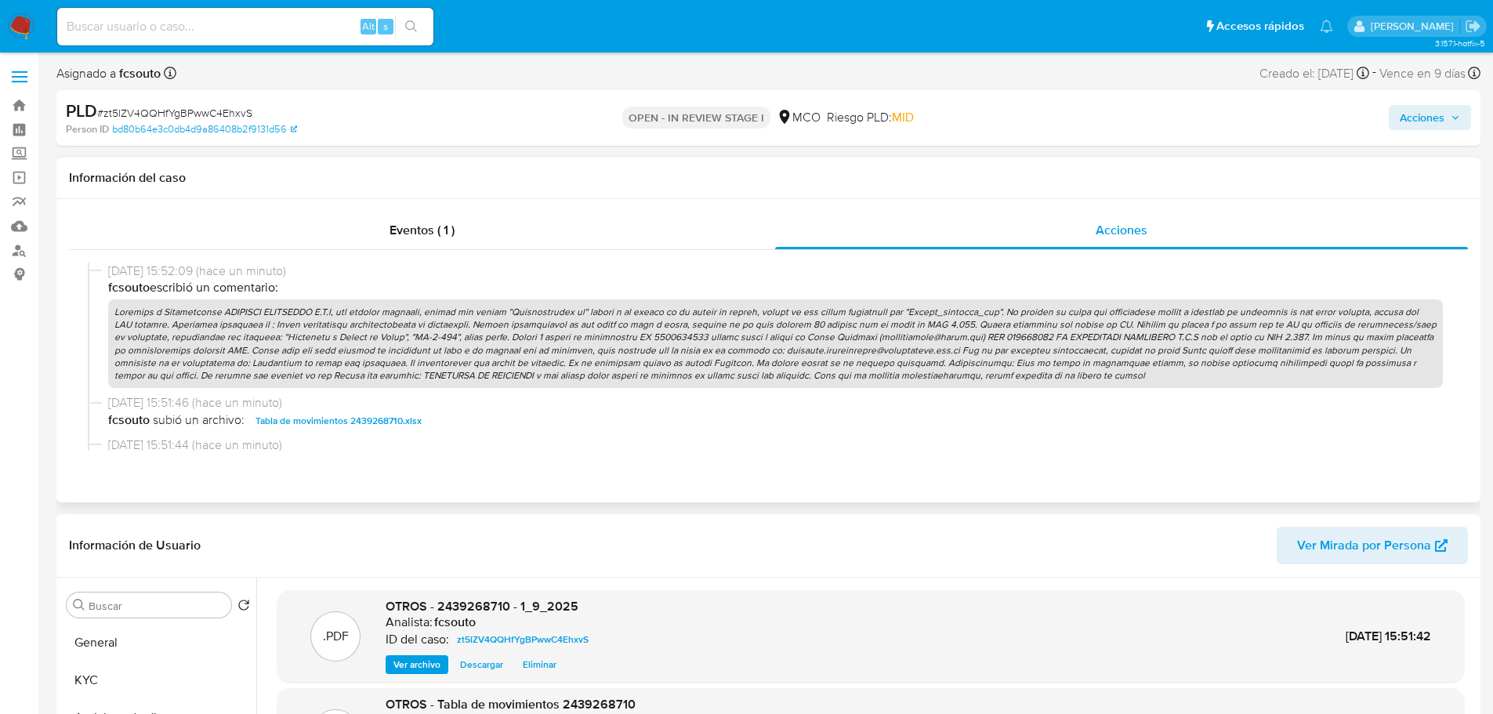
click at [1042, 336] on p at bounding box center [775, 343] width 1335 height 89
drag, startPoint x: 1039, startPoint y: 336, endPoint x: 1170, endPoint y: 340, distance: 131.7
click at [1184, 335] on p at bounding box center [775, 343] width 1335 height 89
copy p "VQ CONTAINERS SOLUTIONS S.A.S"
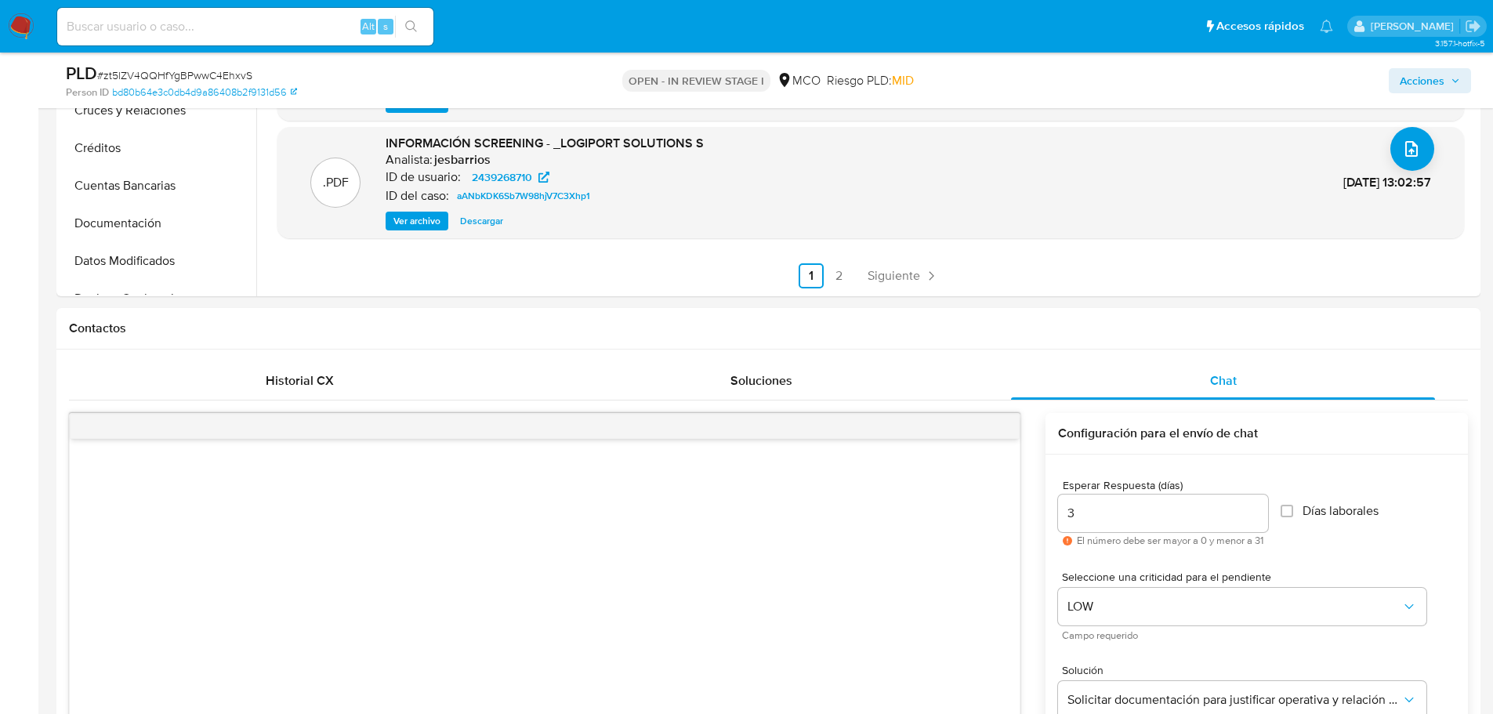
scroll to position [1254, 0]
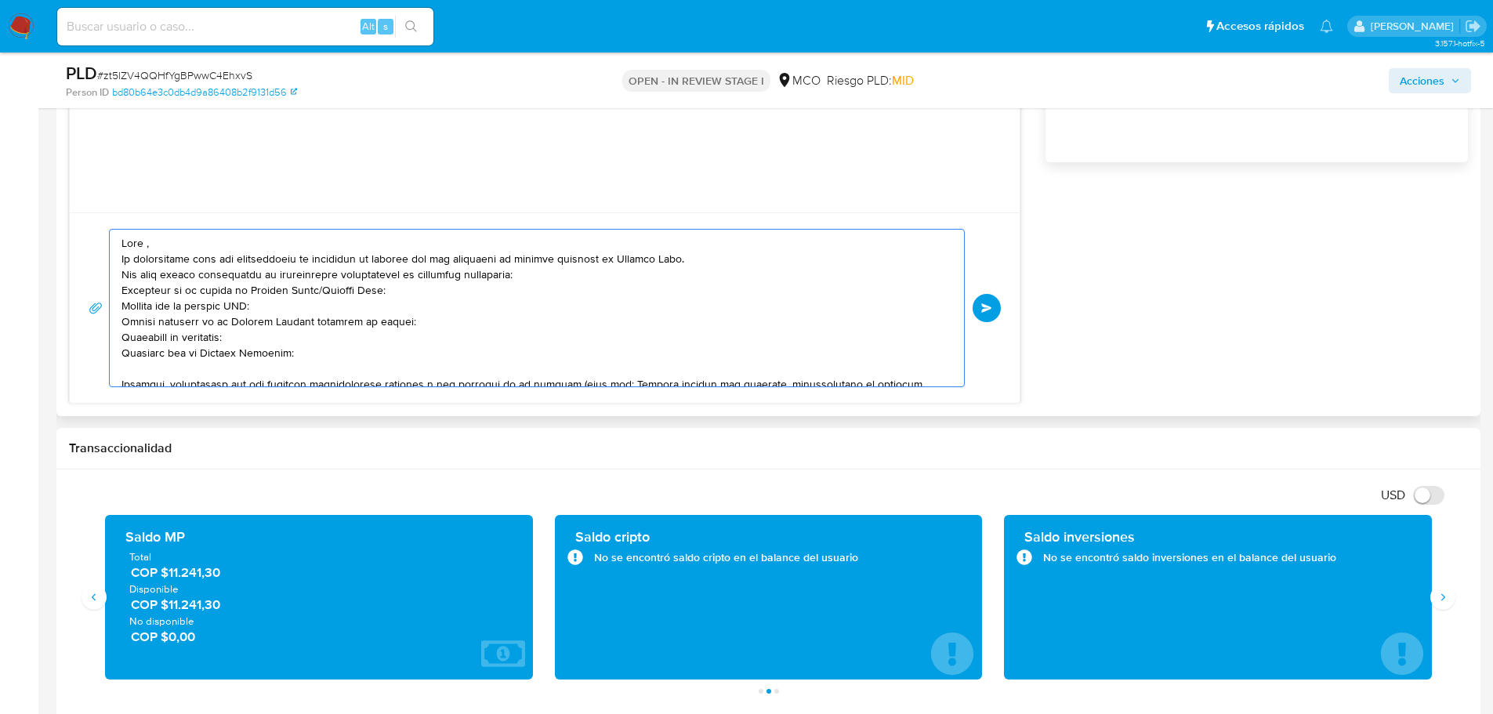
click at [237, 304] on textarea at bounding box center [532, 308] width 823 height 157
paste textarea "VQ CONTAINERS SOLUTIONS S.A.S"
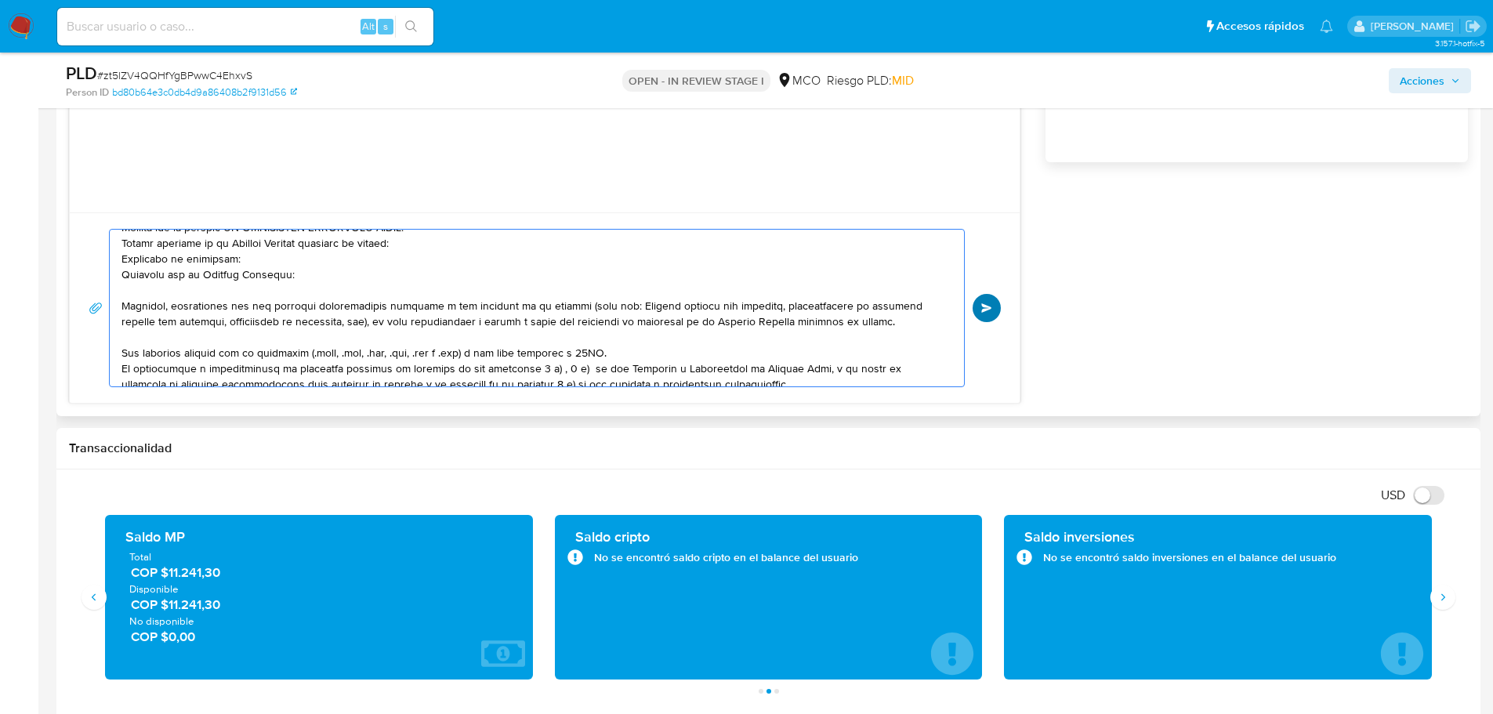
type textarea "Hola , Te contactamos para una verificación de seguridad de acuerdo con las pol…"
click at [990, 310] on span "Enviar" at bounding box center [986, 307] width 11 height 9
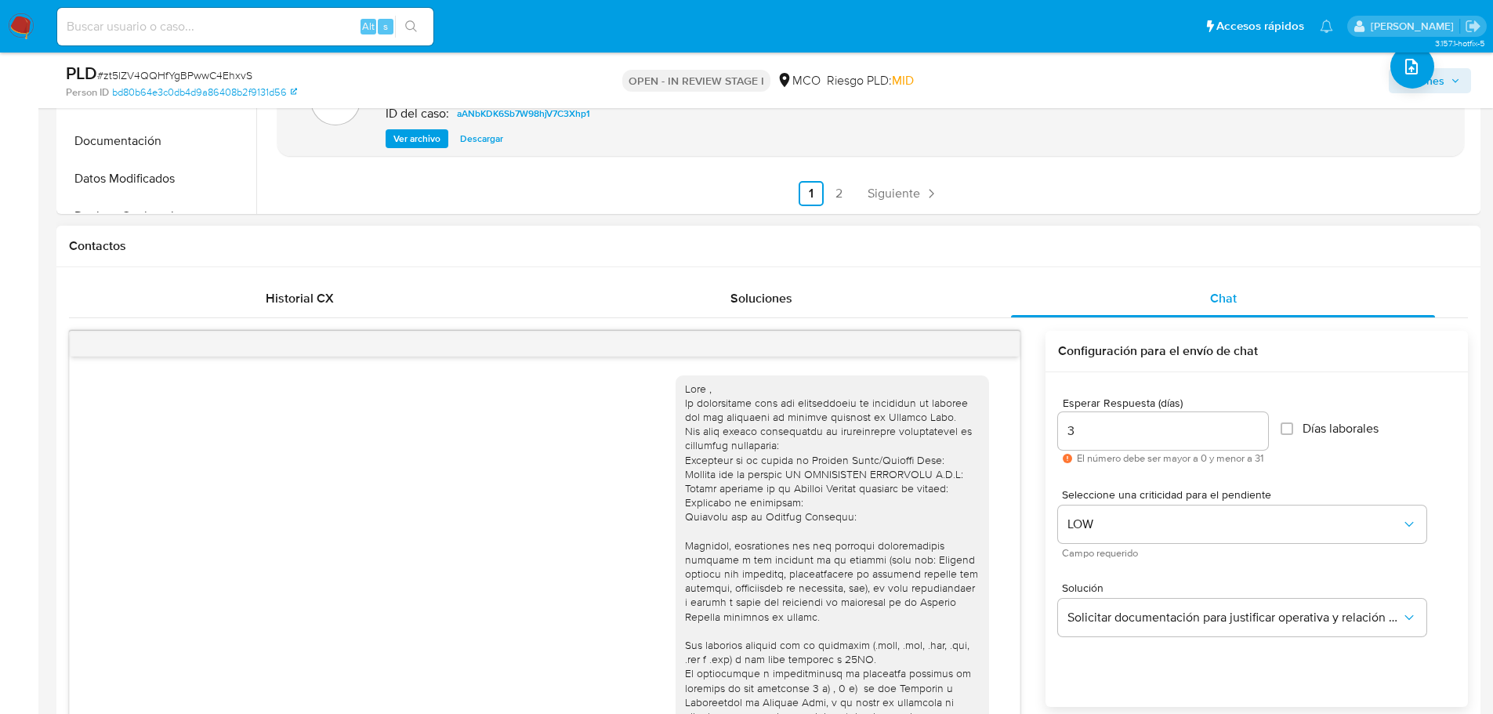
scroll to position [705, 0]
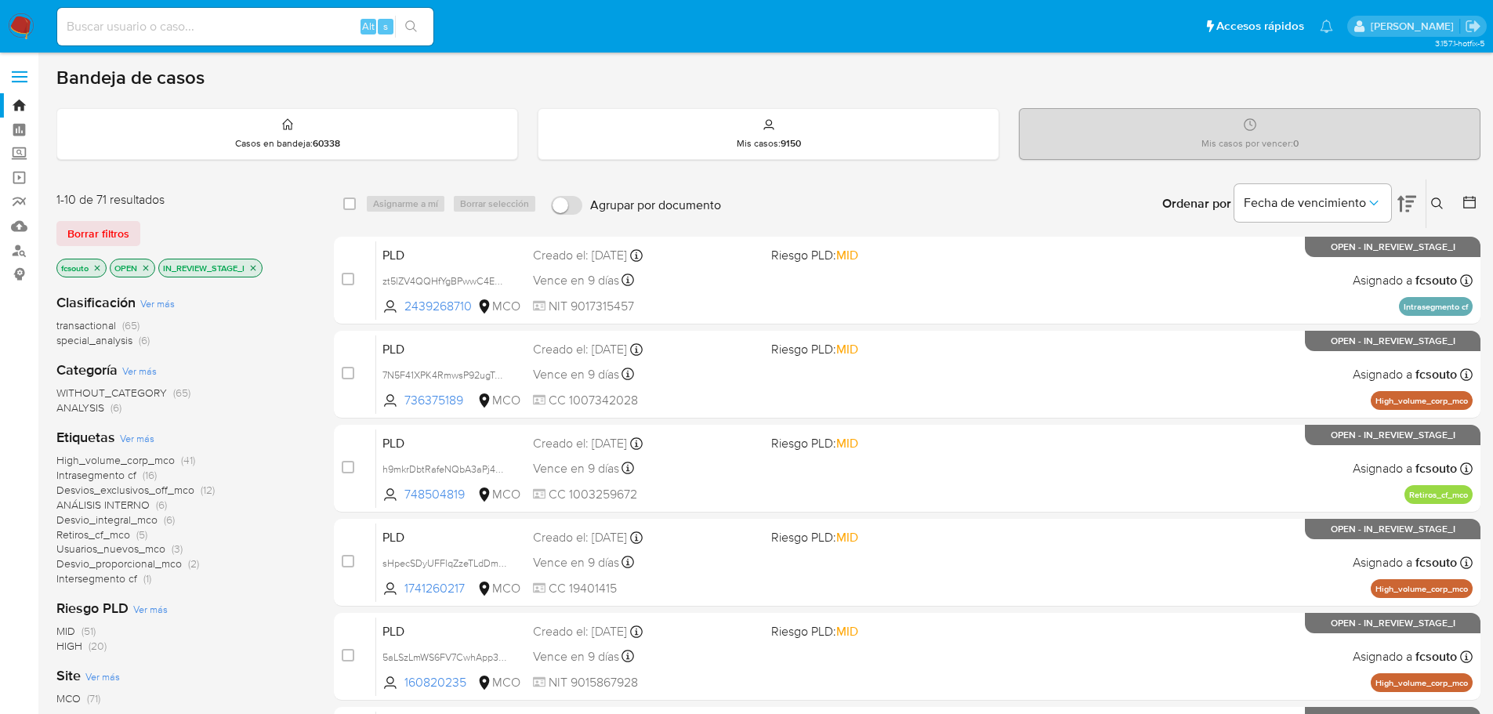
click at [149, 267] on icon "close-filter" at bounding box center [145, 267] width 9 height 9
click at [117, 475] on span "Intrasegmento cf" at bounding box center [96, 475] width 80 height 16
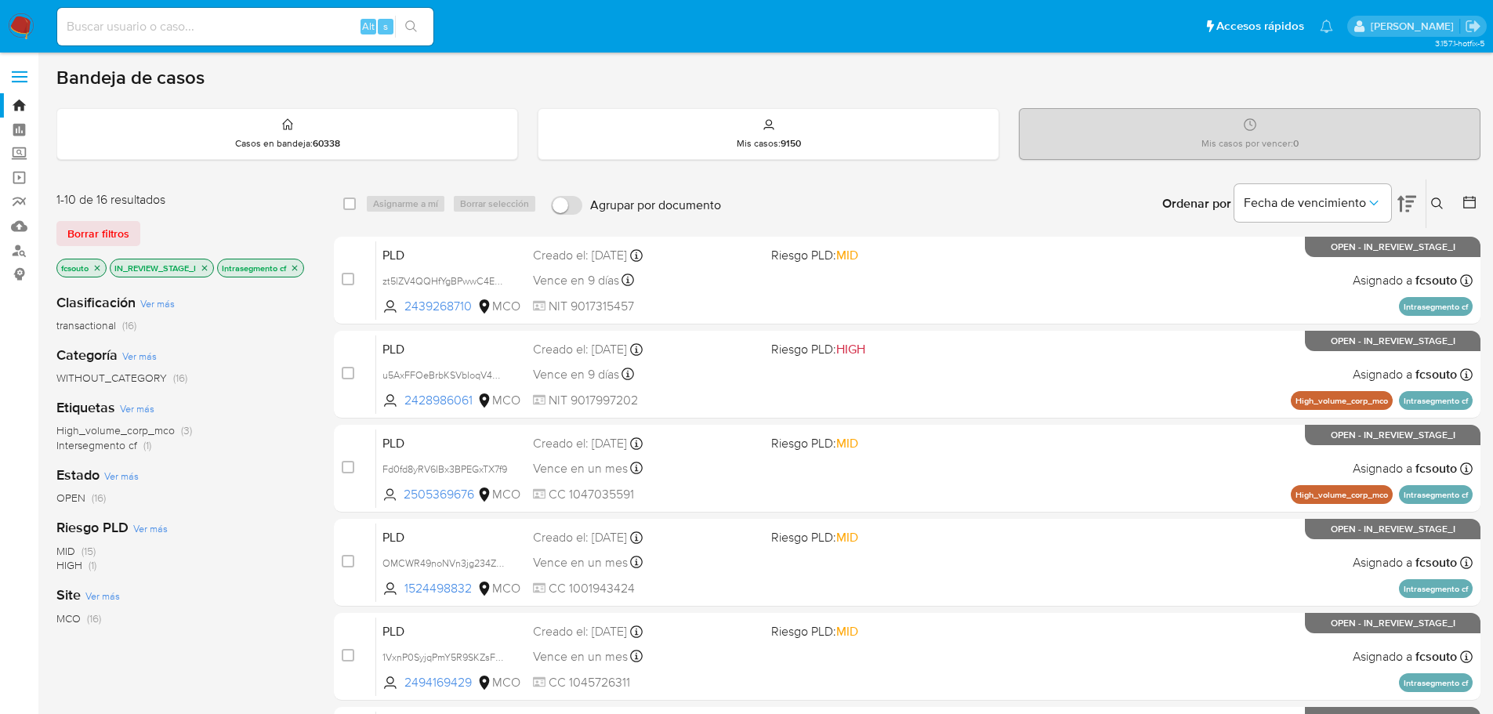
click at [206, 263] on icon "close-filter" at bounding box center [204, 267] width 9 height 9
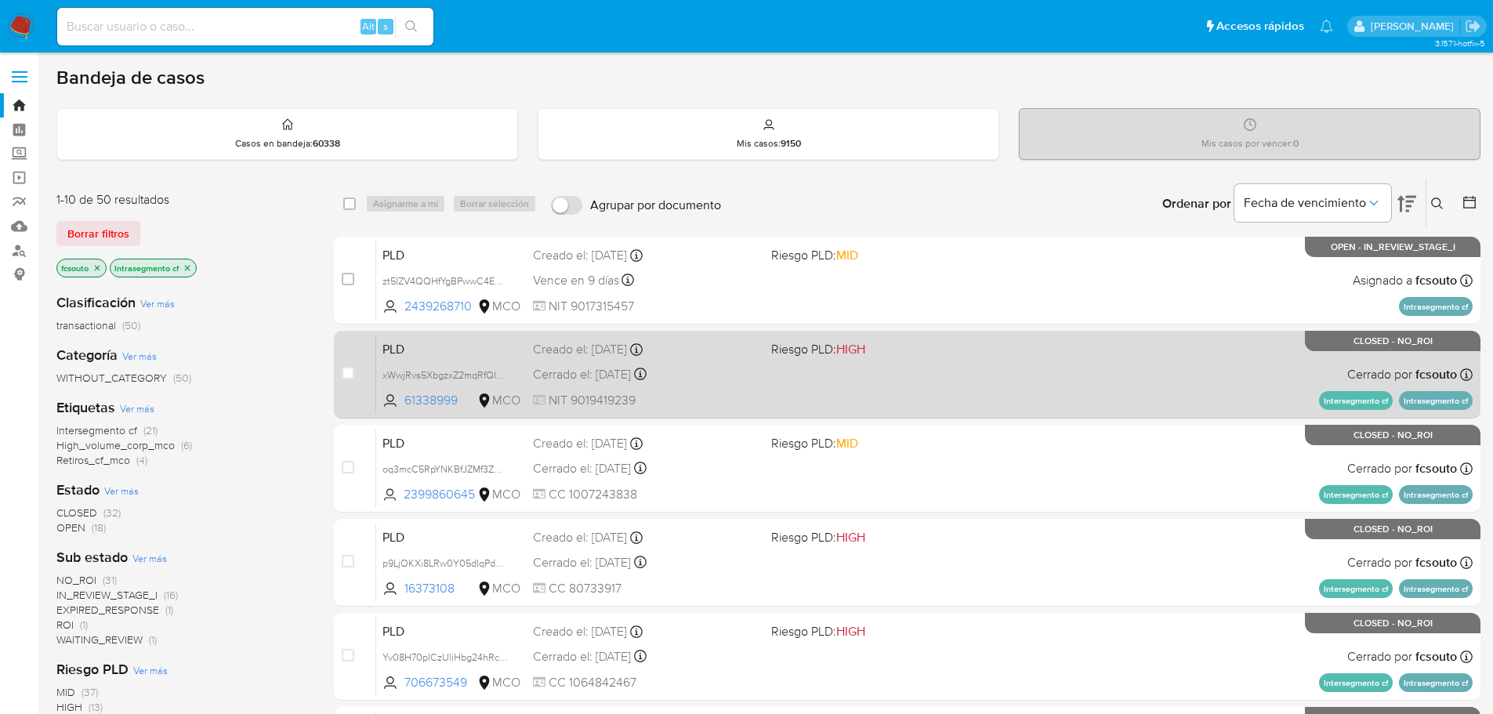
click at [882, 390] on div "PLD xWwjRvs5XbgzxZ2mqRfQISPK 61338999 MCO Riesgo PLD: HIGH Creado el: 12/06/202…" at bounding box center [924, 374] width 1097 height 79
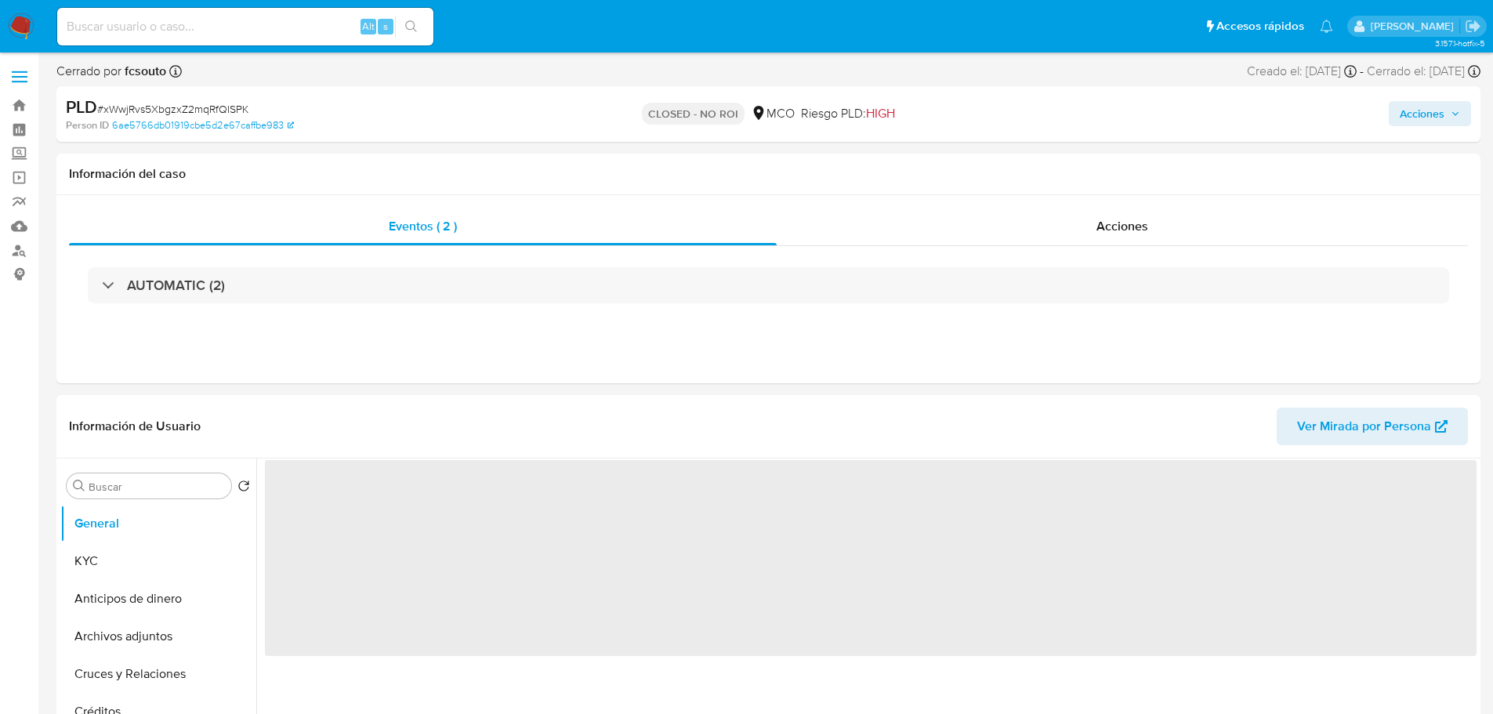
click at [1425, 93] on div "PLD # xWwjRvs5XbgzxZ2mqRfQISPK Person ID 6ae5766db01919cbe5d2e67caffbe983 CLOSE…" at bounding box center [768, 114] width 1424 height 56
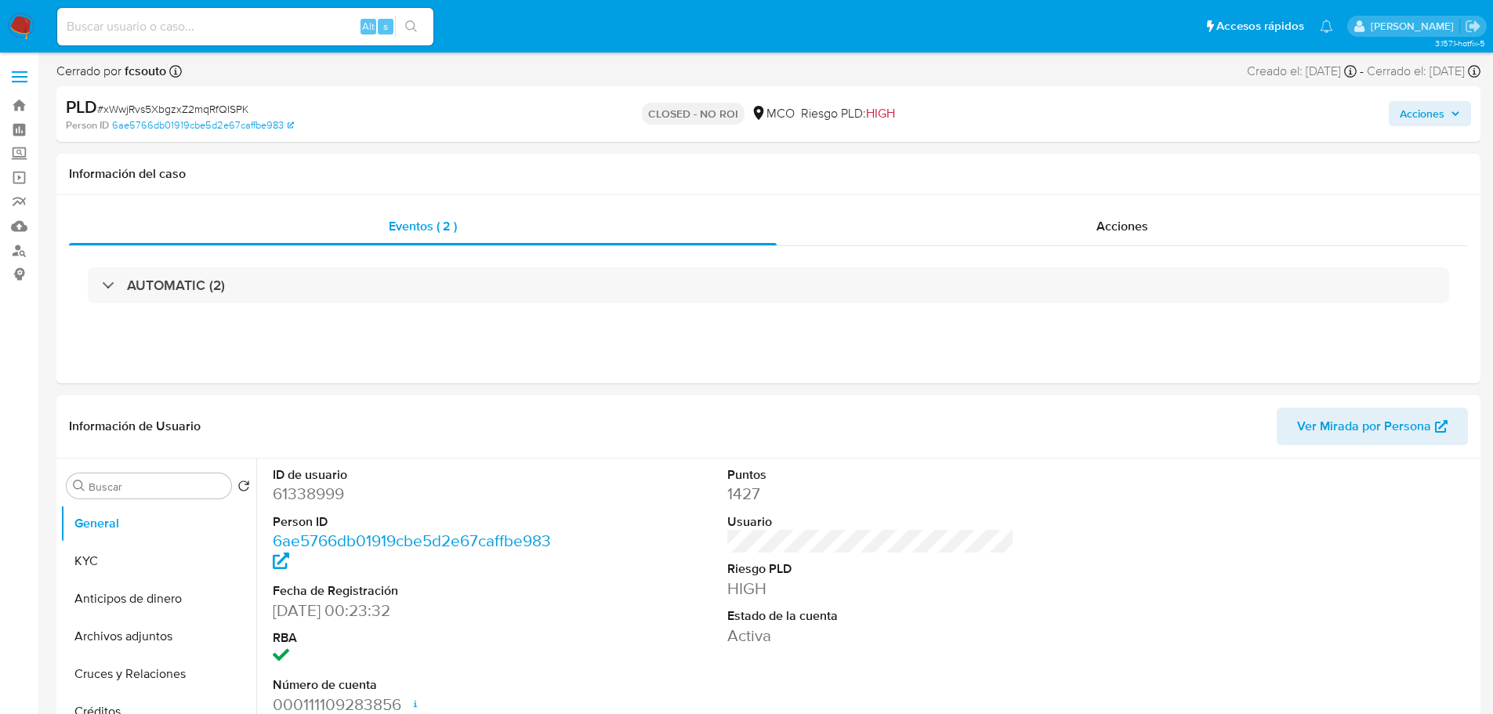
drag, startPoint x: 1428, startPoint y: 109, endPoint x: 1408, endPoint y: 124, distance: 25.2
click at [1421, 115] on span "Acciones" at bounding box center [1422, 113] width 45 height 25
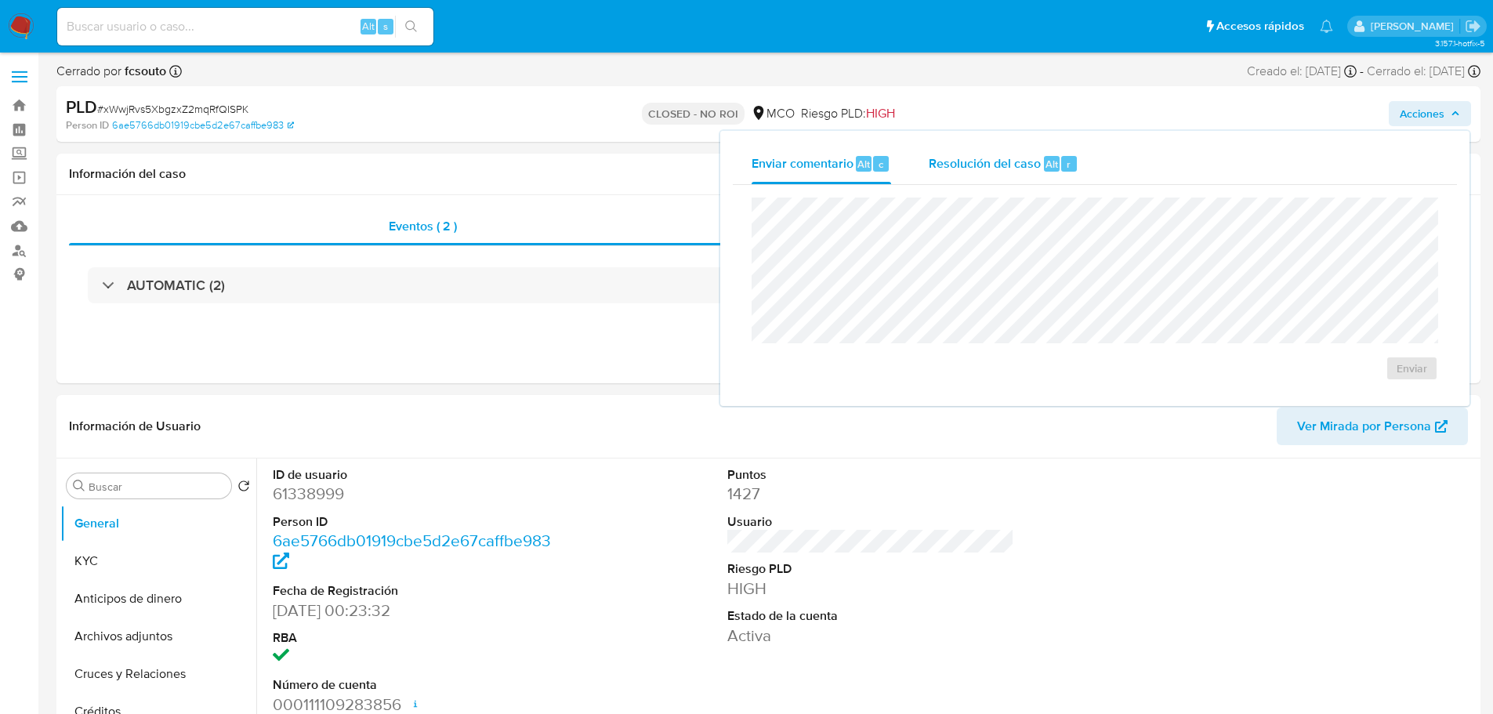
click at [1040, 172] on div "Resolución del caso Alt r" at bounding box center [1004, 163] width 150 height 41
select select "10"
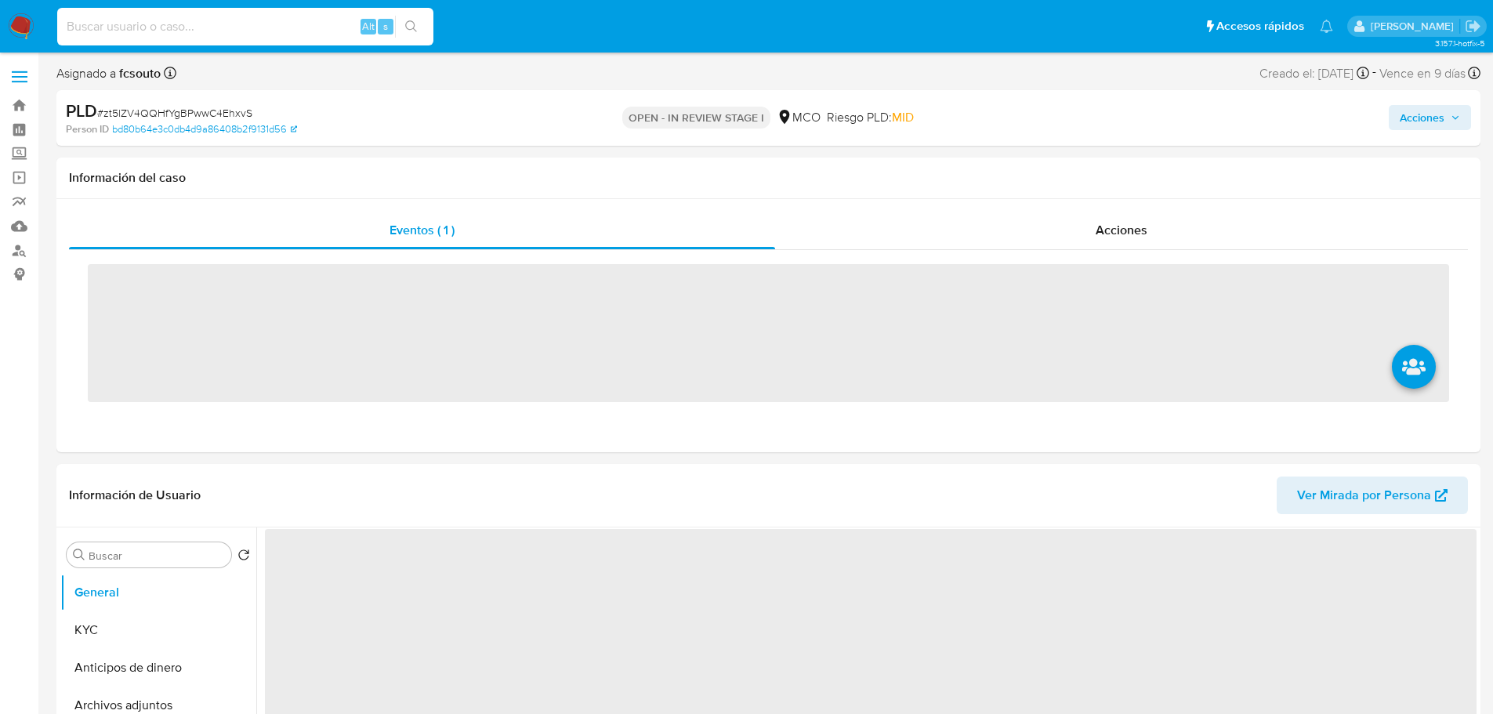
click at [161, 27] on input at bounding box center [245, 26] width 376 height 20
paste input "1954636801"
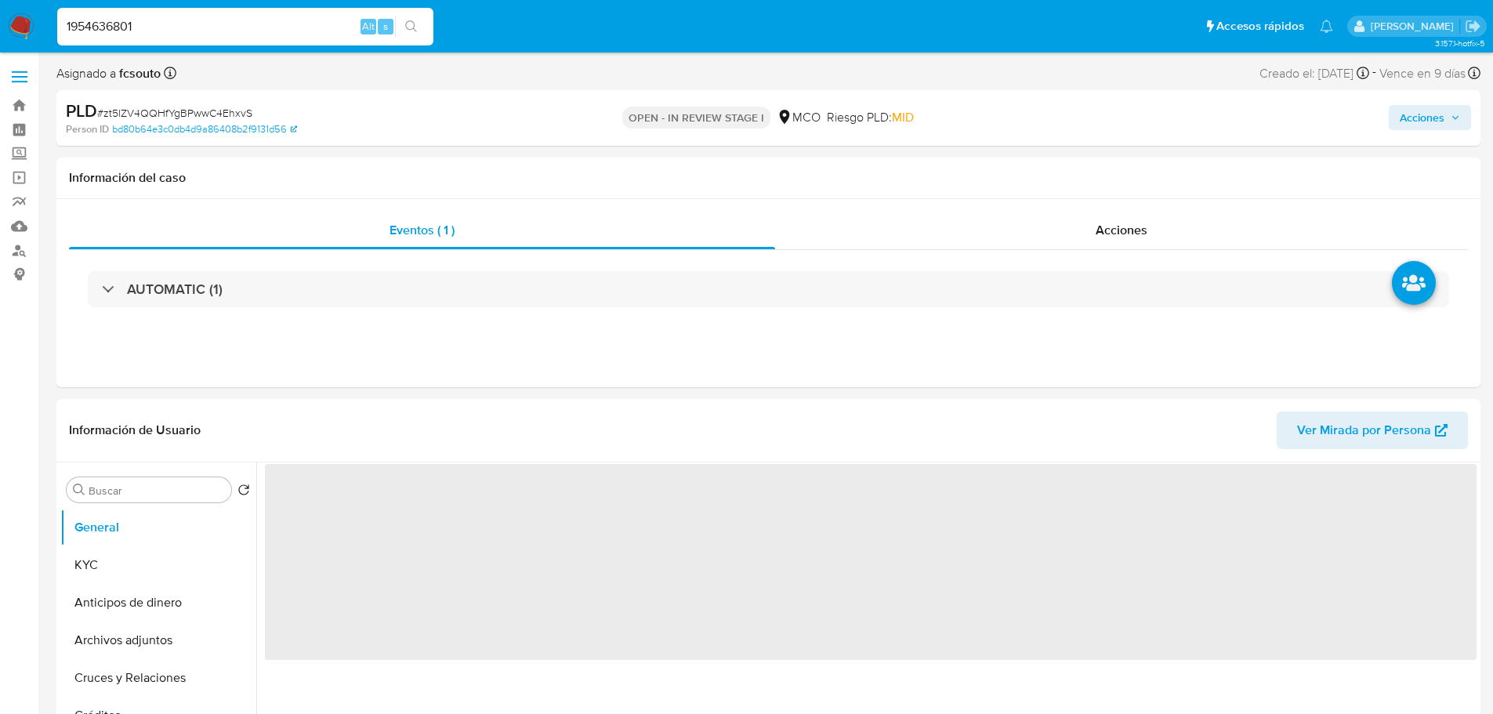
type input "1954636801"
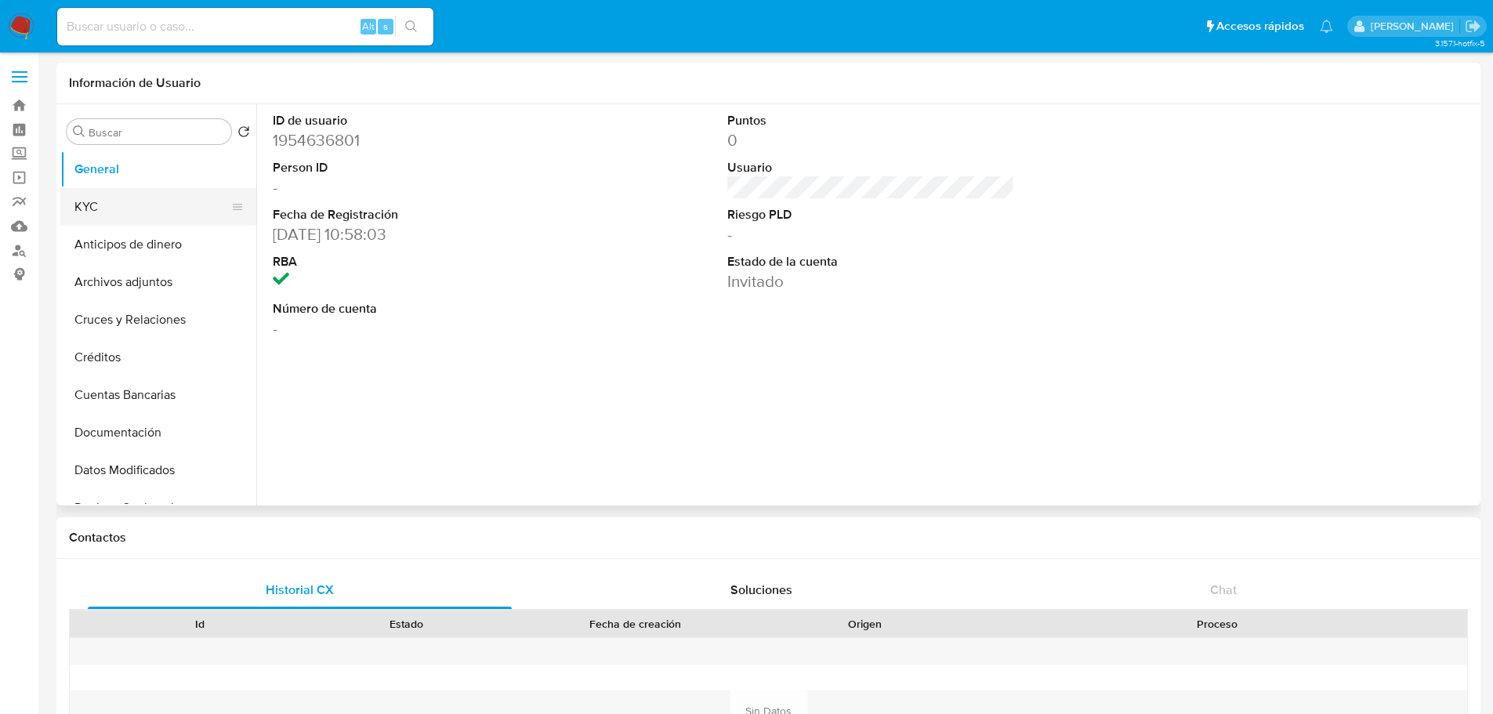
click at [113, 215] on button "KYC" at bounding box center [151, 207] width 183 height 38
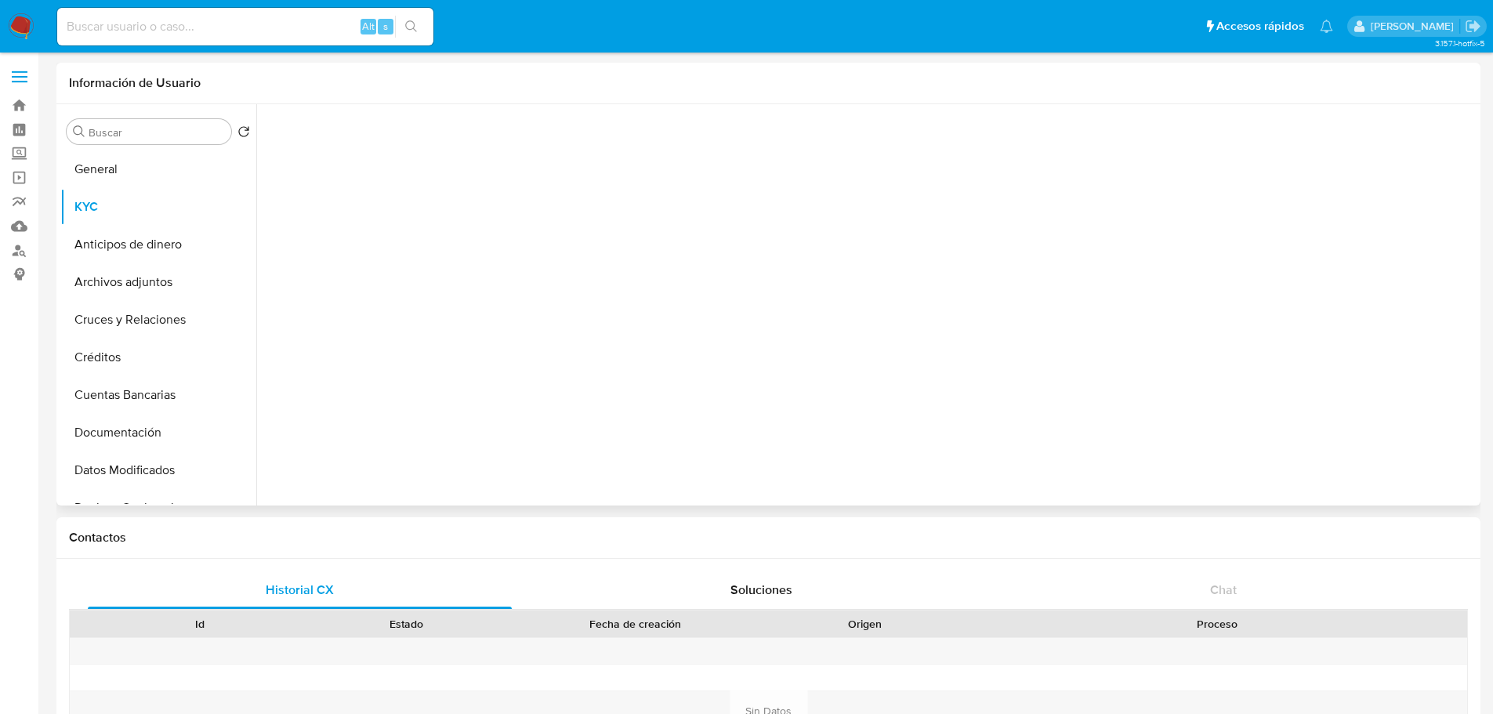
select select "10"
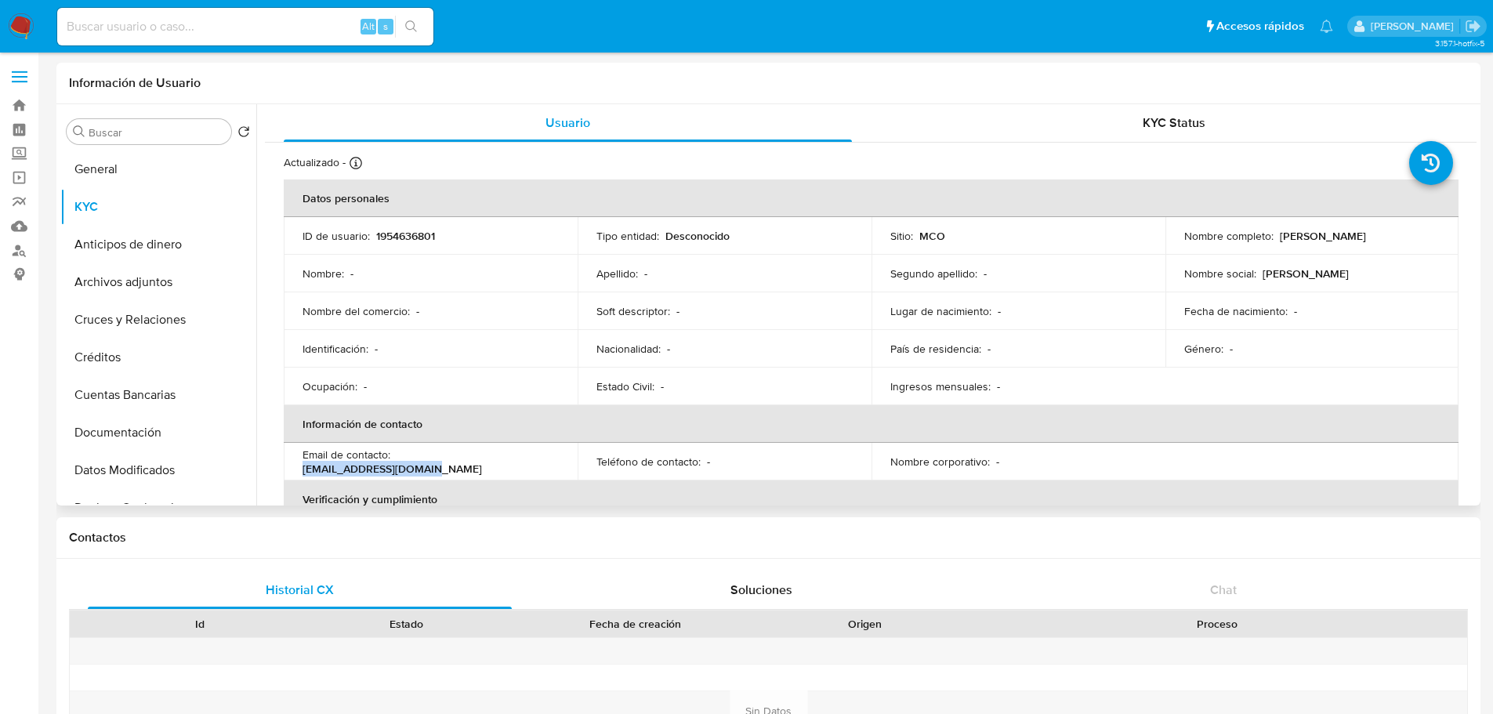
drag, startPoint x: 520, startPoint y: 464, endPoint x: 396, endPoint y: 459, distance: 124.0
click at [396, 459] on div "Email de contacto : vqcontainers@gmail.com" at bounding box center [431, 462] width 256 height 28
copy p "vqcontainers@gmail.com"
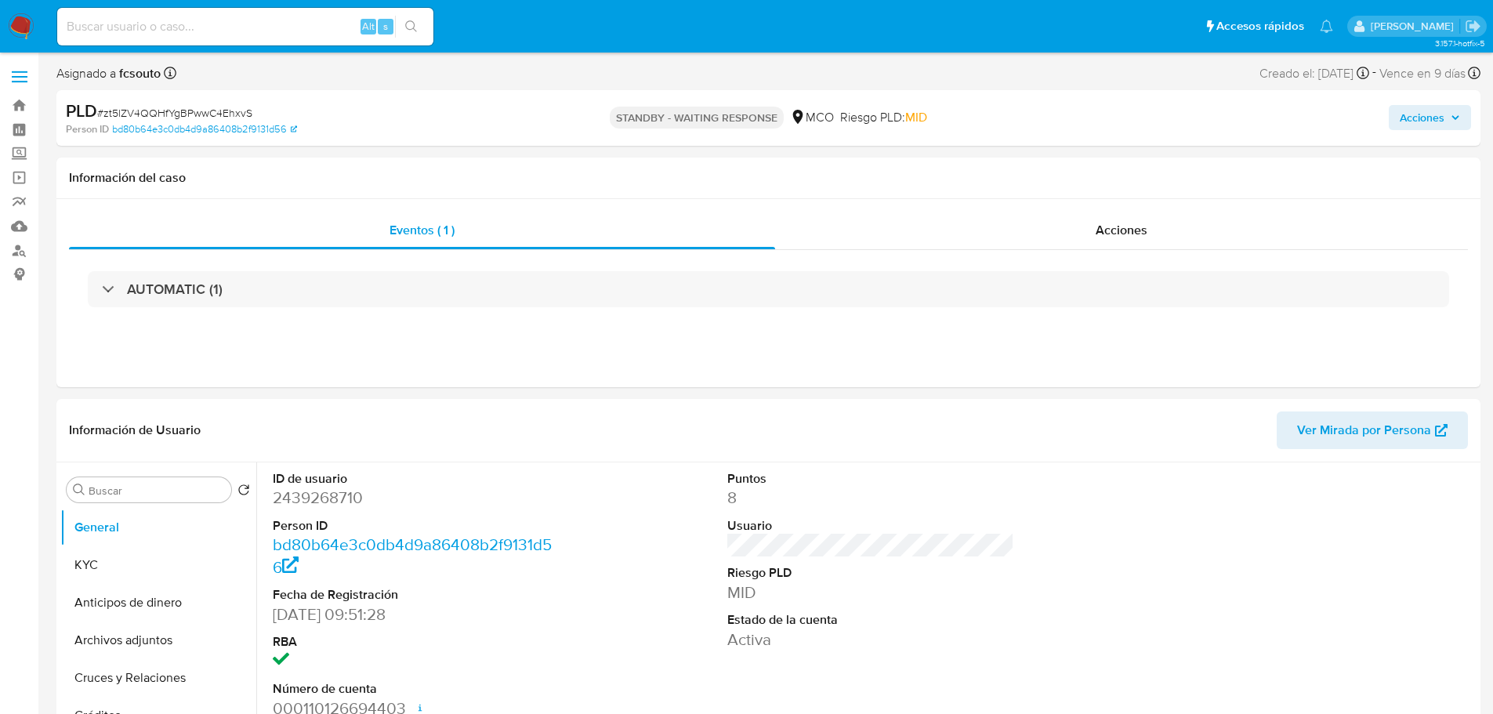
select select "10"
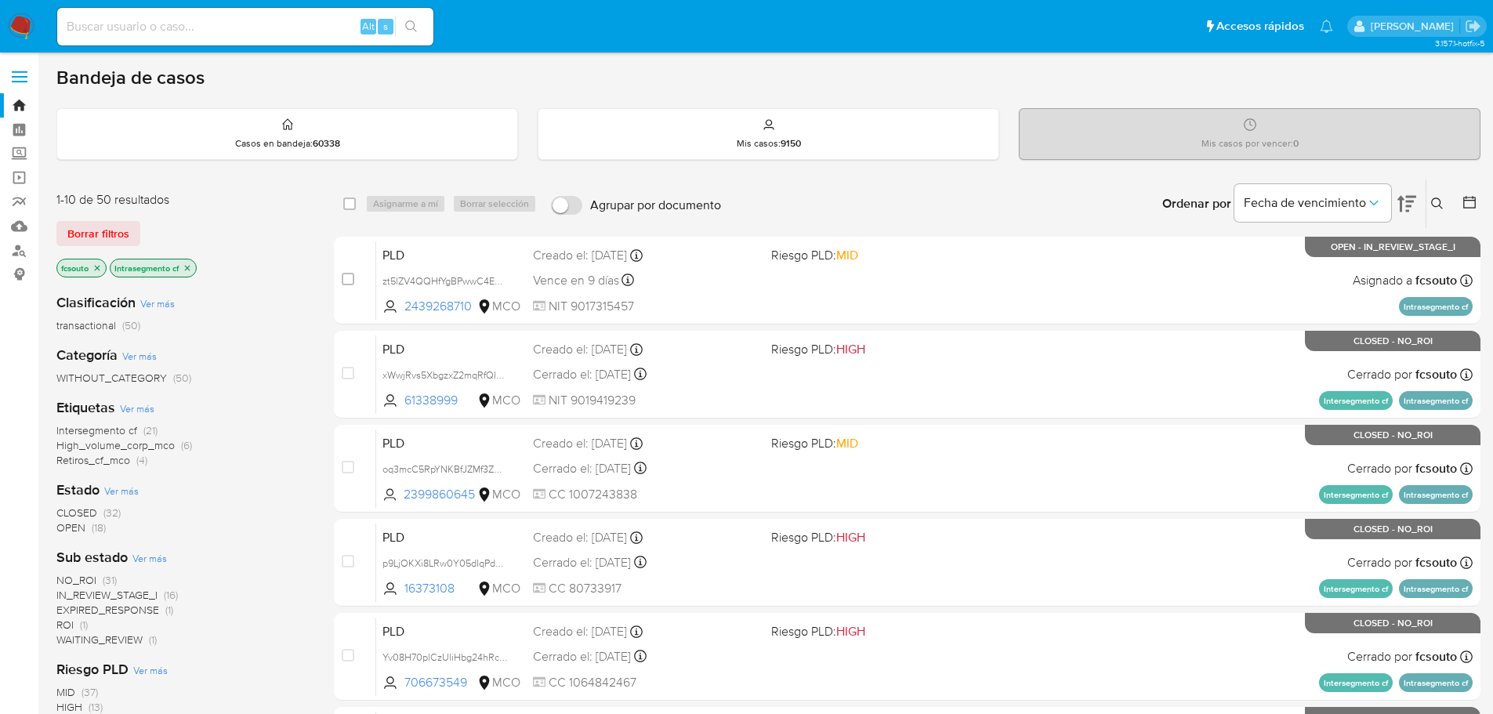
click at [21, 25] on img at bounding box center [21, 26] width 27 height 27
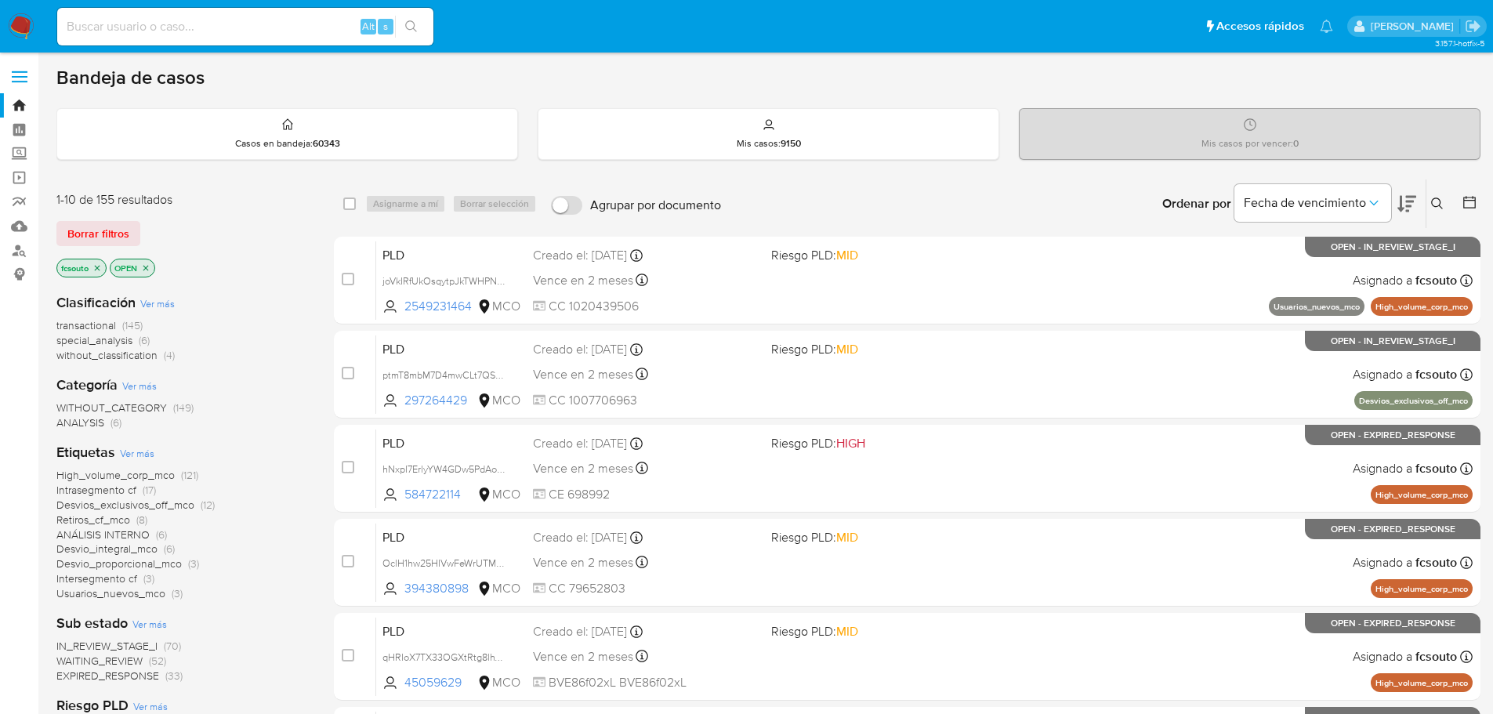
click at [1410, 208] on icon at bounding box center [1407, 203] width 19 height 19
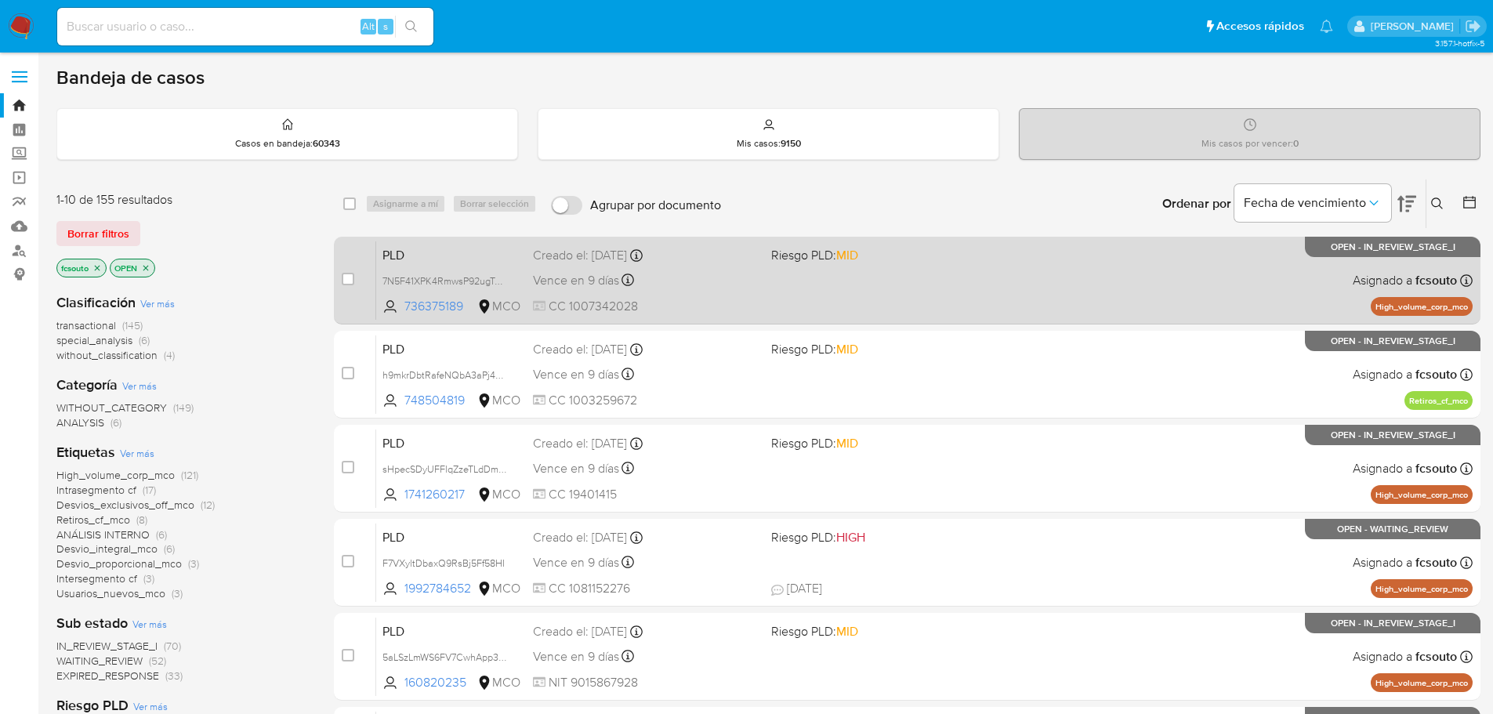
click at [816, 302] on div "PLD 7N5F41XPK4RmwsP92ugTp1AH 736375189 MCO Riesgo PLD: MID Creado el: 12/06/202…" at bounding box center [924, 280] width 1097 height 79
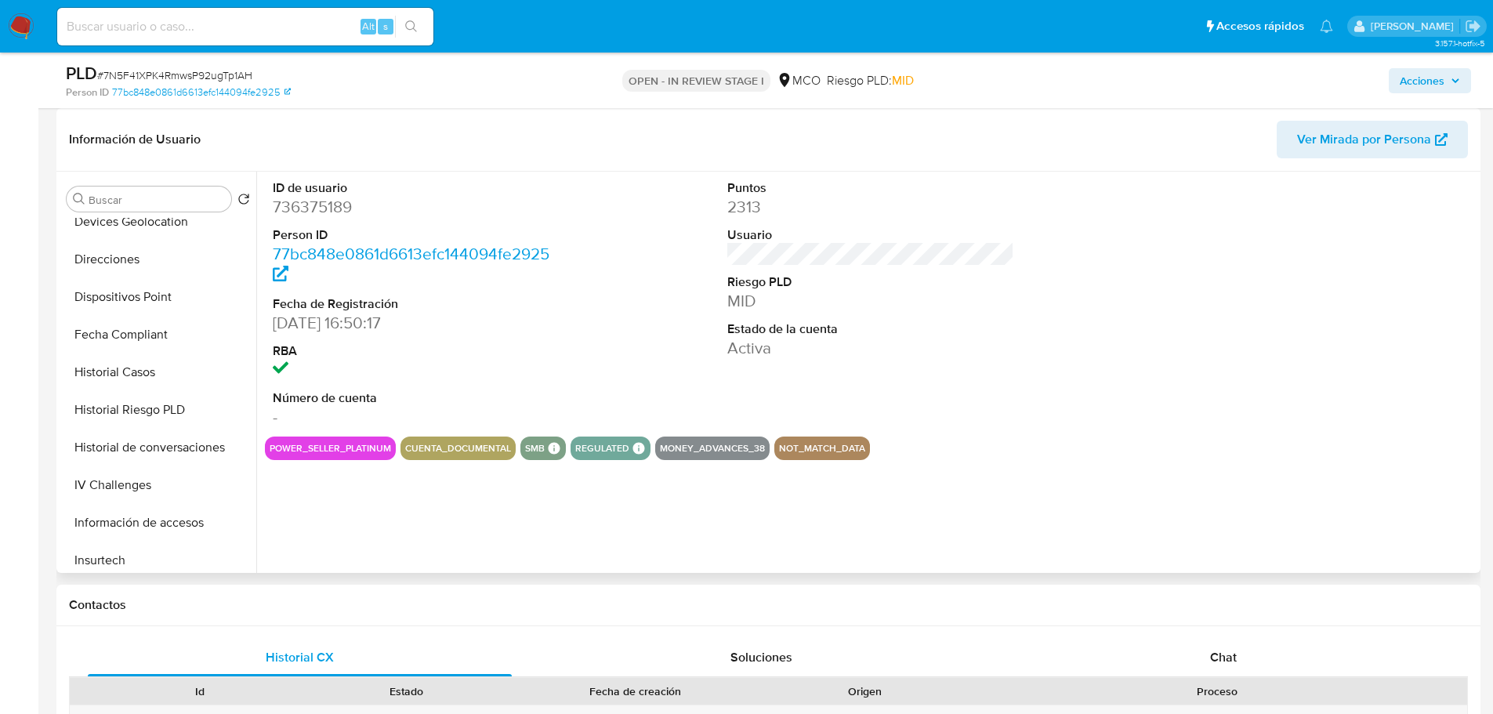
scroll to position [392, 0]
select select "10"
click at [126, 336] on button "Historial Casos" at bounding box center [151, 334] width 183 height 38
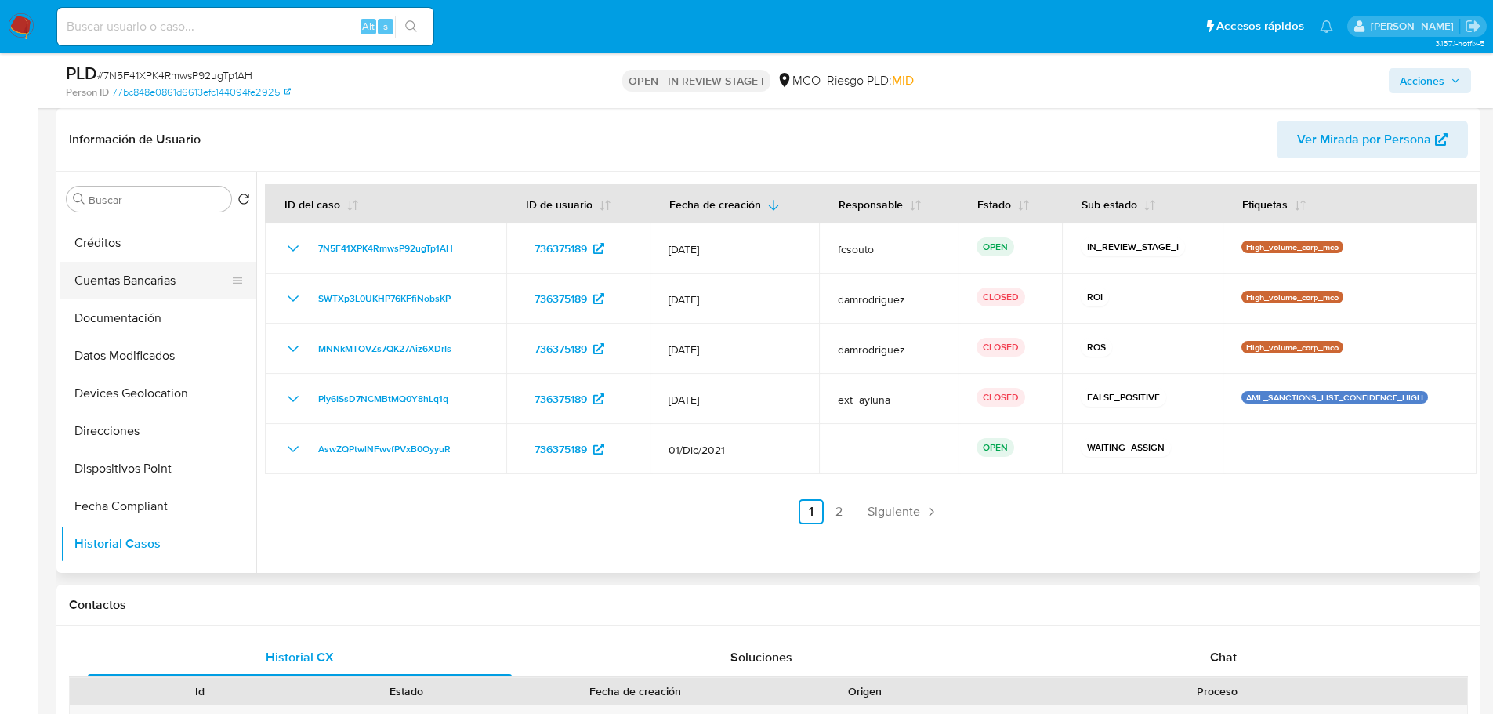
scroll to position [0, 0]
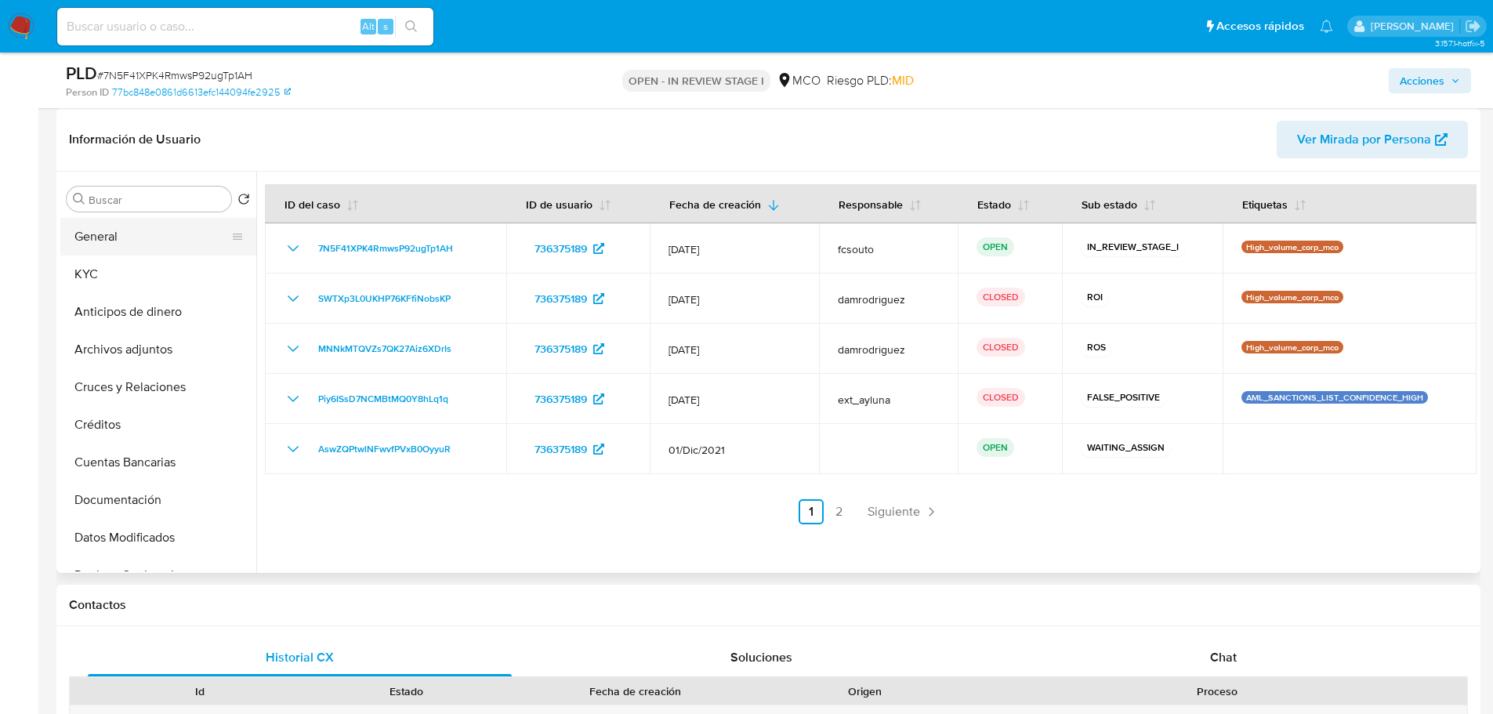
click at [111, 239] on button "General" at bounding box center [151, 237] width 183 height 38
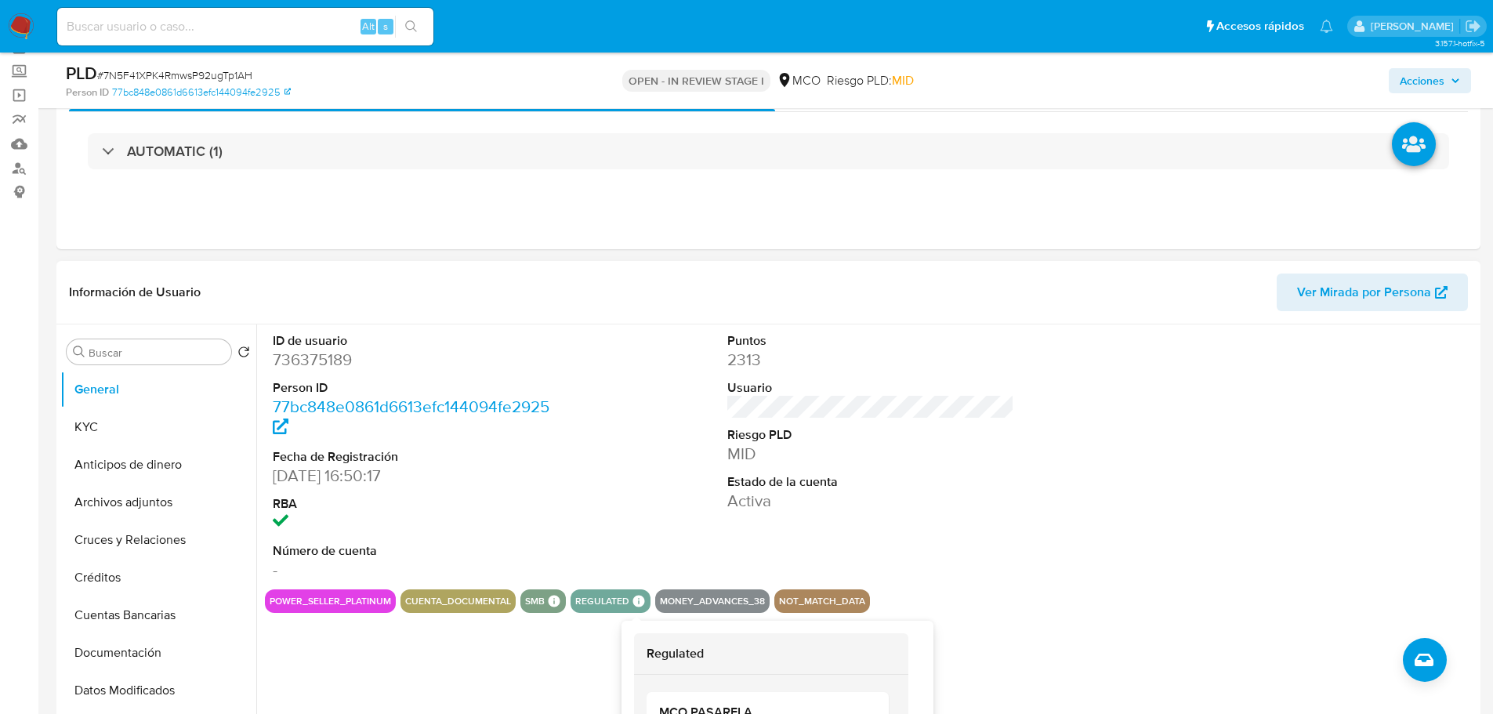
scroll to position [78, 0]
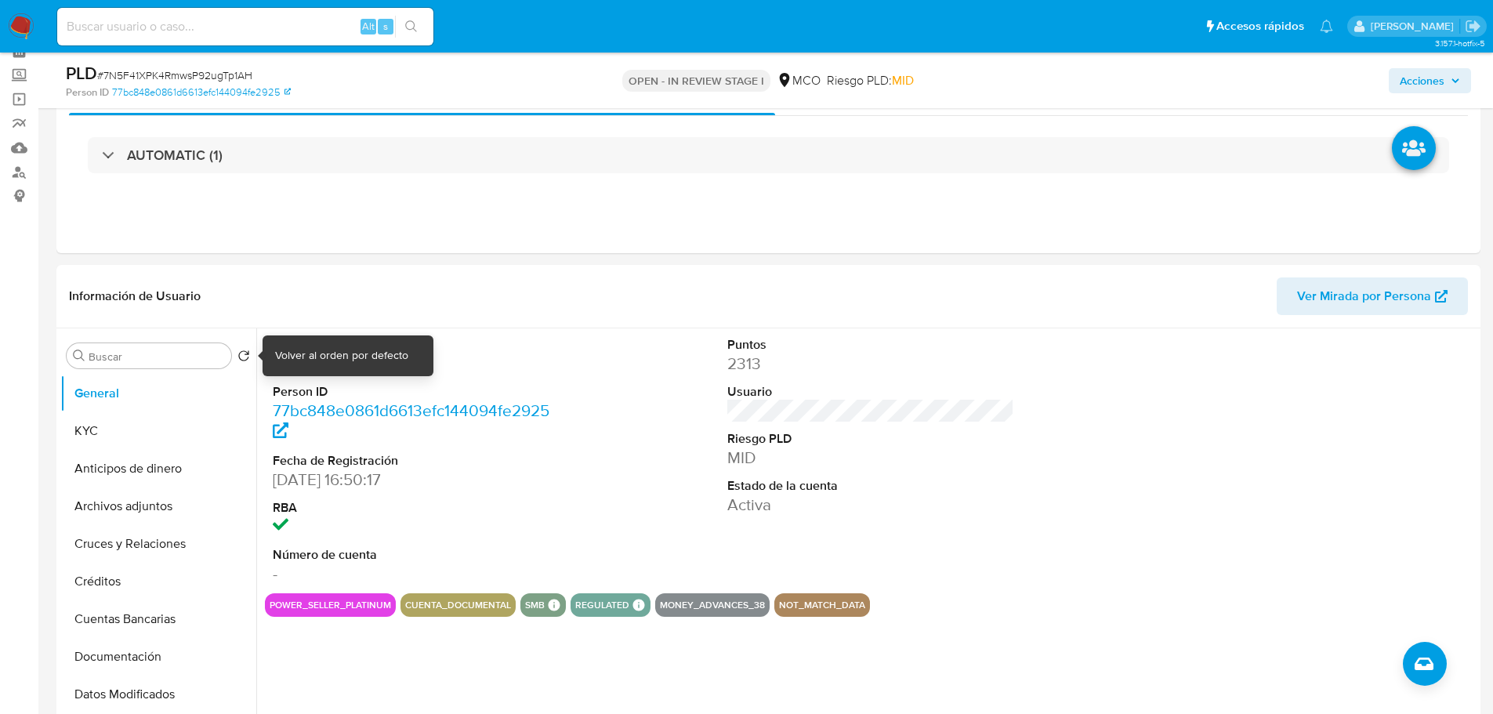
click at [303, 348] on div "Volver al orden por defecto" at bounding box center [341, 356] width 133 height 16
click at [322, 357] on dd "736375189" at bounding box center [417, 364] width 288 height 22
copy dd "736375189"
click at [308, 364] on dd "736375189" at bounding box center [417, 364] width 288 height 22
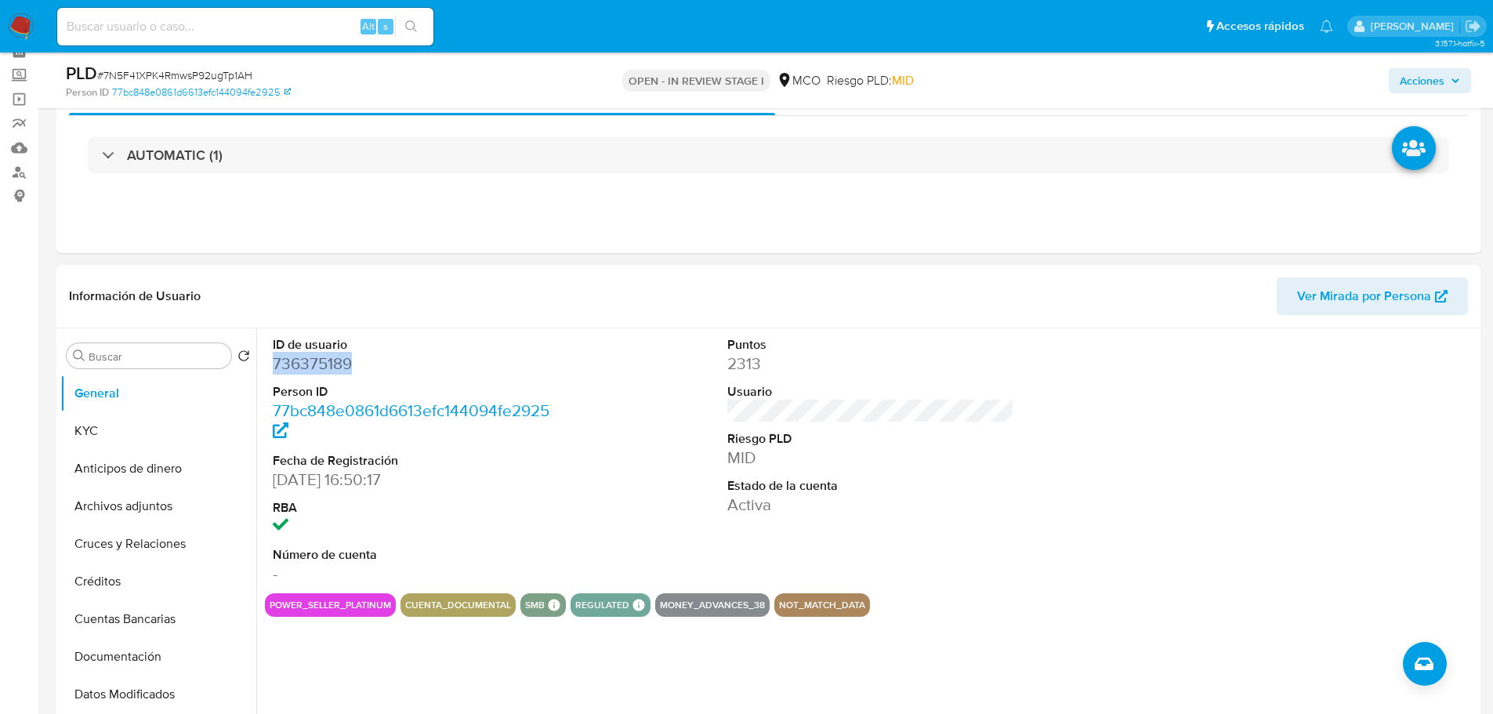
click at [308, 364] on dd "736375189" at bounding box center [417, 364] width 288 height 22
click at [312, 361] on dd "736375189" at bounding box center [417, 364] width 288 height 22
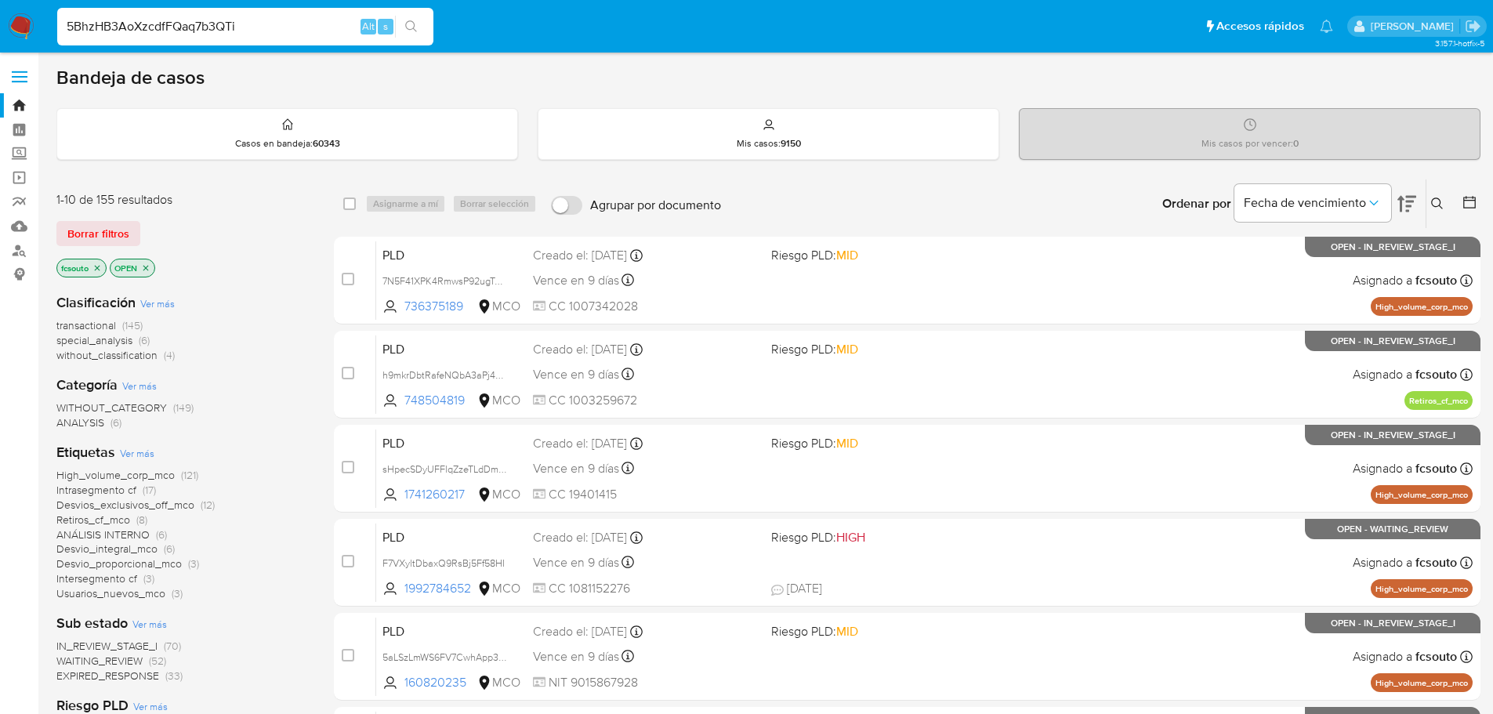
type input "5BhzHB3AoXzcdfFQaq7b3QTi"
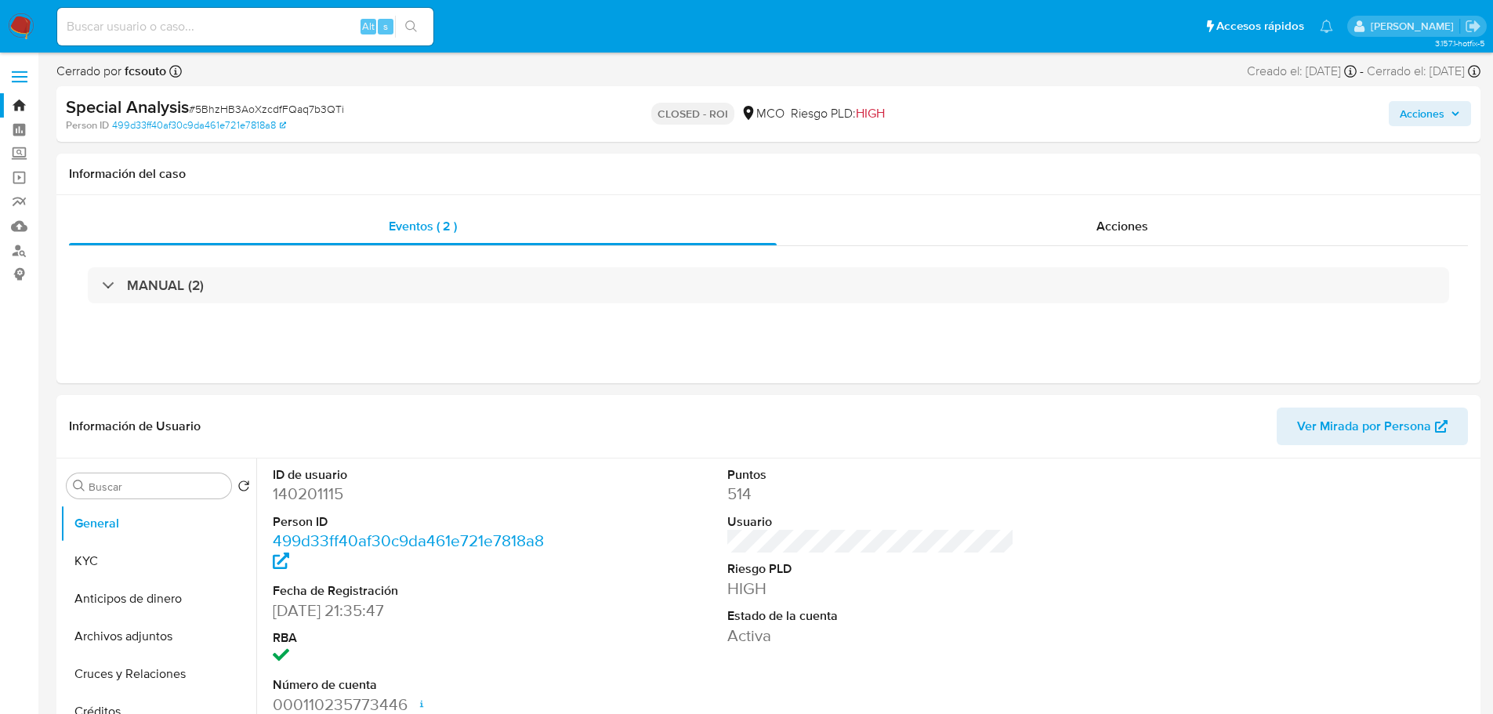
select select "10"
click at [20, 31] on img at bounding box center [21, 26] width 27 height 27
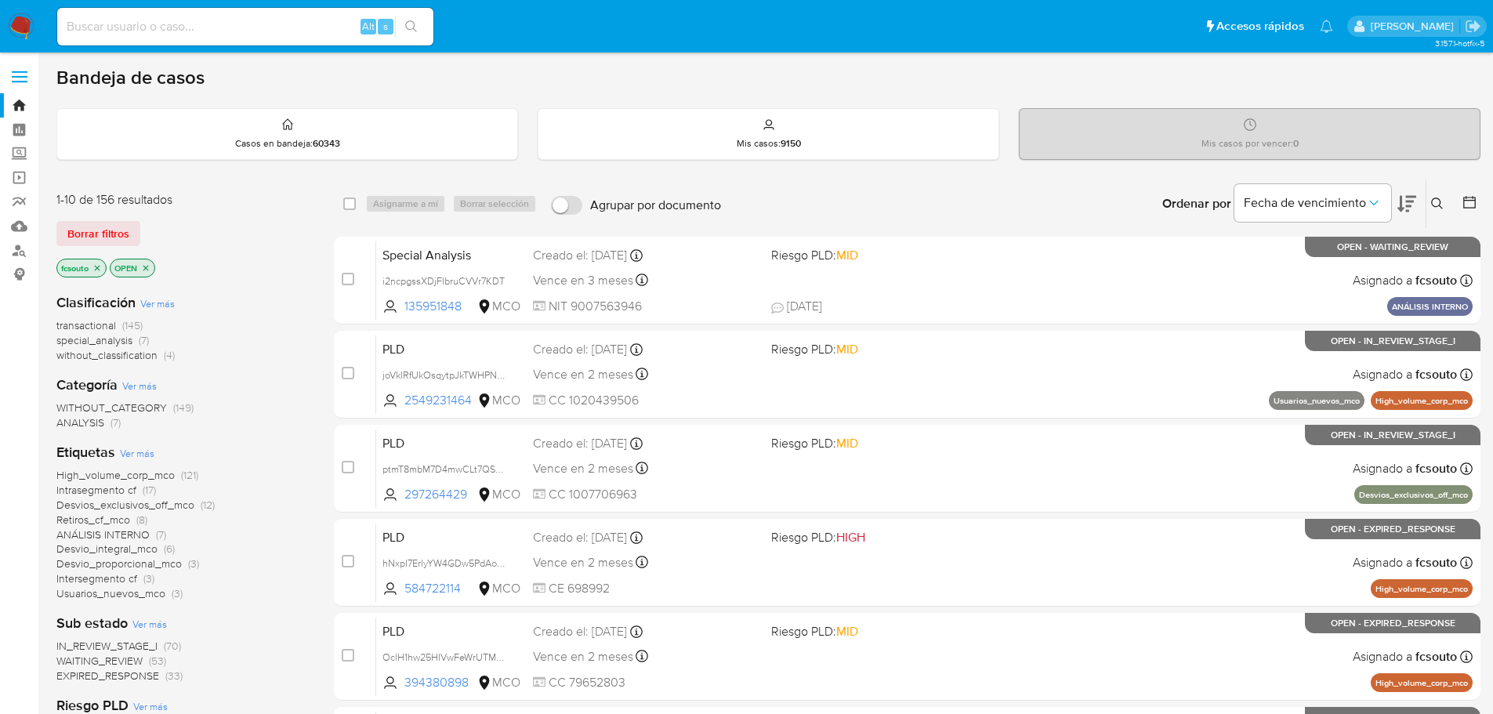
click at [148, 265] on icon "close-filter" at bounding box center [145, 267] width 9 height 9
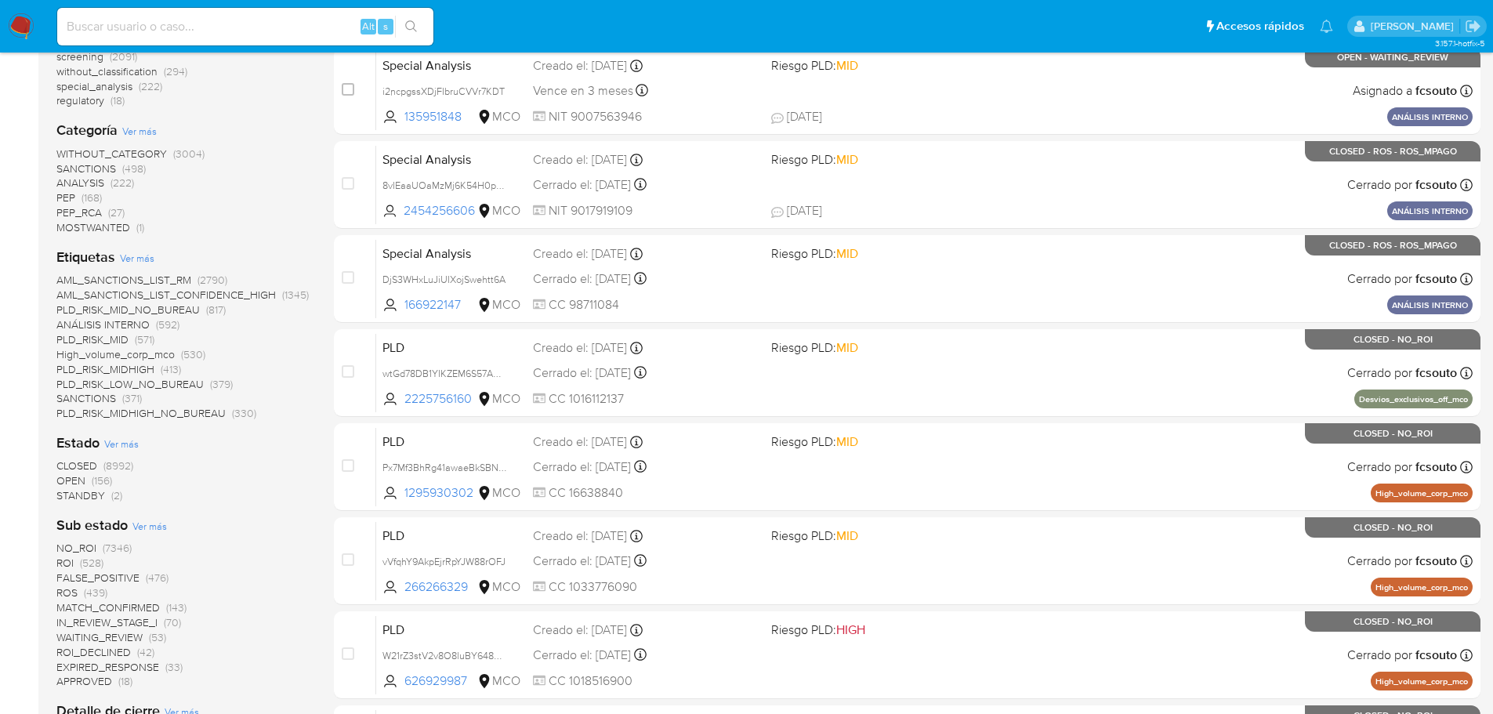
scroll to position [314, 0]
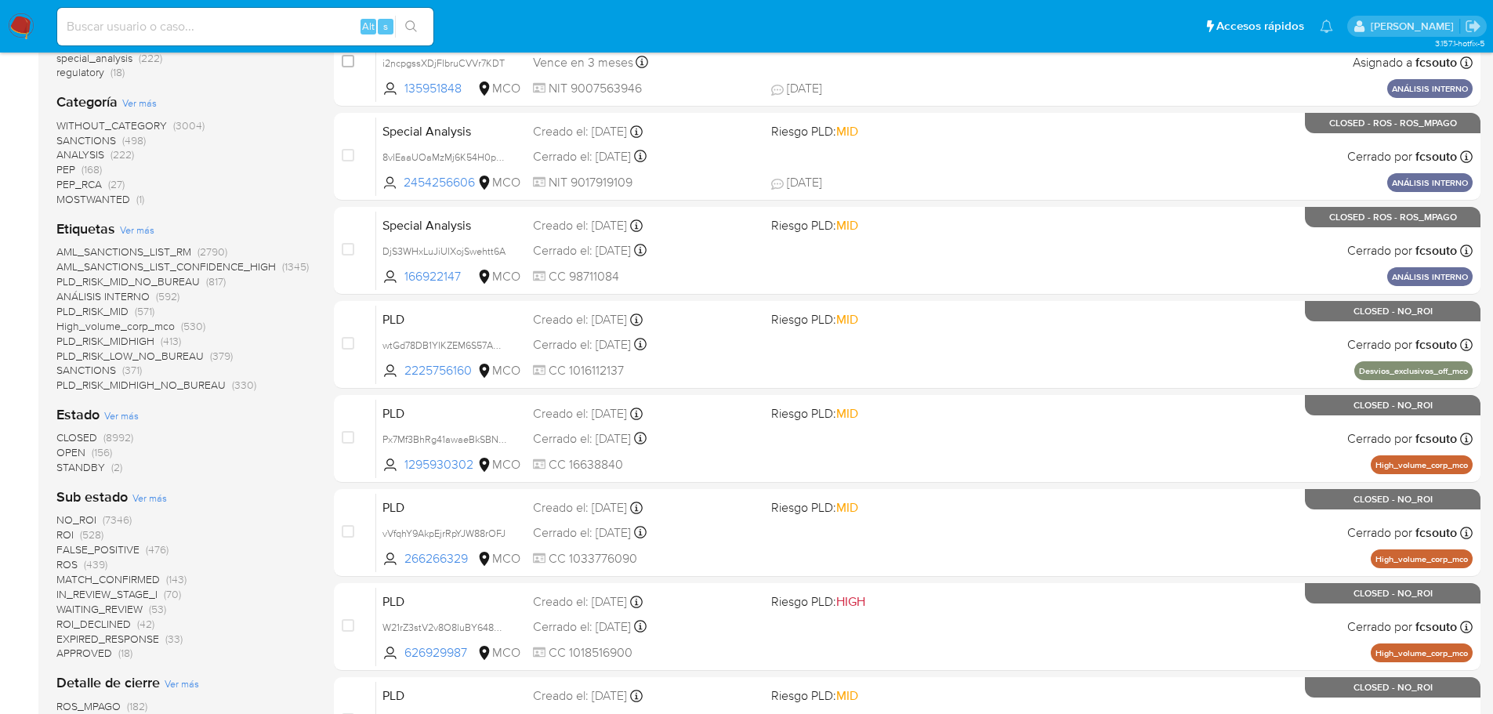
click at [90, 436] on span "CLOSED" at bounding box center [76, 438] width 41 height 16
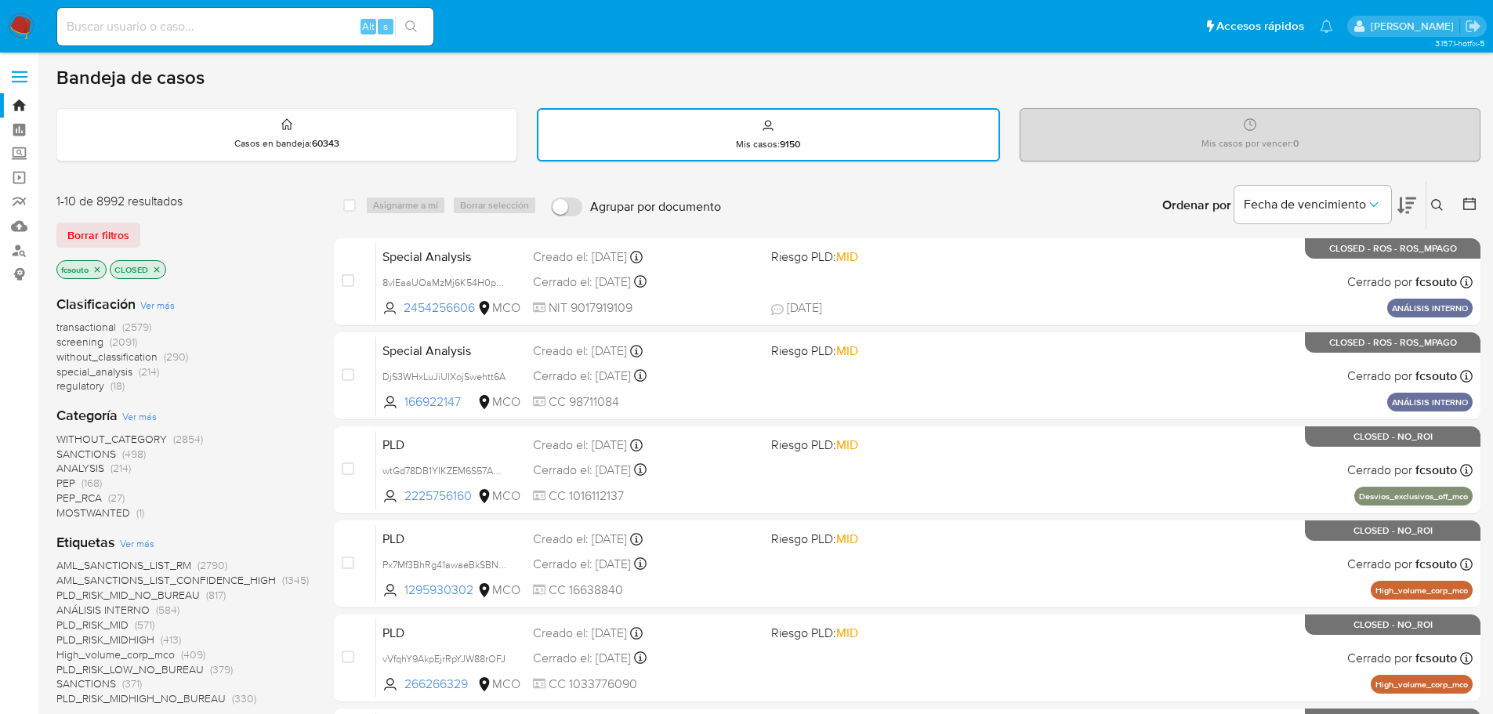
click at [91, 388] on span "regulatory" at bounding box center [80, 386] width 48 height 16
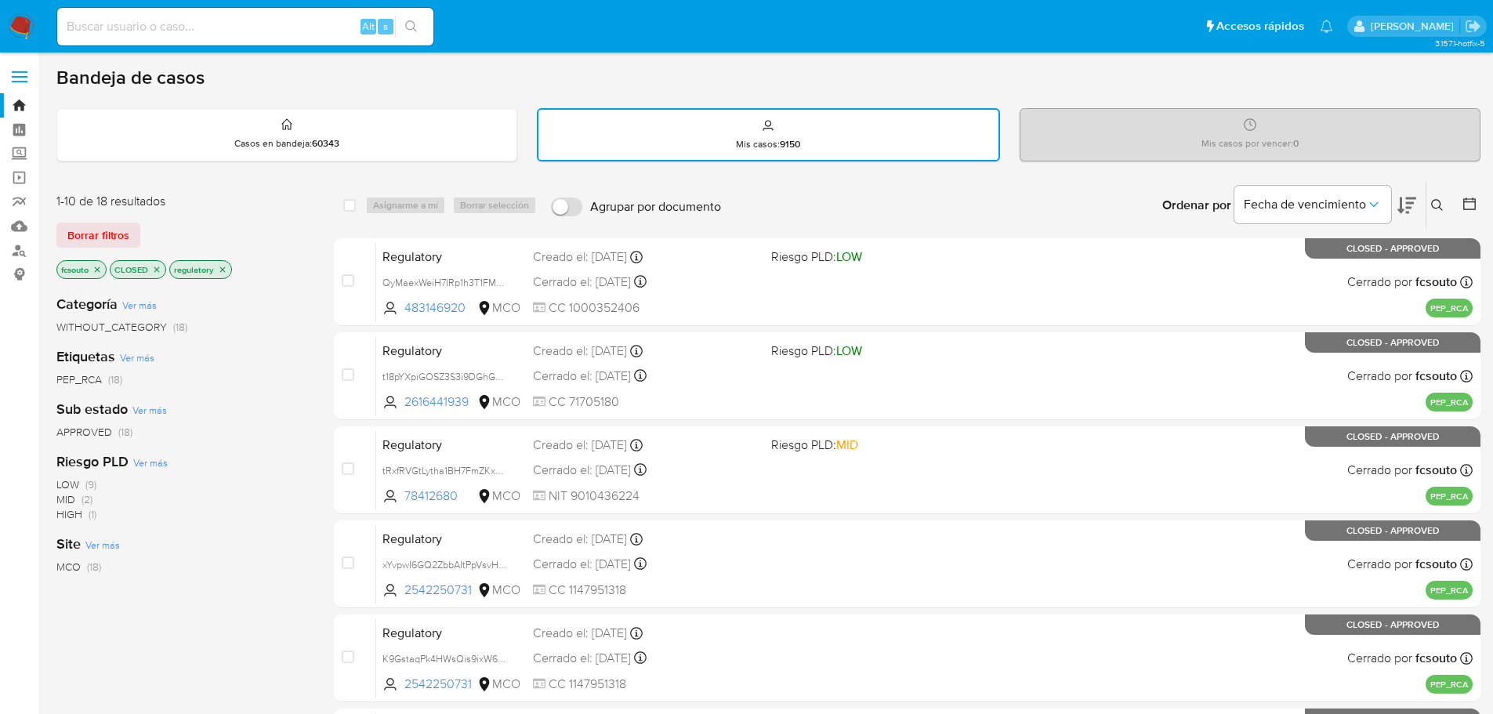
click at [1477, 204] on icon at bounding box center [1470, 204] width 16 height 16
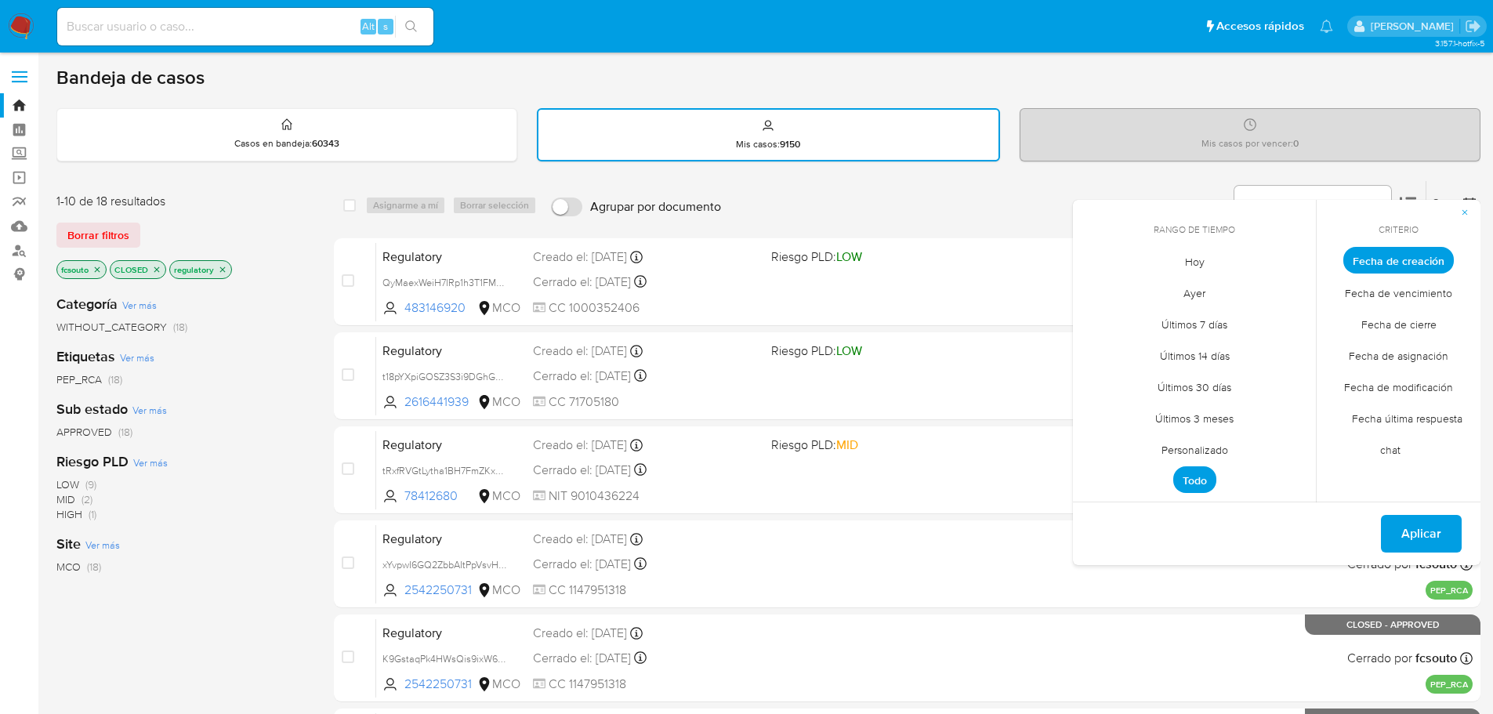
click at [1180, 449] on span "Personalizado" at bounding box center [1195, 449] width 100 height 32
click at [1095, 288] on icon "Mes anterior" at bounding box center [1096, 289] width 6 height 11
drag, startPoint x: 1417, startPoint y: 324, endPoint x: 1336, endPoint y: 332, distance: 82.0
click at [1416, 324] on span "Fecha de cierre" at bounding box center [1399, 324] width 108 height 32
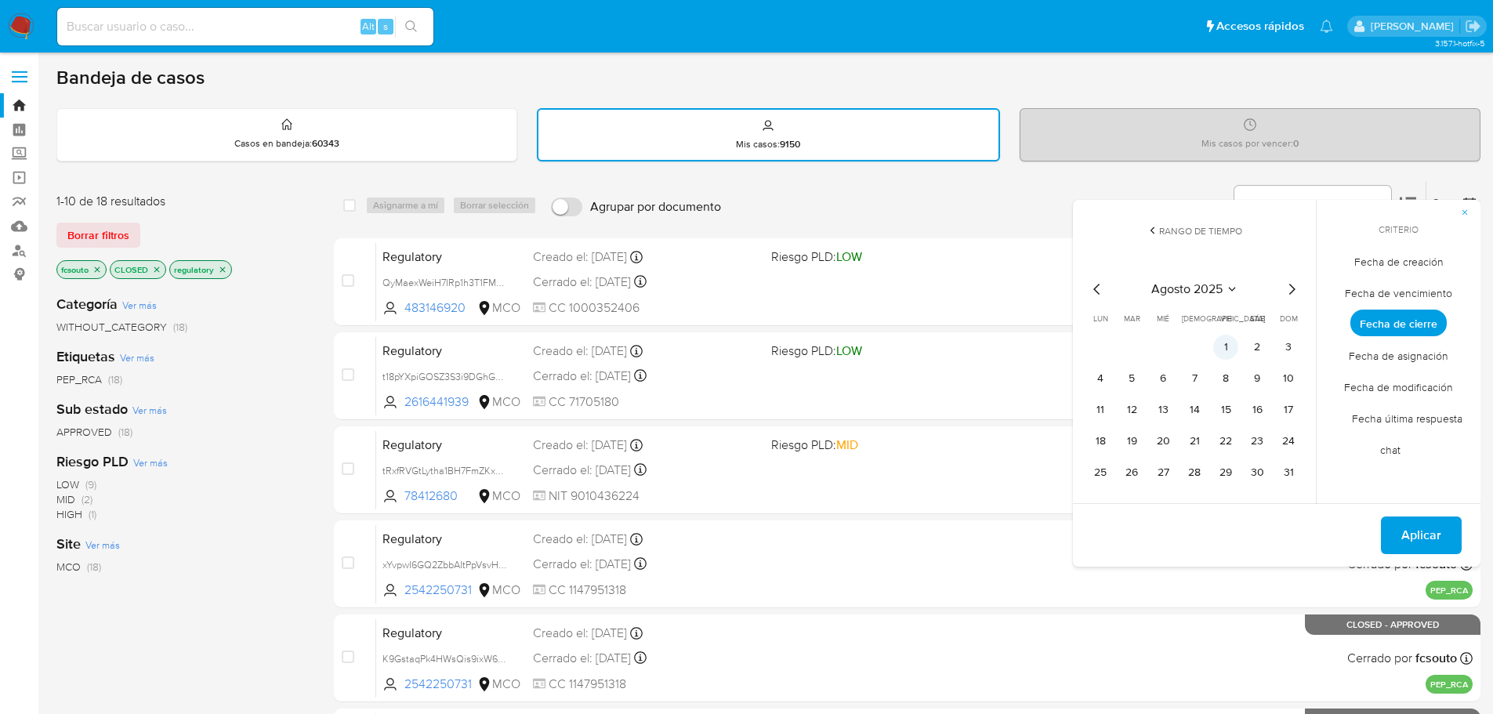
click at [1236, 346] on button "1" at bounding box center [1225, 347] width 25 height 25
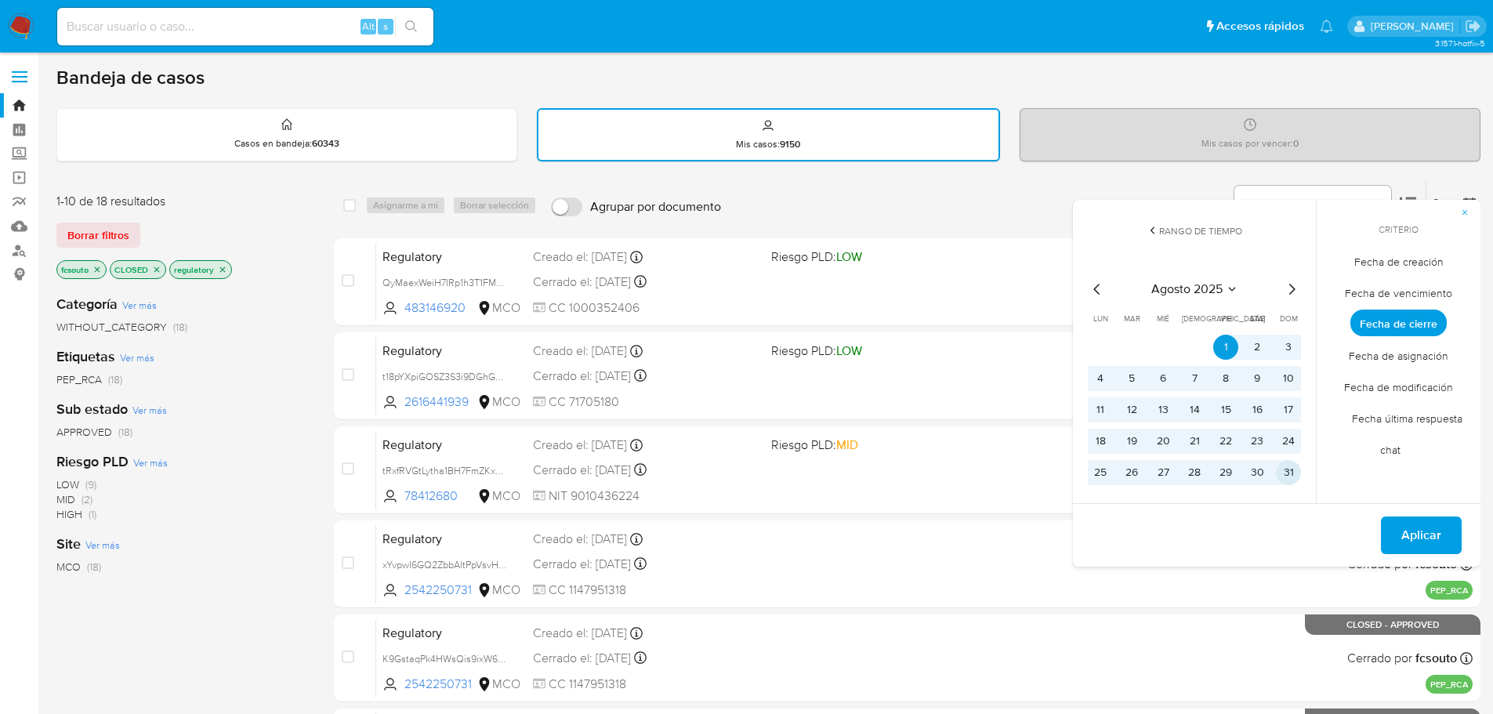
click at [1293, 470] on button "31" at bounding box center [1288, 472] width 25 height 25
click at [1420, 536] on span "Aplicar" at bounding box center [1421, 535] width 40 height 34
